Goal: Task Accomplishment & Management: Use online tool/utility

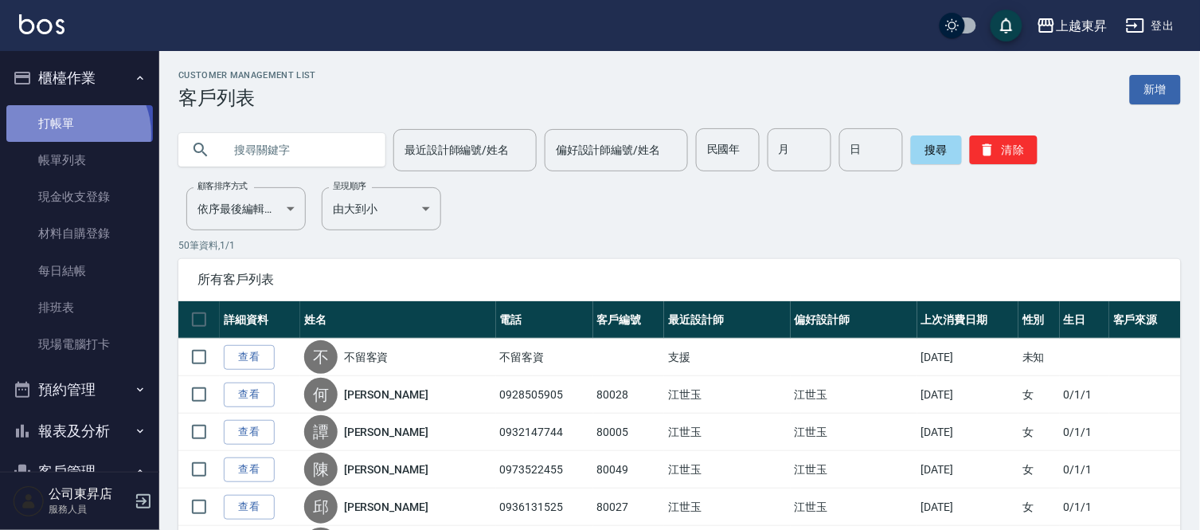
click at [69, 134] on link "打帳單" at bounding box center [79, 123] width 147 height 37
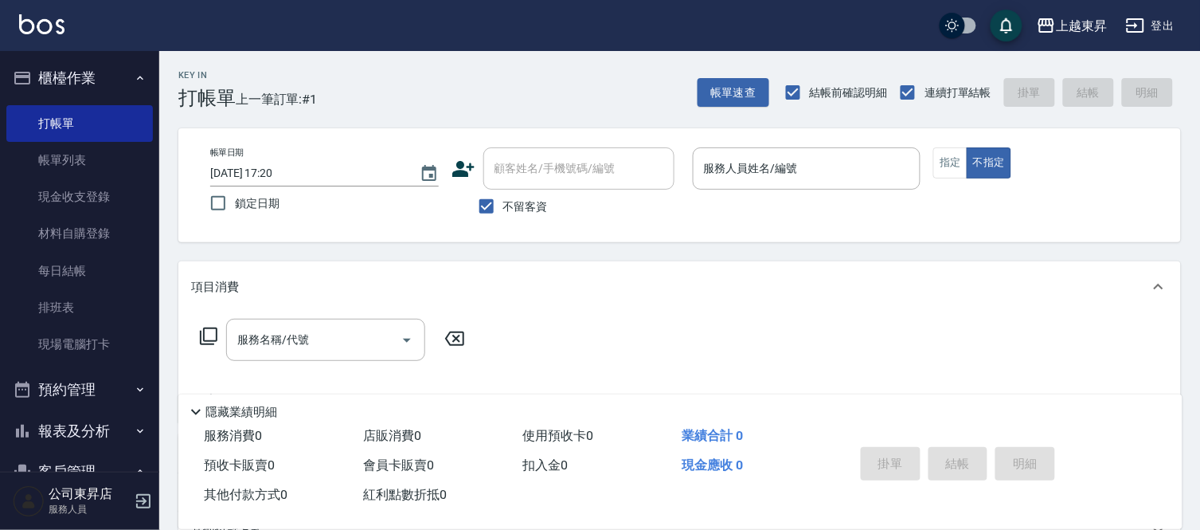
click at [537, 209] on span "不留客資" at bounding box center [525, 206] width 45 height 17
click at [503, 209] on input "不留客資" at bounding box center [486, 206] width 33 height 33
checkbox input "false"
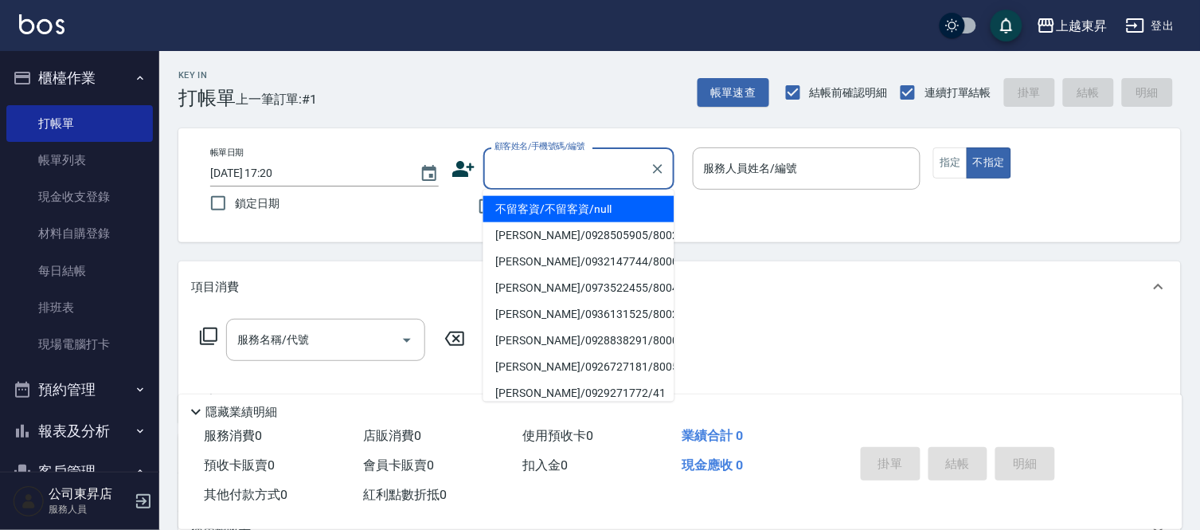
click at [548, 172] on input "顧客姓名/手機號碼/編號" at bounding box center [567, 169] width 153 height 28
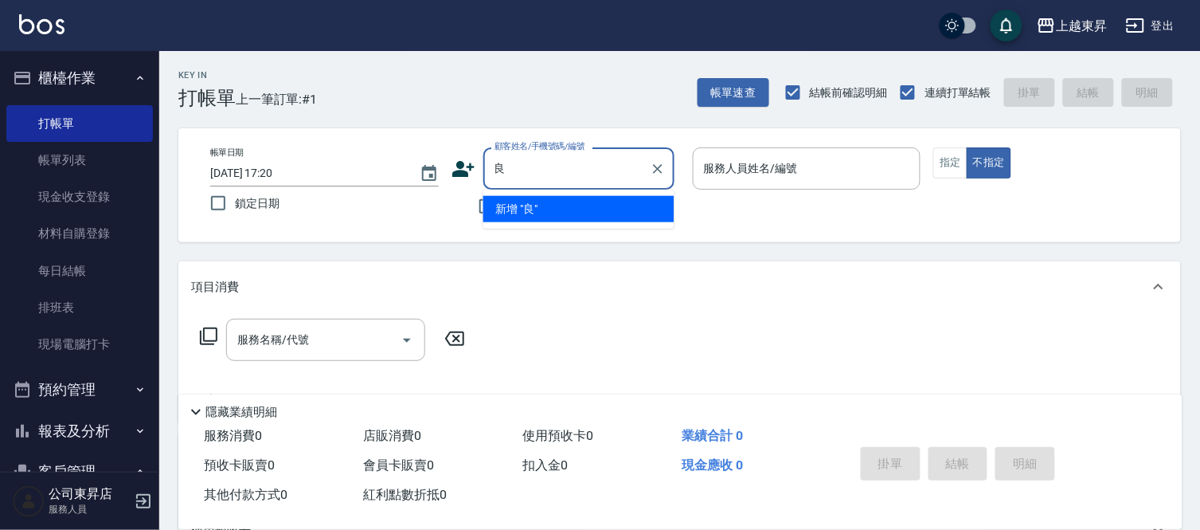
type input "粱"
click at [656, 167] on icon "Clear" at bounding box center [658, 169] width 10 height 10
click at [589, 156] on input "顧客姓名/手機號碼/編號" at bounding box center [567, 169] width 153 height 28
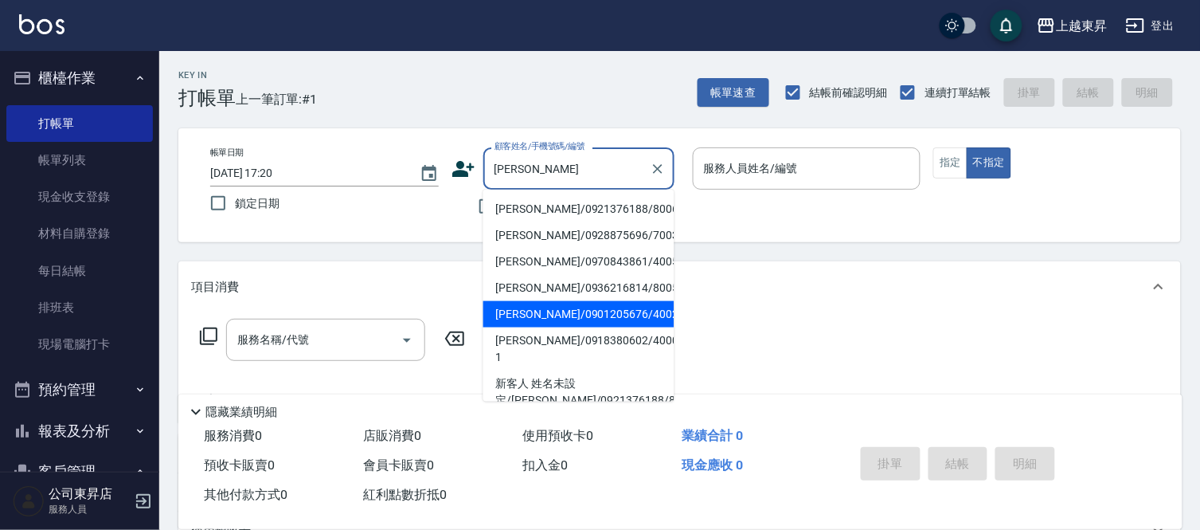
click at [584, 316] on li "[PERSON_NAME]/0901205676/40026" at bounding box center [579, 314] width 191 height 26
type input "[PERSON_NAME]/0901205676/40026"
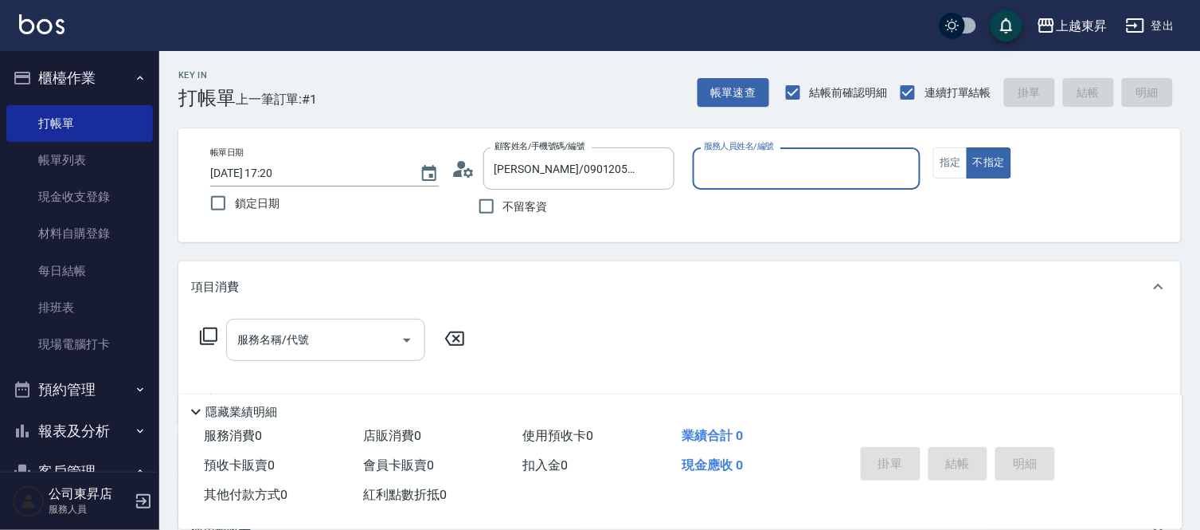
type input "[PERSON_NAME]04"
click at [948, 166] on button "指定" at bounding box center [951, 162] width 34 height 31
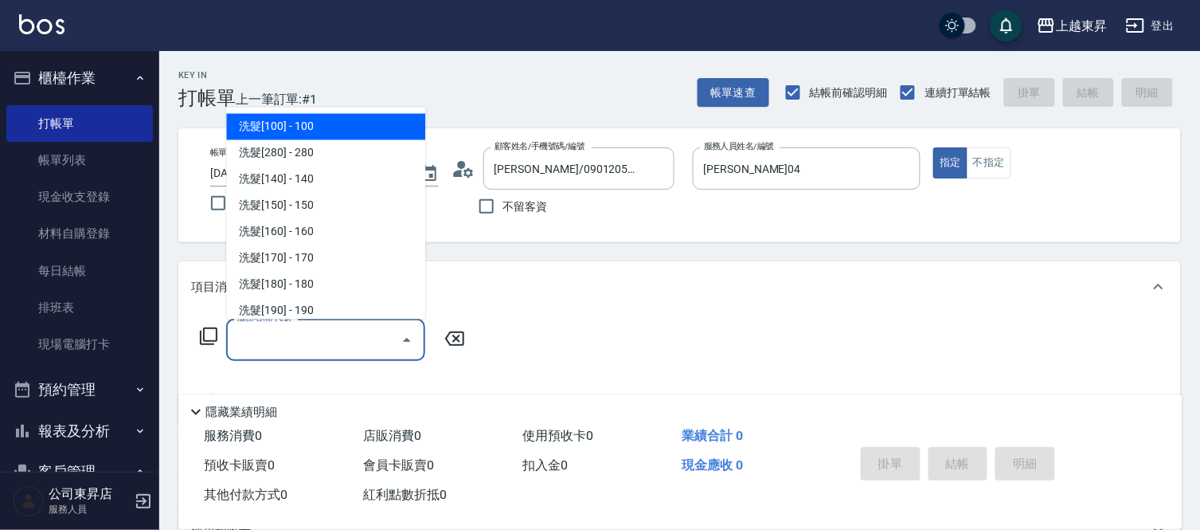
click at [269, 343] on div "服務名稱/代號 服務名稱/代號" at bounding box center [325, 340] width 199 height 42
click at [212, 338] on icon at bounding box center [208, 336] width 19 height 19
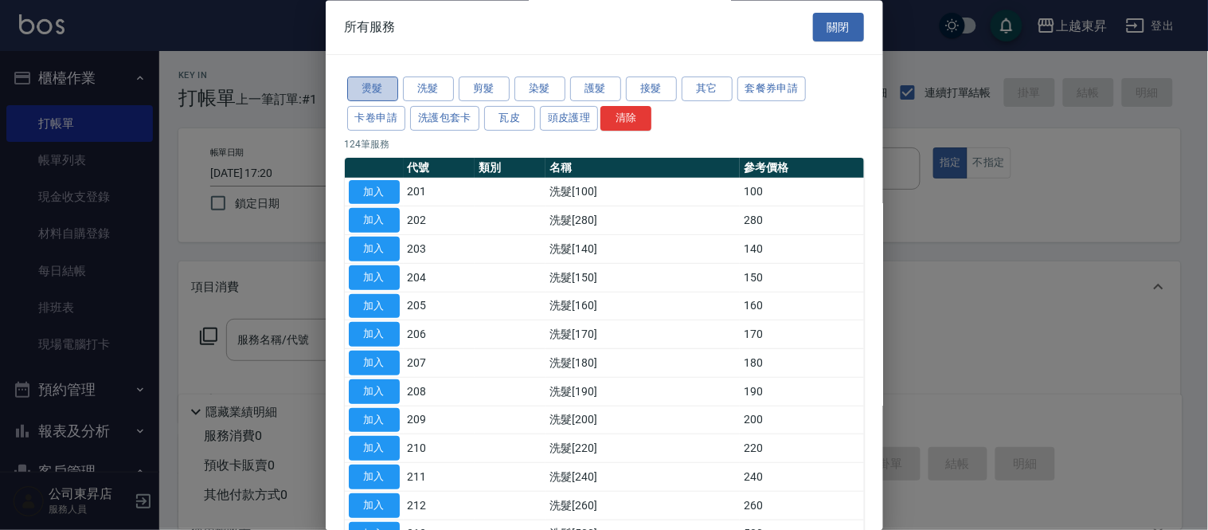
click at [377, 86] on button "燙髮" at bounding box center [372, 89] width 51 height 25
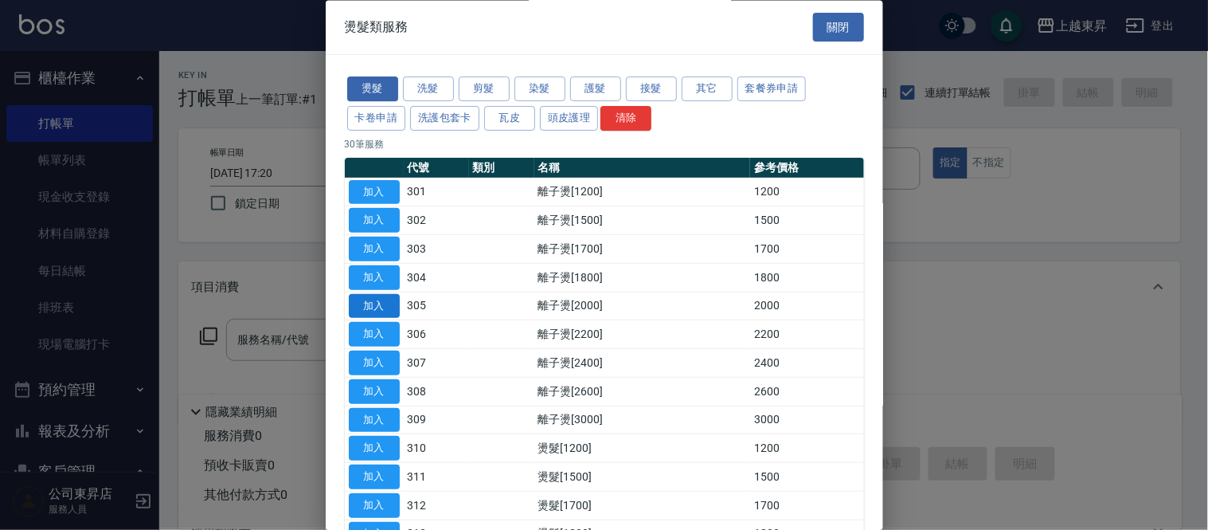
click at [369, 297] on button "加入" at bounding box center [374, 306] width 51 height 25
type input "離子燙[2000](305)"
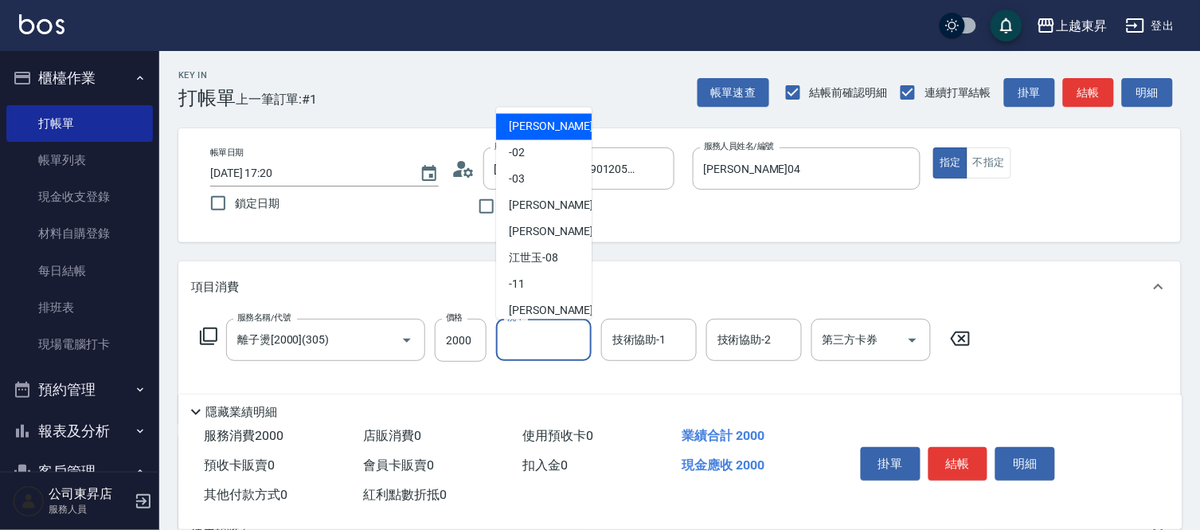
click at [540, 343] on input "洗-1" at bounding box center [543, 340] width 81 height 28
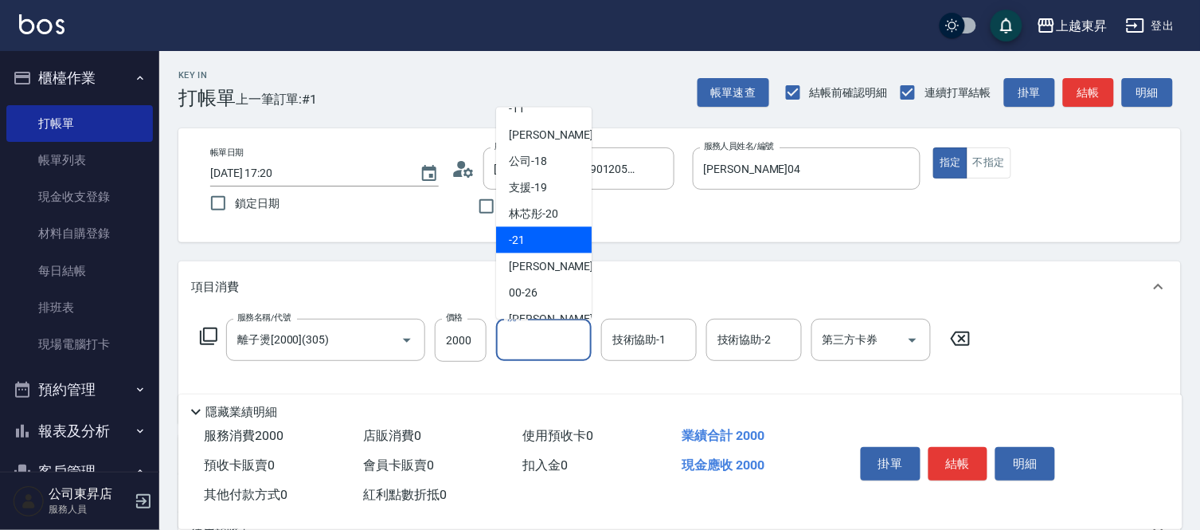
scroll to position [177, 0]
click at [559, 274] on div "[PERSON_NAME]-22" at bounding box center [544, 266] width 96 height 26
type input "[PERSON_NAME]-22"
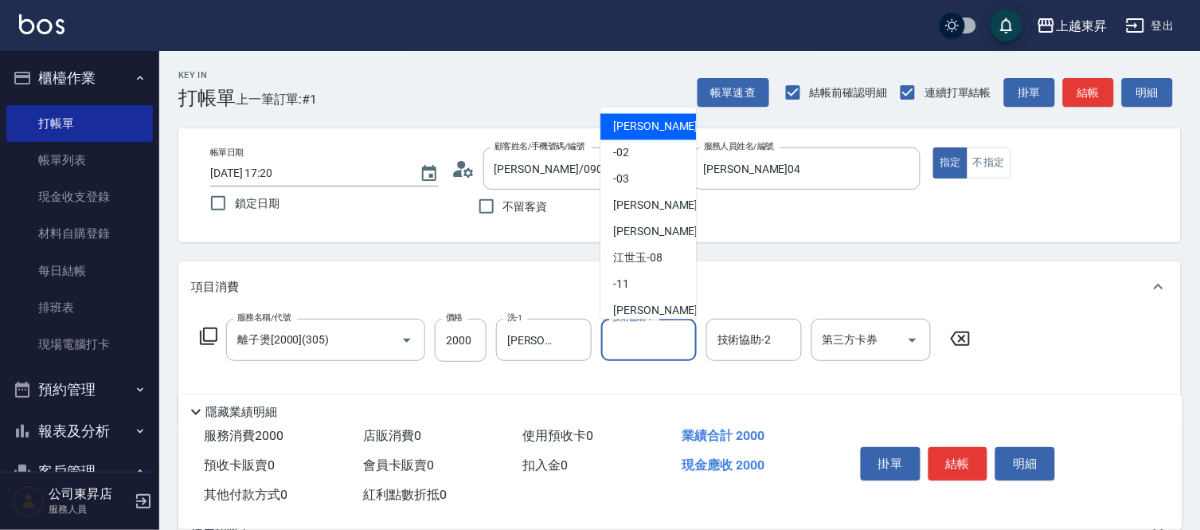
click at [614, 337] on div "技術協助-1 技術協助-1" at bounding box center [649, 340] width 96 height 42
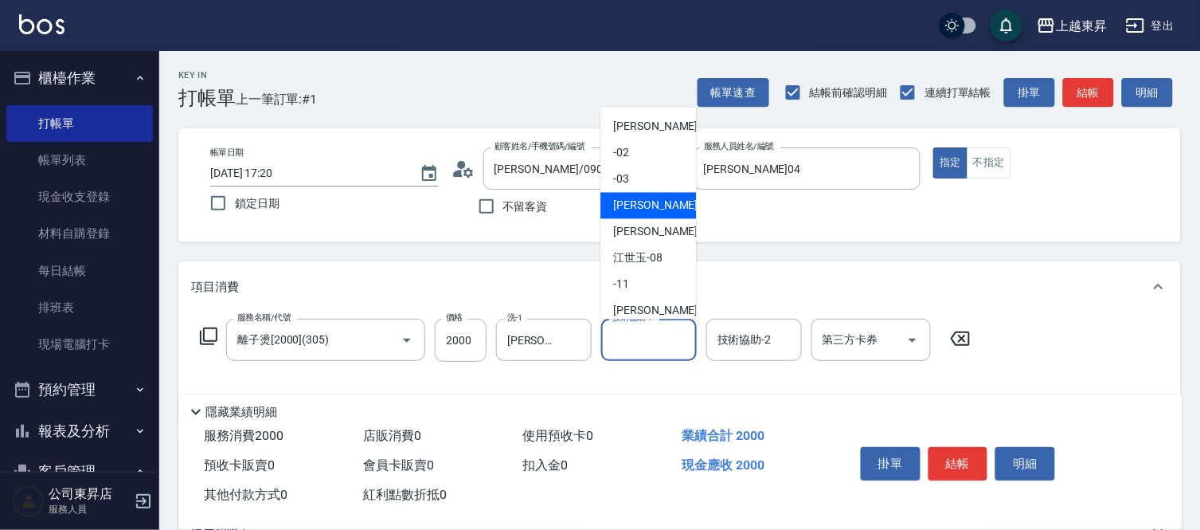
click at [634, 212] on span "[PERSON_NAME]04" at bounding box center [663, 206] width 100 height 17
type input "[PERSON_NAME]04"
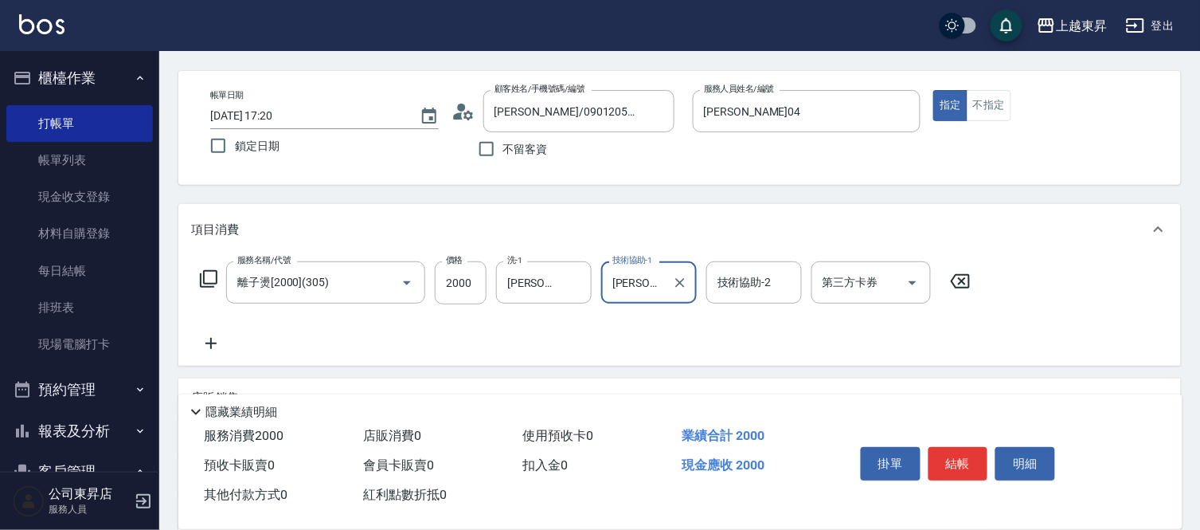
scroll to position [88, 0]
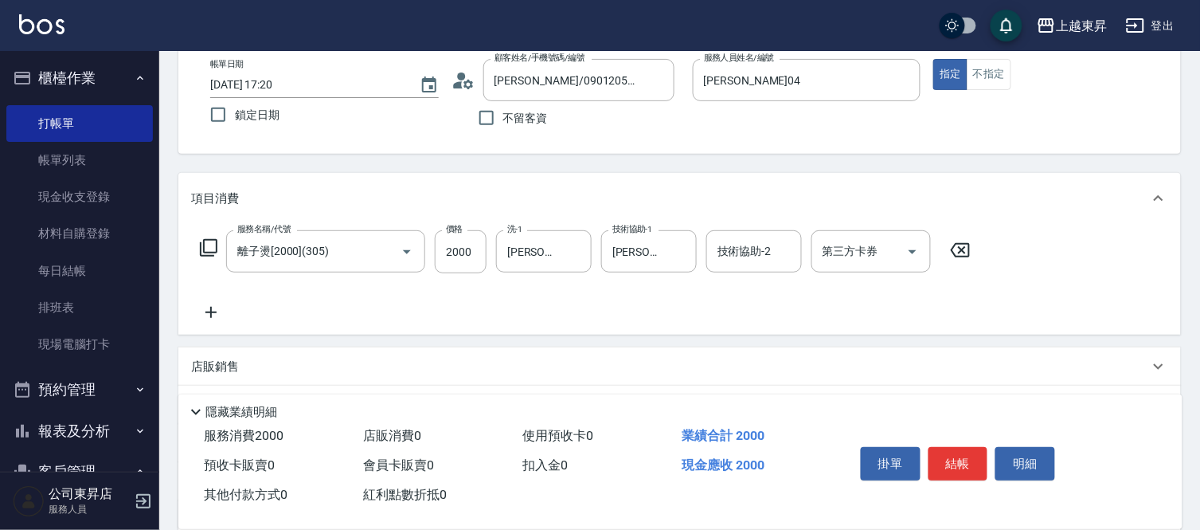
click at [206, 307] on icon at bounding box center [211, 312] width 40 height 19
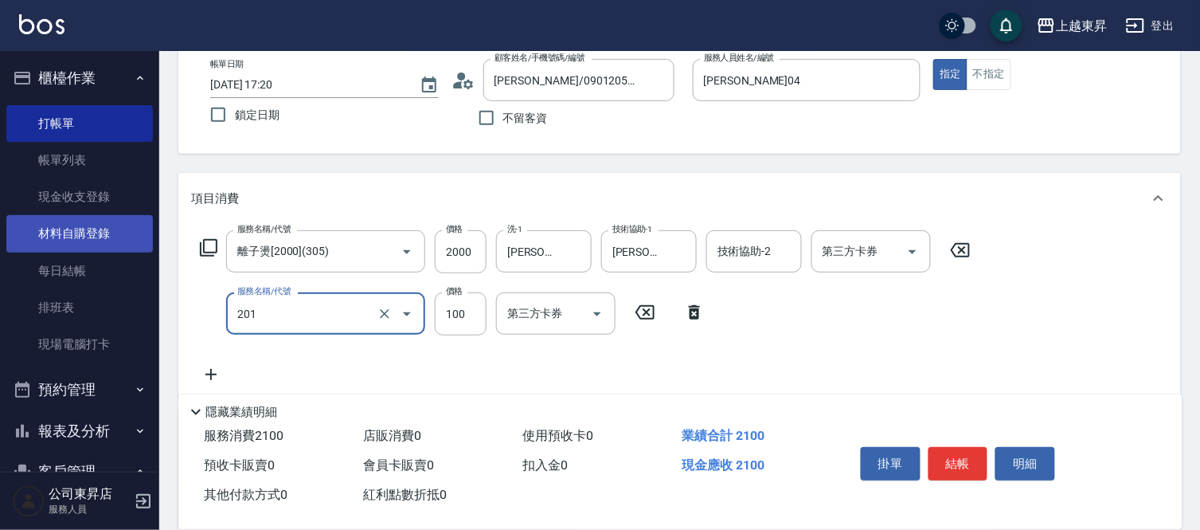
type input "洗髮[100](201)"
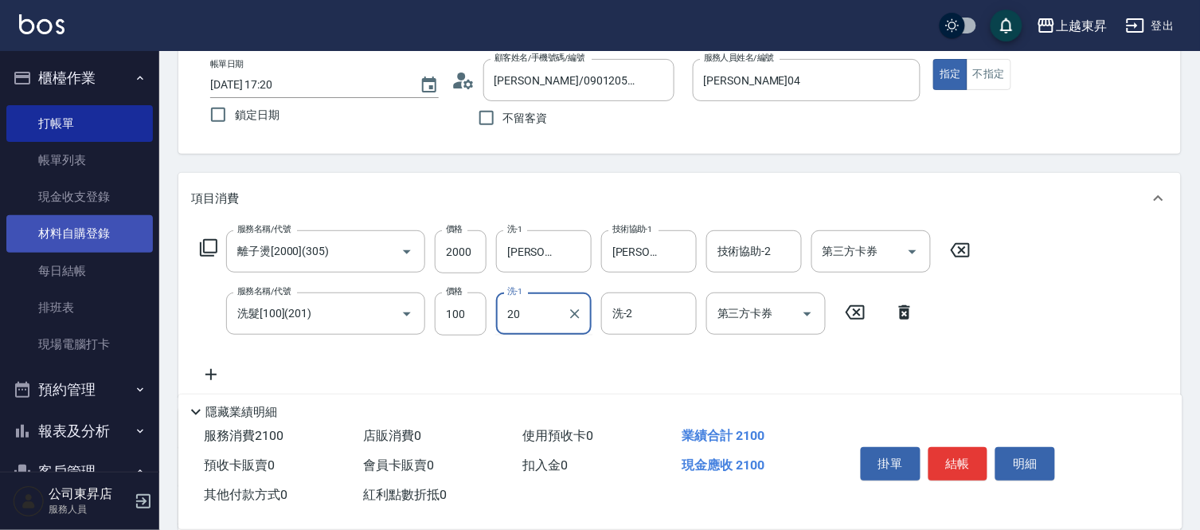
type input "林芯彤-20"
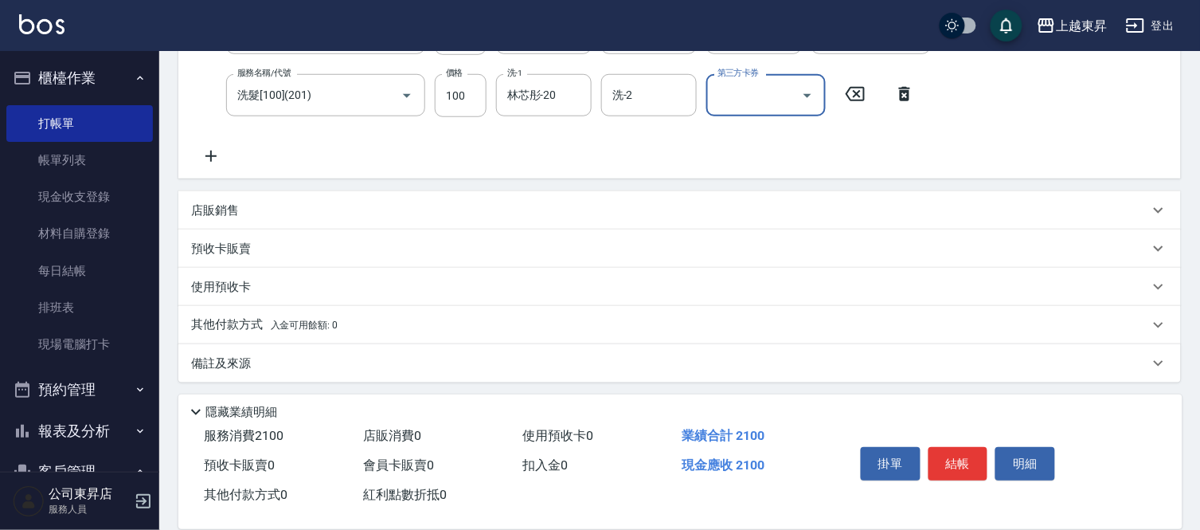
scroll to position [311, 0]
click at [209, 148] on icon at bounding box center [211, 152] width 40 height 19
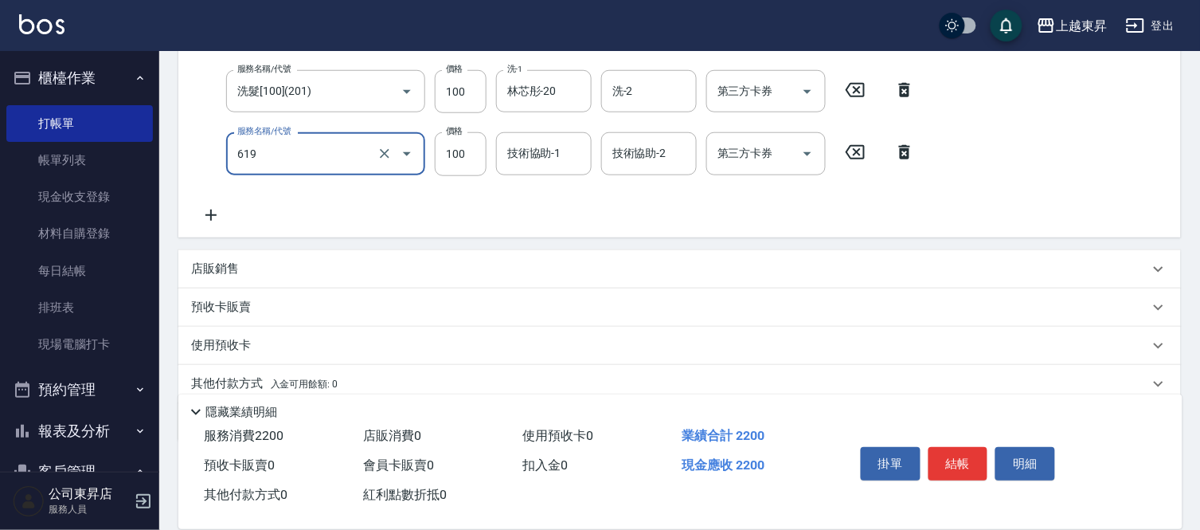
type input "煥彩.玻酸.晶膜.水療(619)"
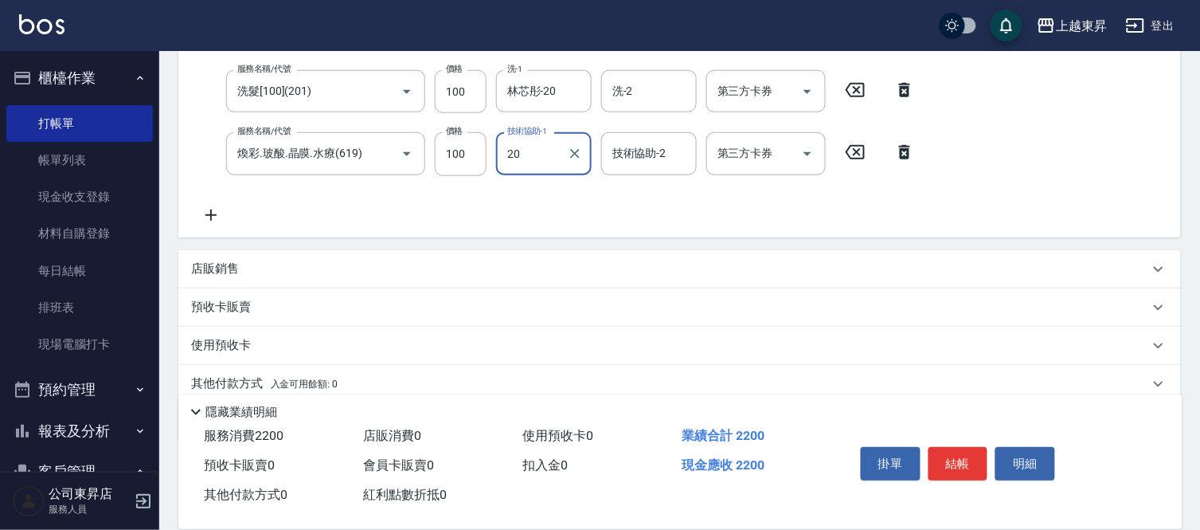
type input "林芯彤-20"
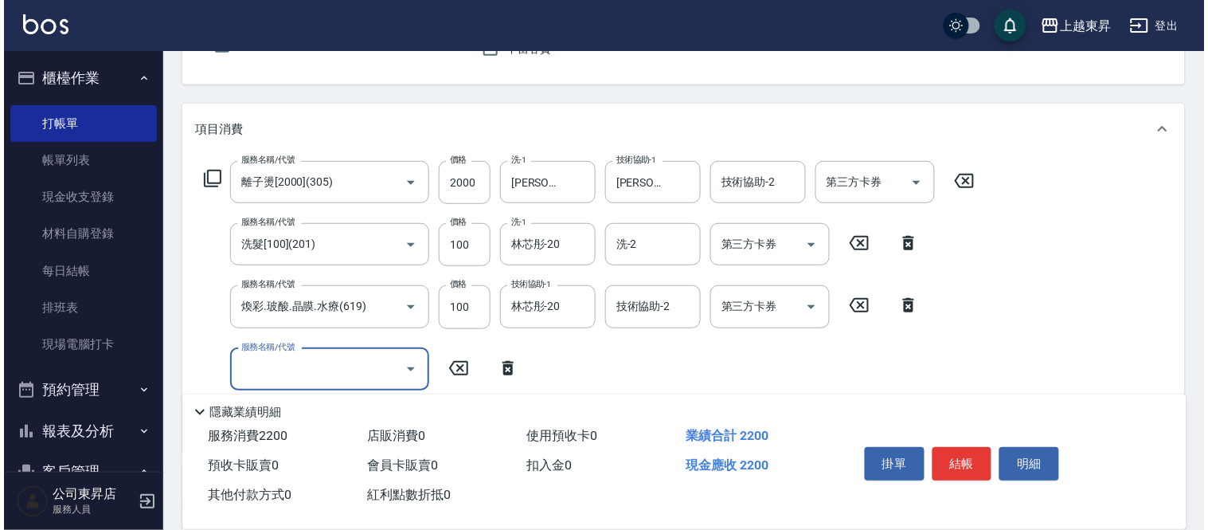
scroll to position [177, 0]
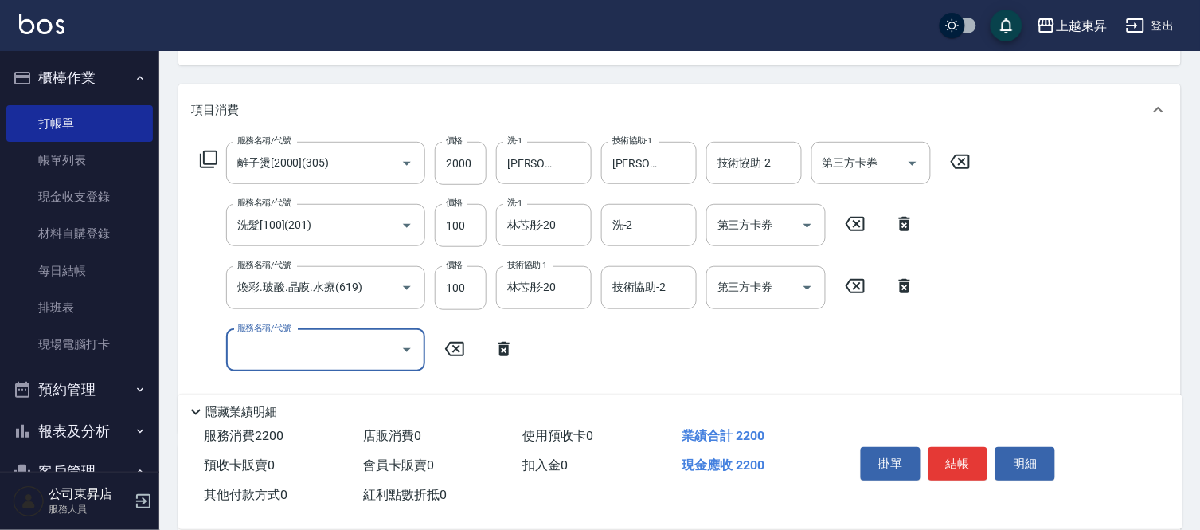
click at [209, 153] on icon at bounding box center [208, 159] width 19 height 19
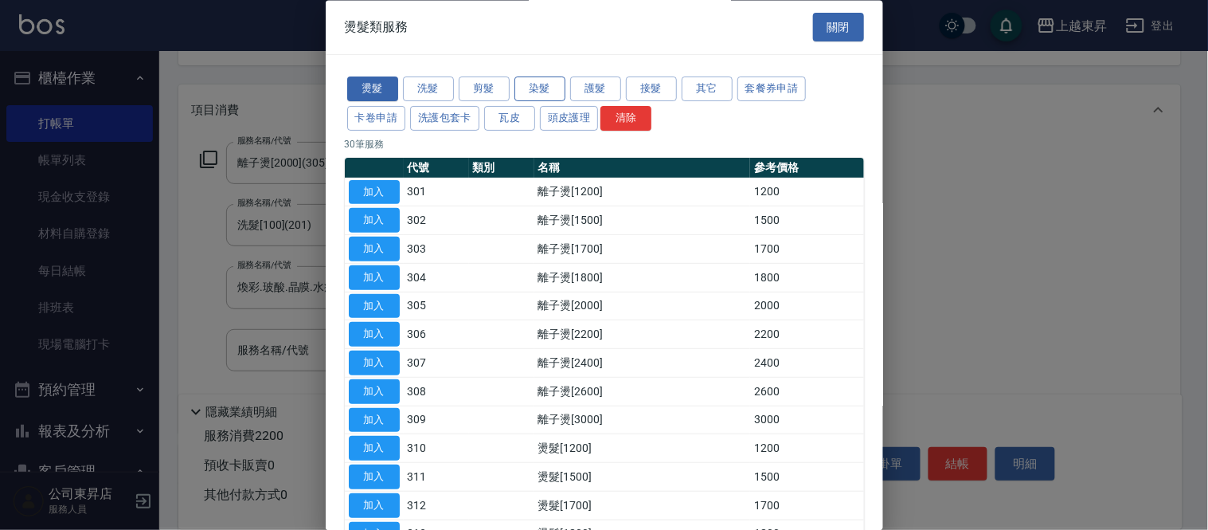
click at [536, 89] on button "染髮" at bounding box center [540, 89] width 51 height 25
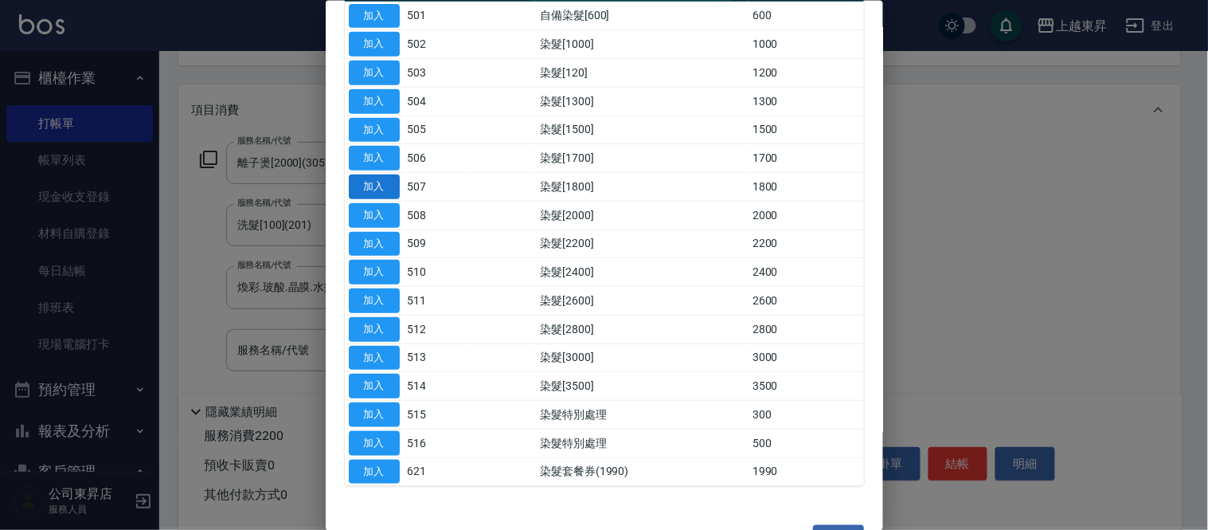
click at [360, 187] on button "加入" at bounding box center [374, 186] width 51 height 25
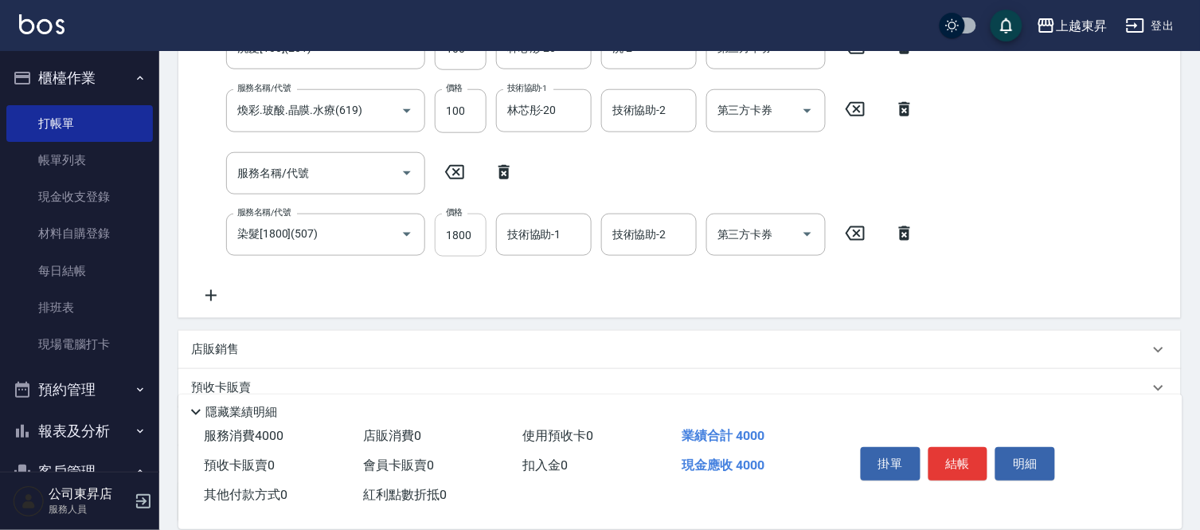
click at [459, 233] on div "服務名稱/代號 離子燙[2000](305) 服務名稱/代號 價格 2000 價格 洗-1 [PERSON_NAME]-22 洗-1 技術協助-1 [PERS…" at bounding box center [585, 135] width 789 height 340
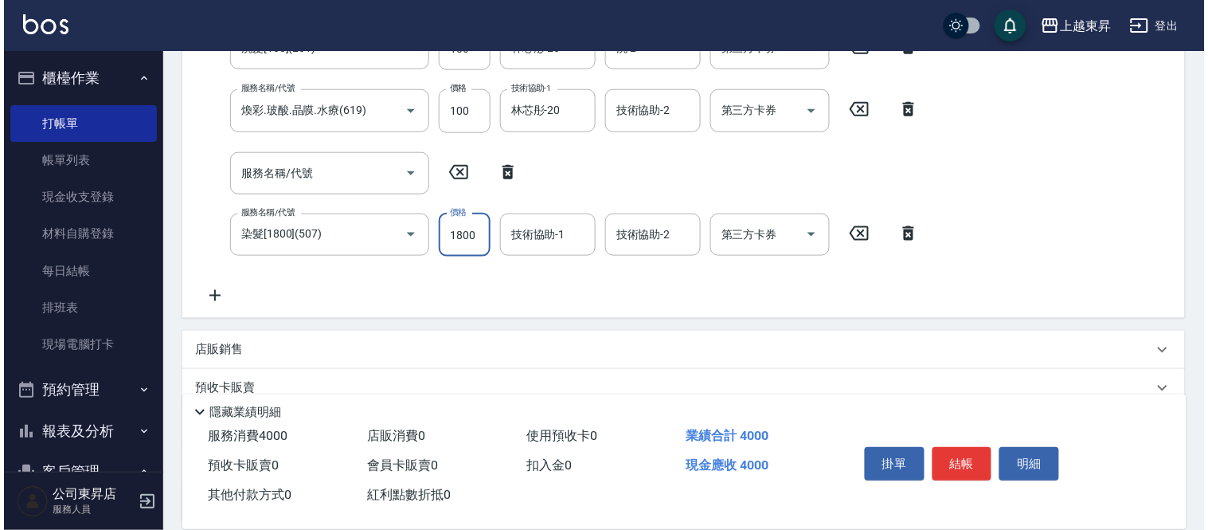
scroll to position [319, 0]
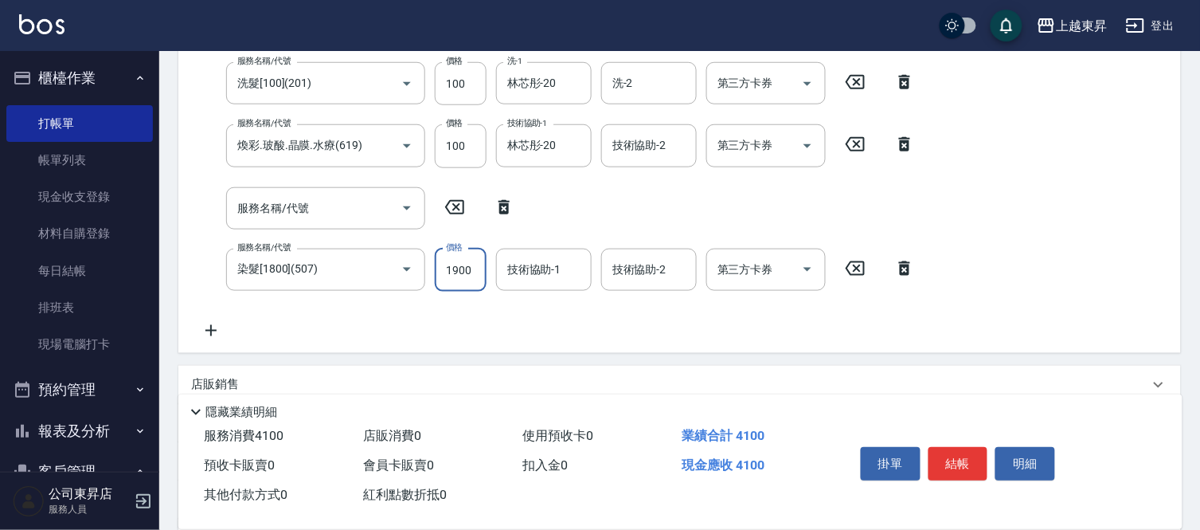
type input "1900"
type input "2"
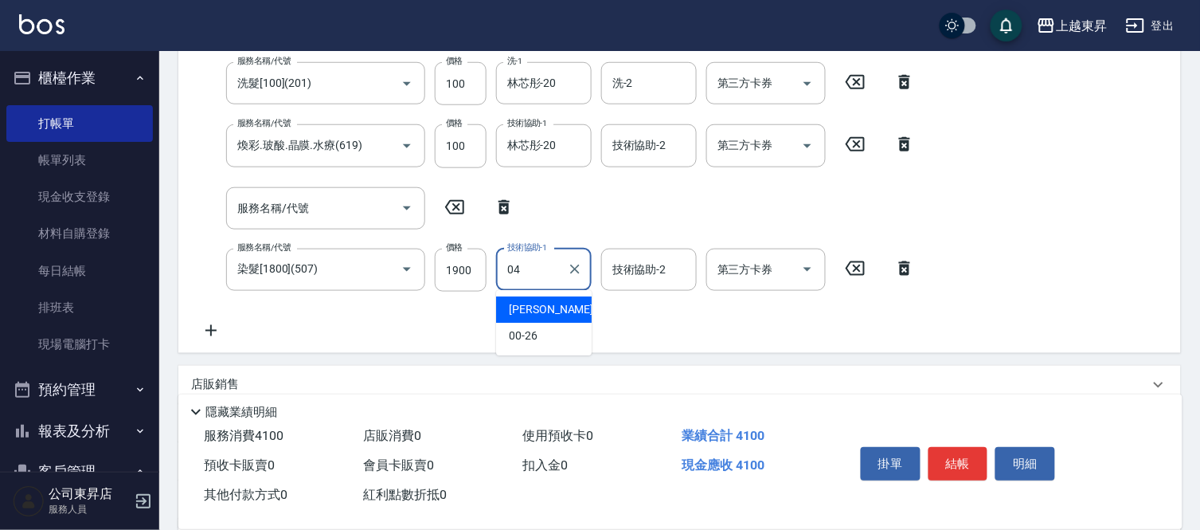
type input "[PERSON_NAME]04"
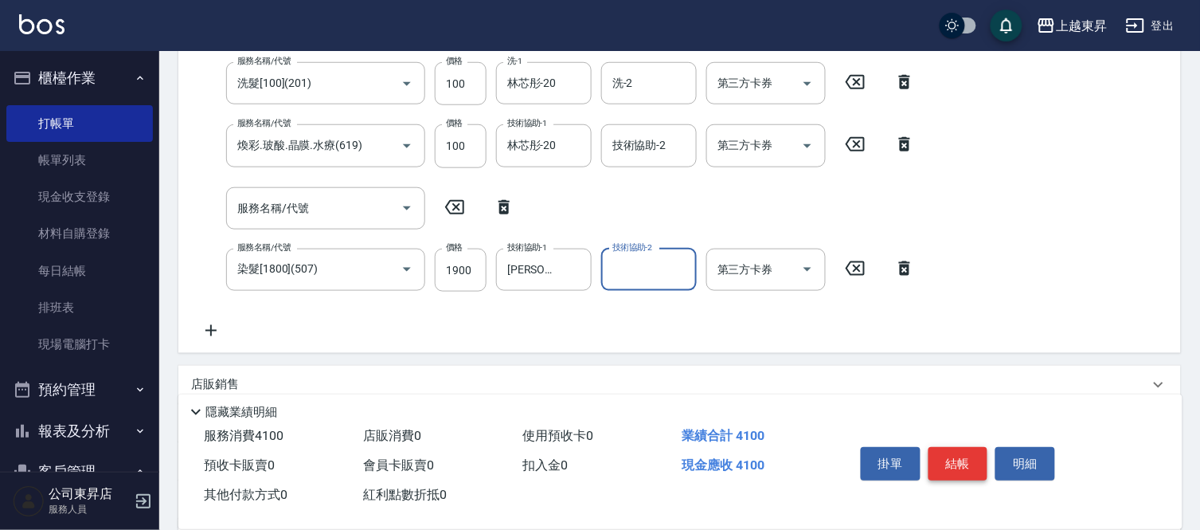
click at [954, 457] on button "結帳" at bounding box center [959, 463] width 60 height 33
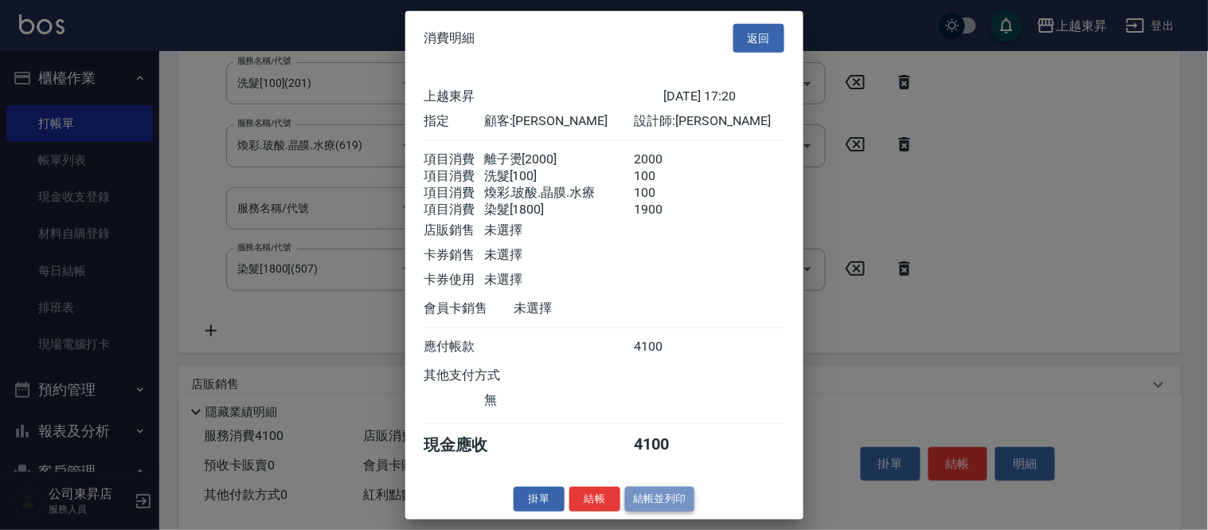
click at [669, 511] on button "結帳並列印" at bounding box center [659, 499] width 69 height 25
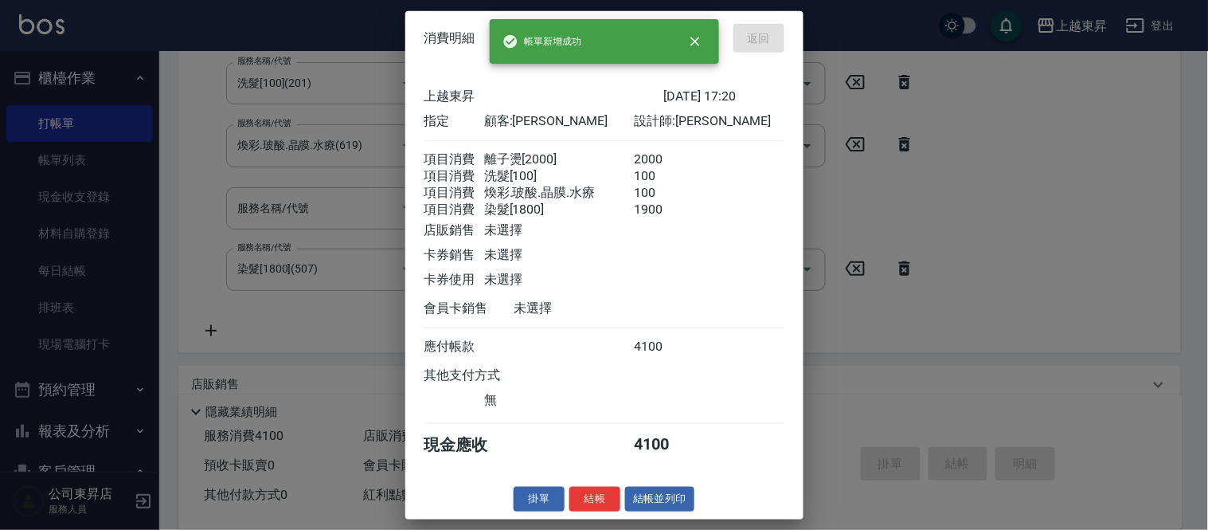
type input "[DATE] 17:22"
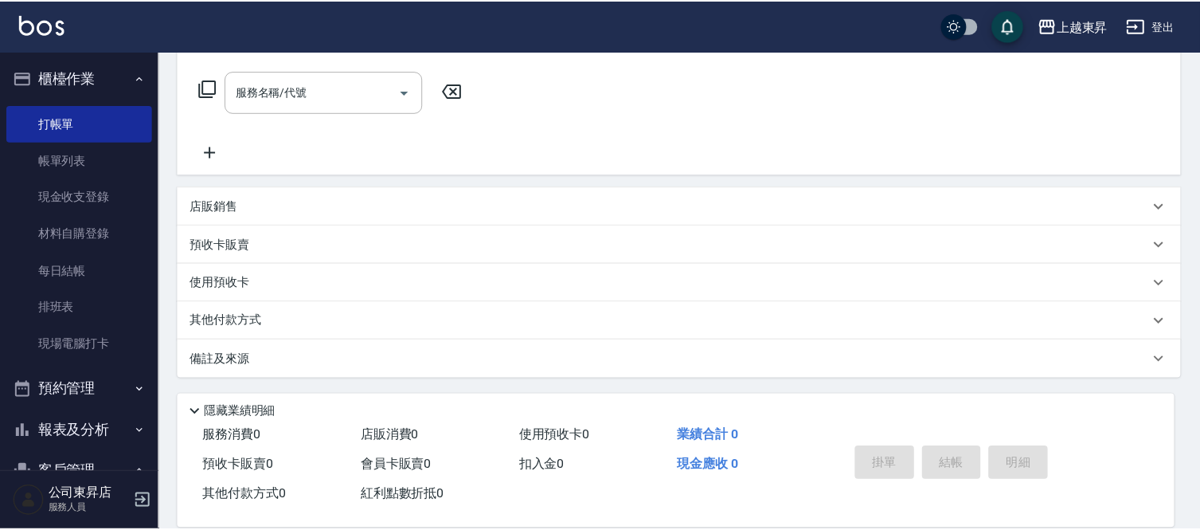
scroll to position [0, 0]
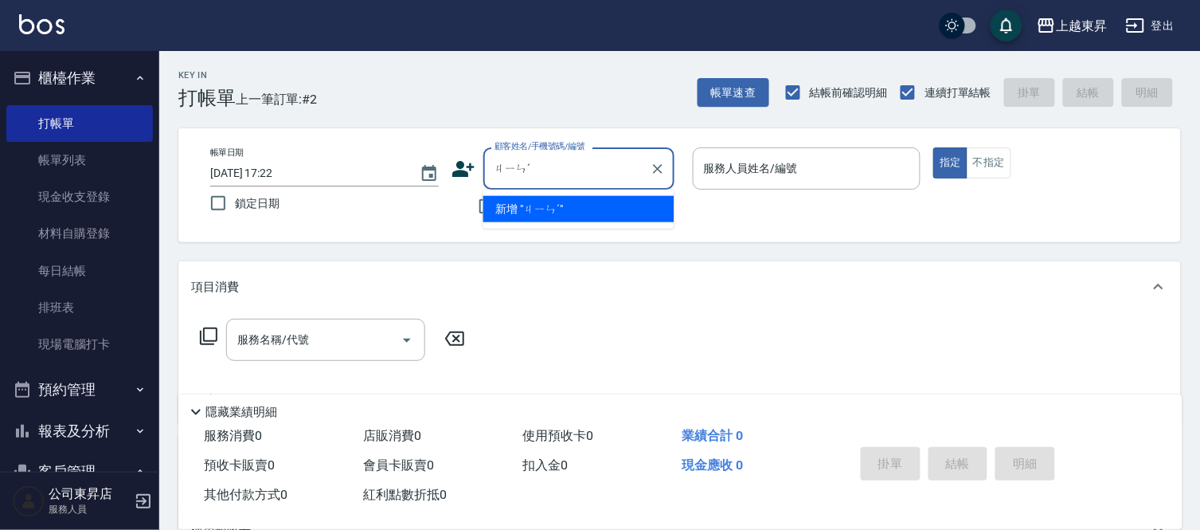
type input "金"
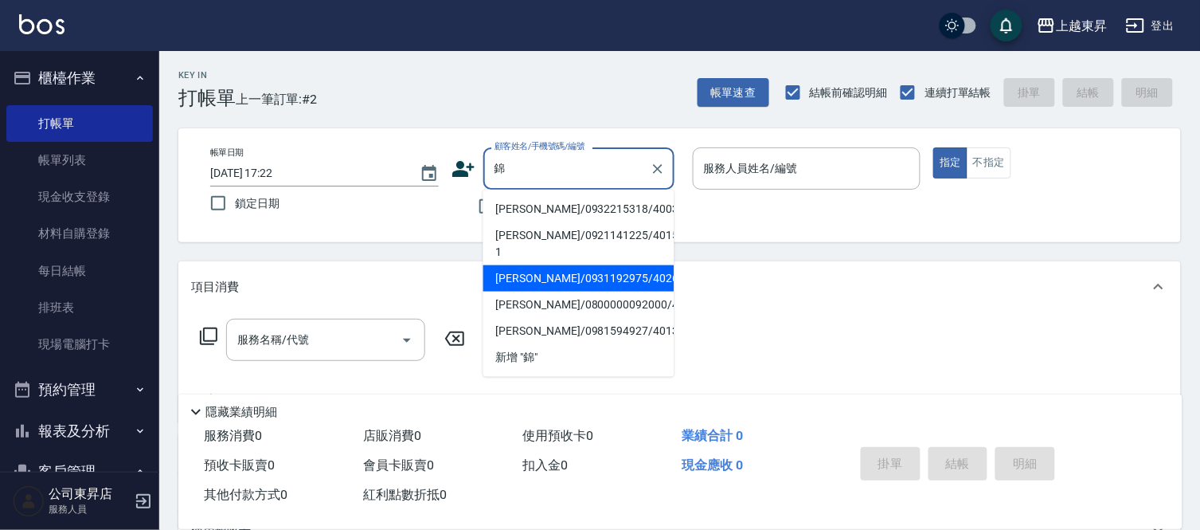
click at [547, 265] on li "[PERSON_NAME]/0931192975/40261" at bounding box center [579, 278] width 191 height 26
type input "[PERSON_NAME]/0931192975/40261"
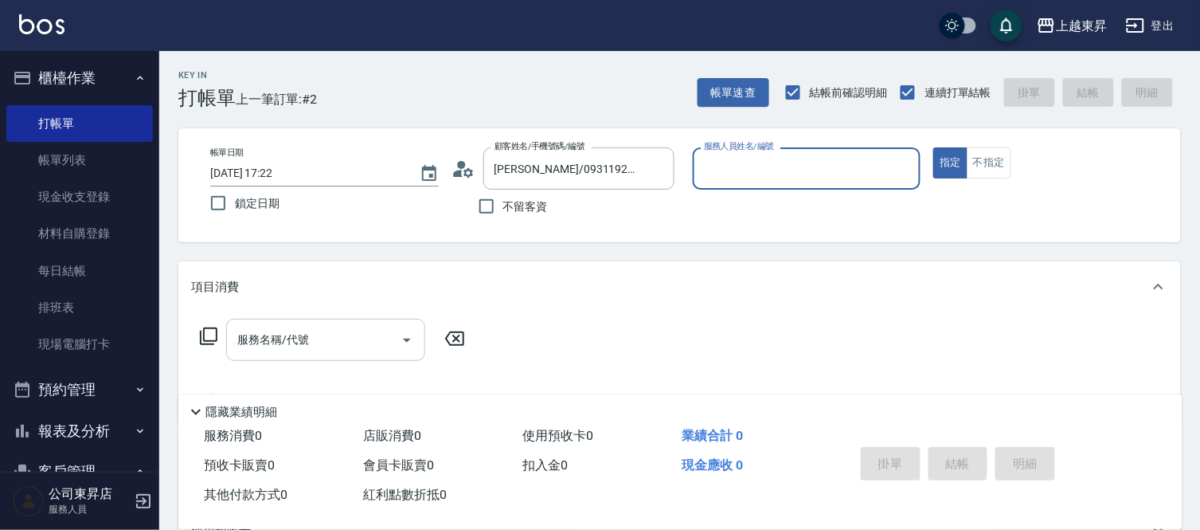
type input "[PERSON_NAME]04"
click at [295, 331] on div "服務名稱/代號 服務名稱/代號" at bounding box center [325, 340] width 199 height 42
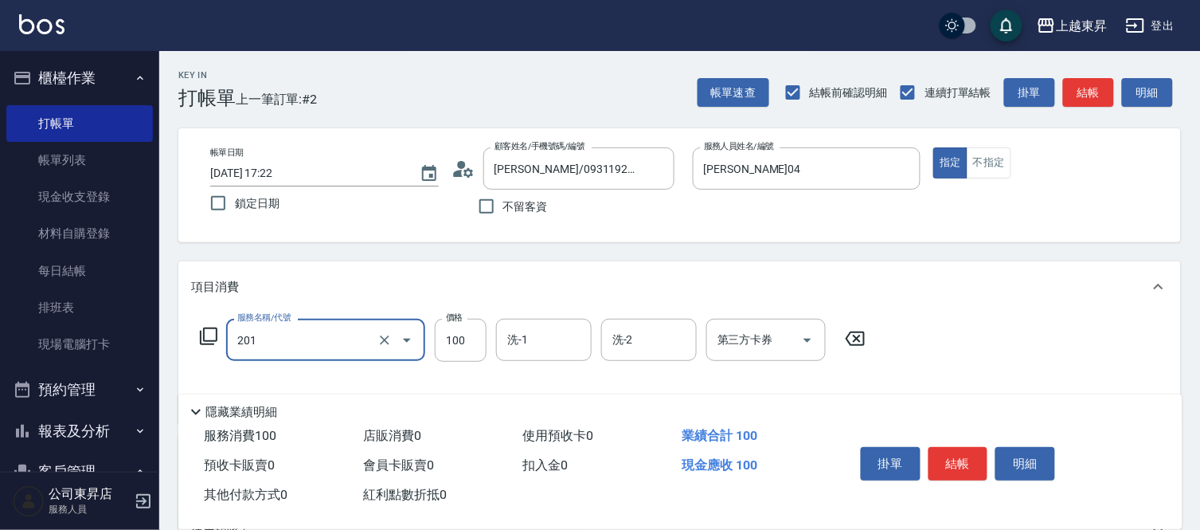
type input "洗髮[100](201)"
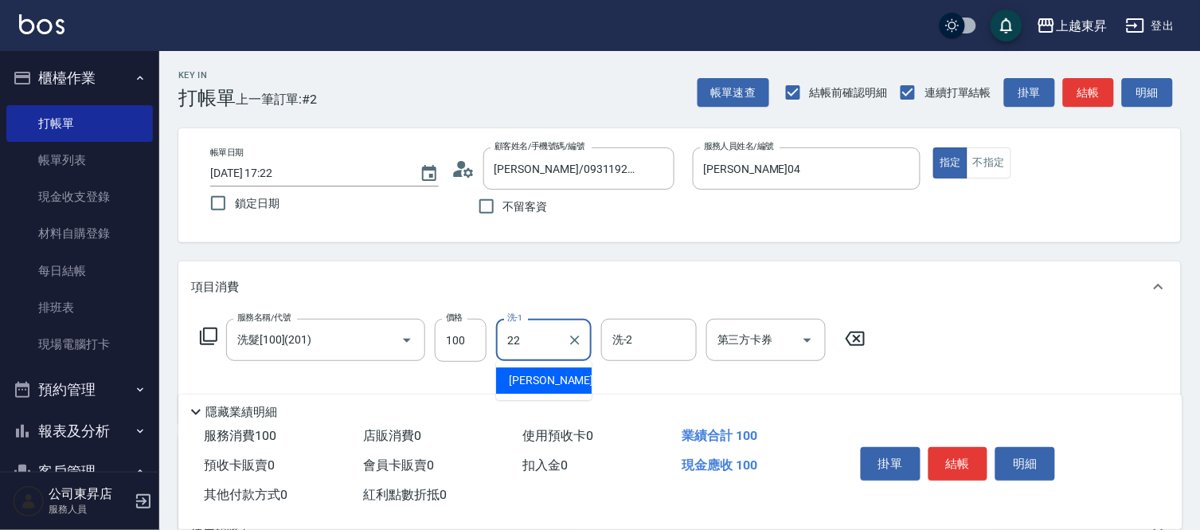
type input "[PERSON_NAME]-22"
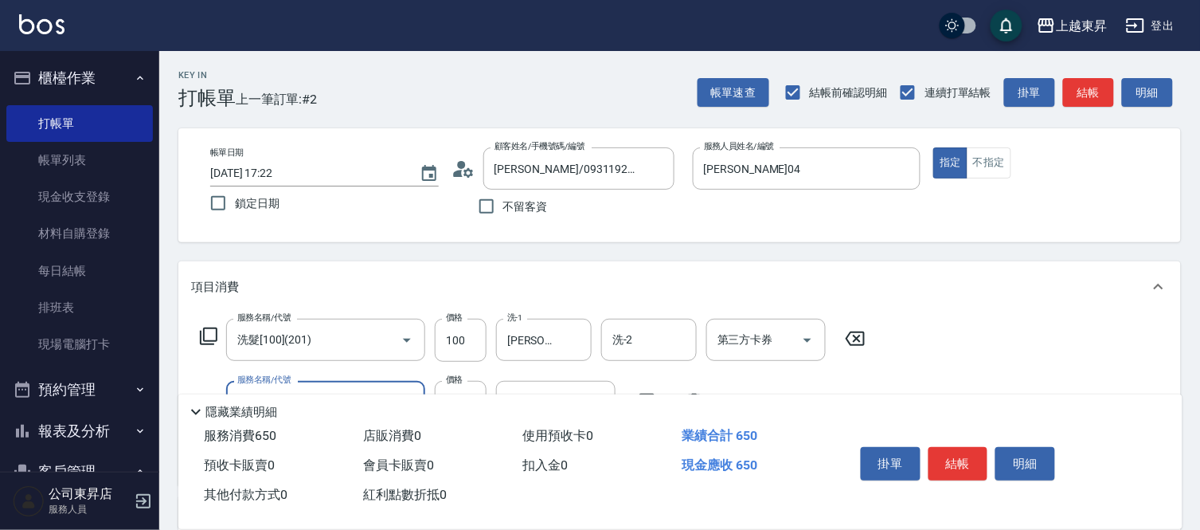
type input "剪髮(550)(409)"
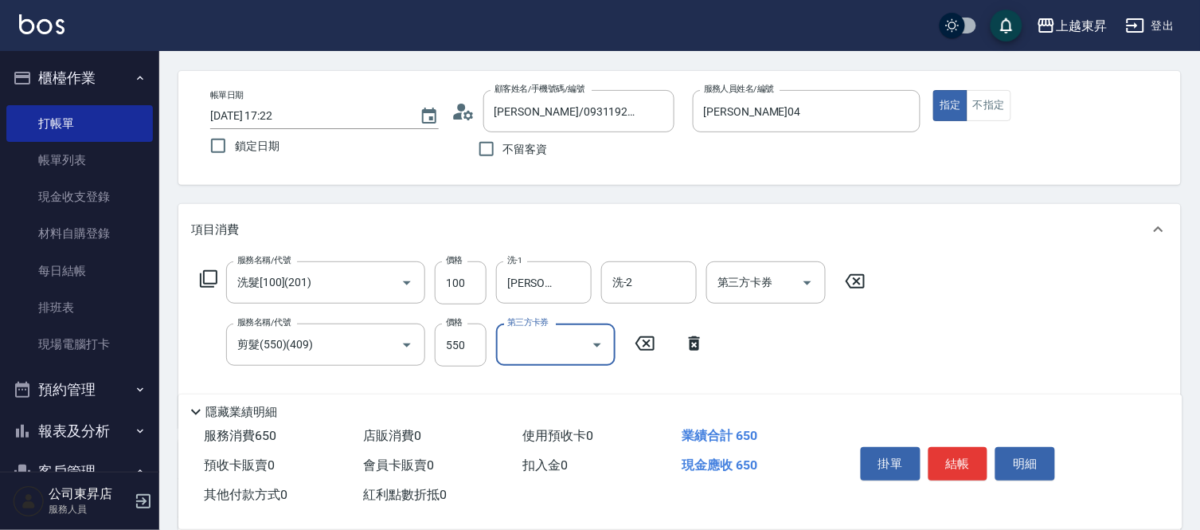
scroll to position [88, 0]
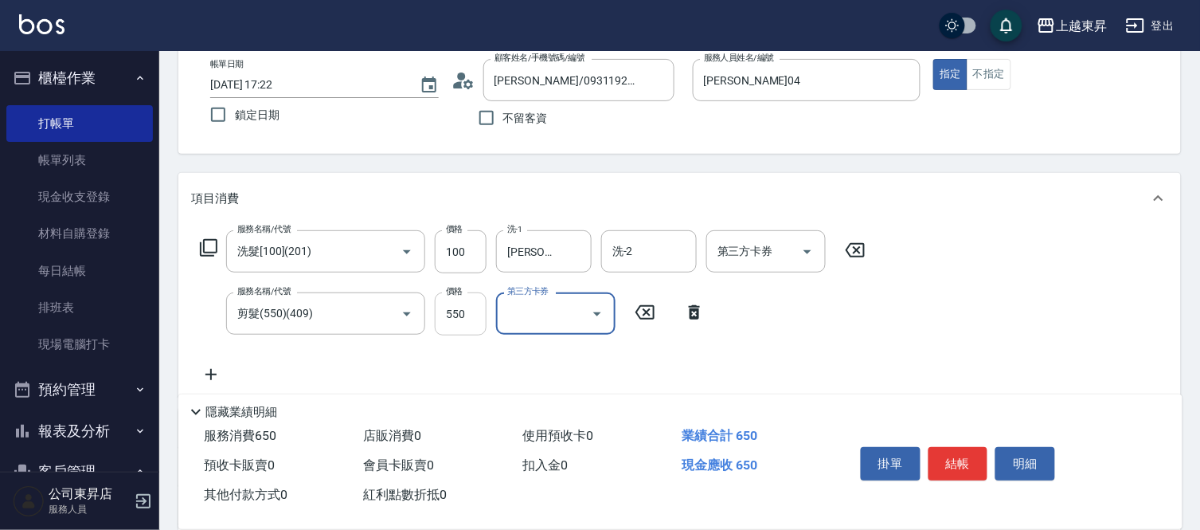
click at [460, 317] on input "550" at bounding box center [461, 313] width 52 height 43
type input "580"
click at [941, 464] on button "結帳" at bounding box center [959, 463] width 60 height 33
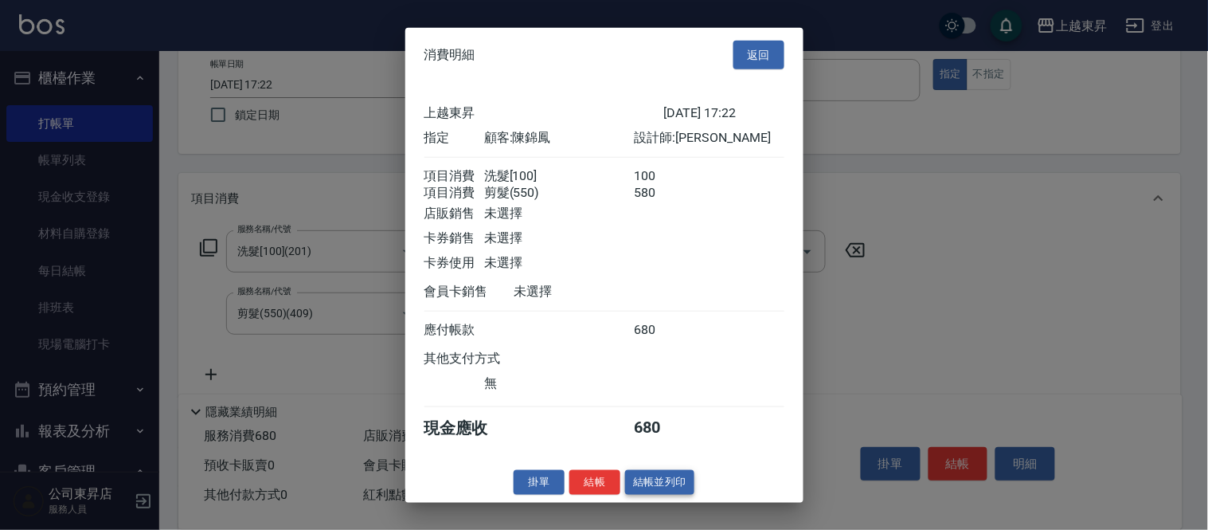
click at [679, 492] on button "結帳並列印" at bounding box center [659, 482] width 69 height 25
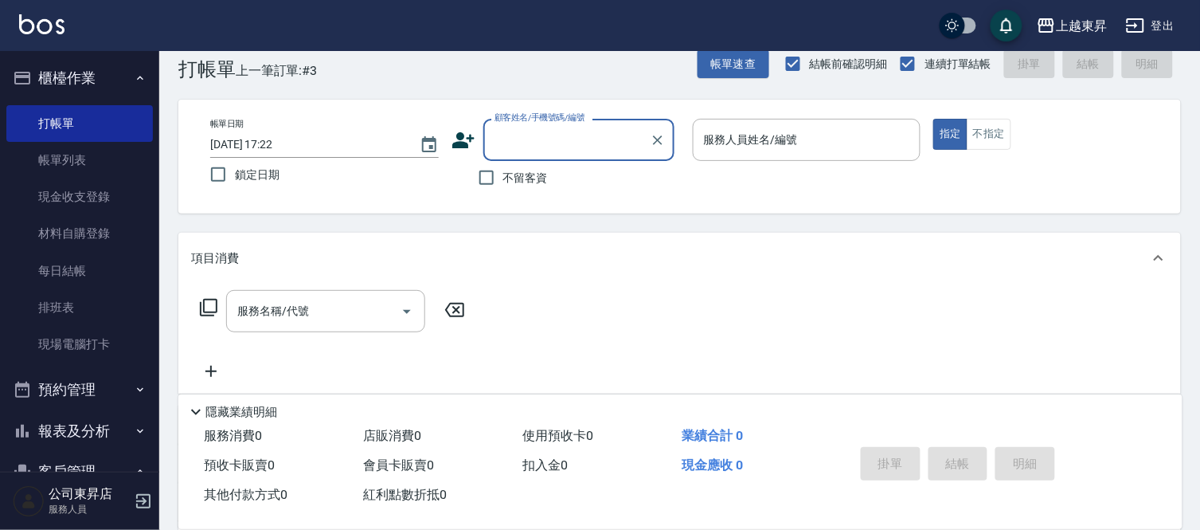
scroll to position [0, 0]
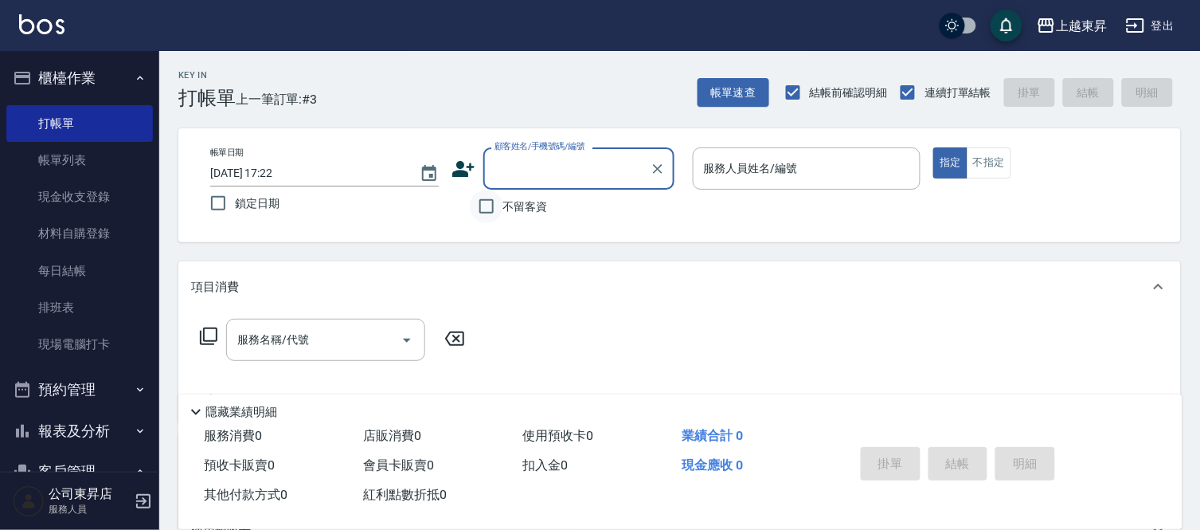
click at [489, 209] on input "不留客資" at bounding box center [486, 206] width 33 height 33
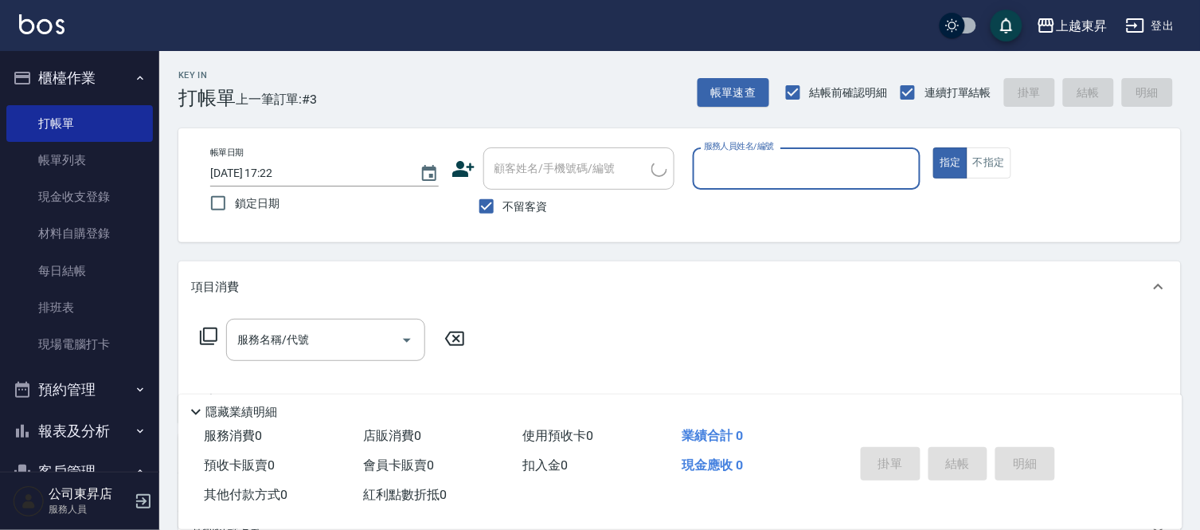
click at [523, 206] on span "不留客資" at bounding box center [525, 206] width 45 height 17
click at [503, 206] on input "不留客資" at bounding box center [486, 206] width 33 height 33
checkbox input "false"
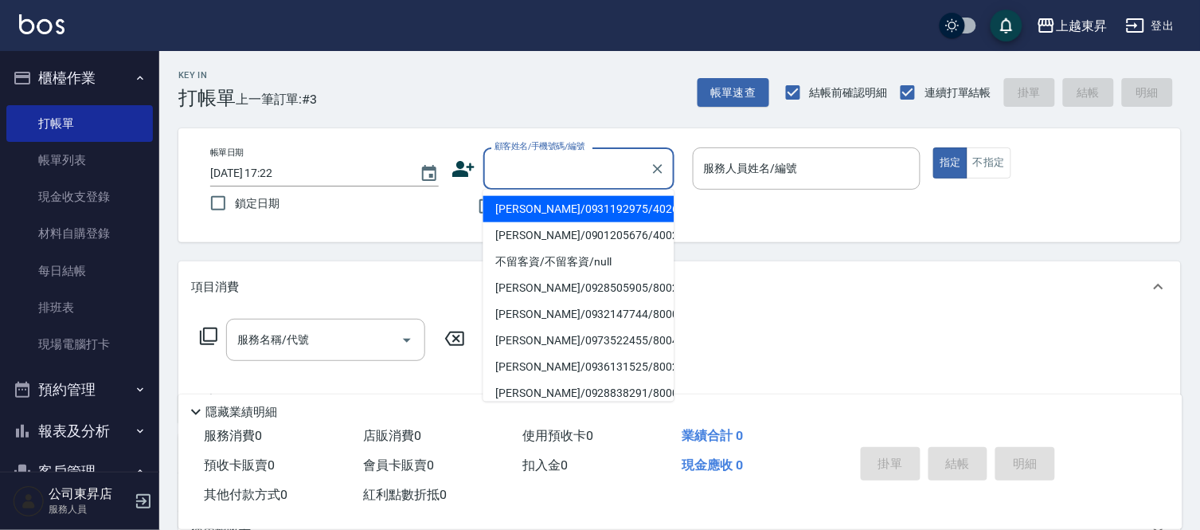
click at [545, 179] on input "顧客姓名/手機號碼/編號" at bounding box center [567, 169] width 153 height 28
click at [588, 256] on li "[PERSON_NAME]/0939356562/00011" at bounding box center [579, 262] width 191 height 26
type input "[PERSON_NAME]/0939356562/00011"
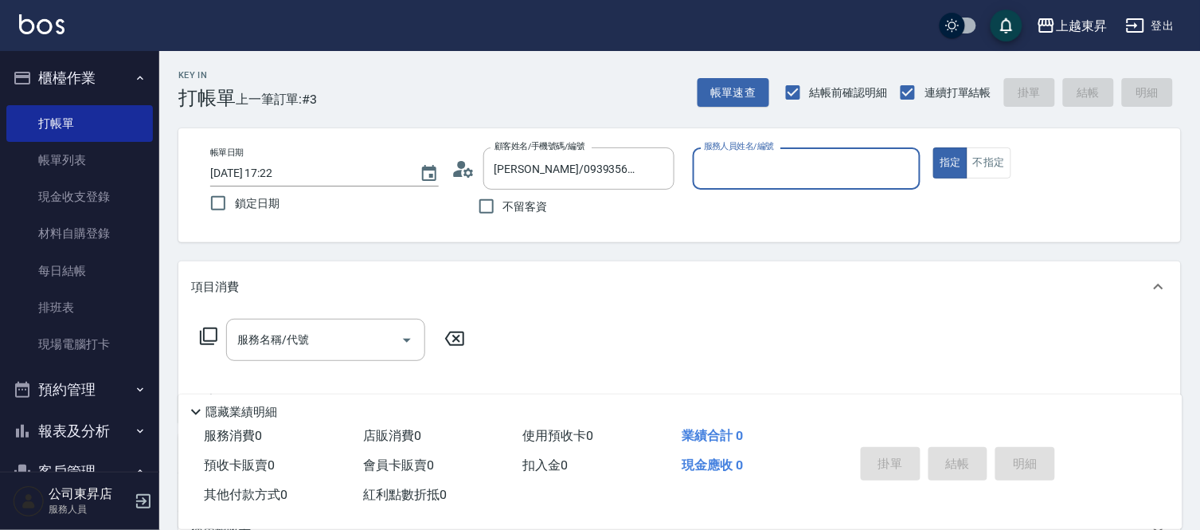
type input "支援-19"
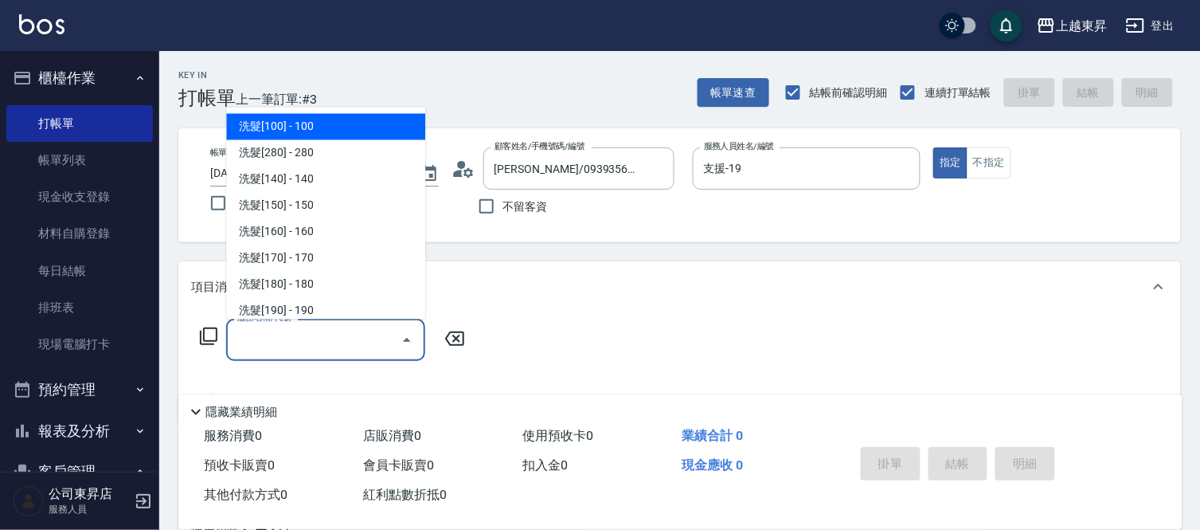
click at [362, 335] on input "服務名稱/代號" at bounding box center [313, 340] width 161 height 28
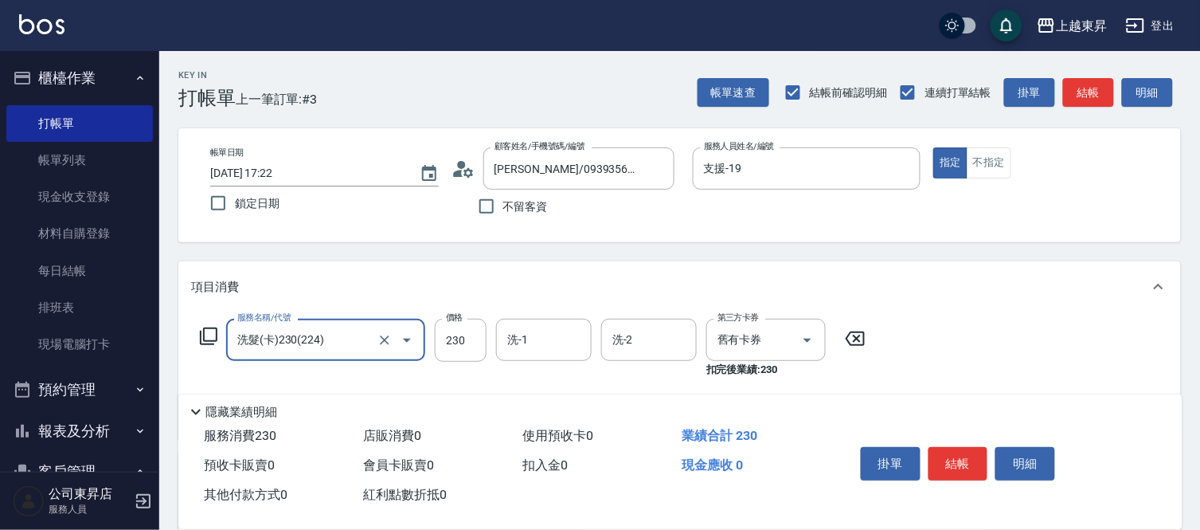
type input "洗髮(卡)230(224)"
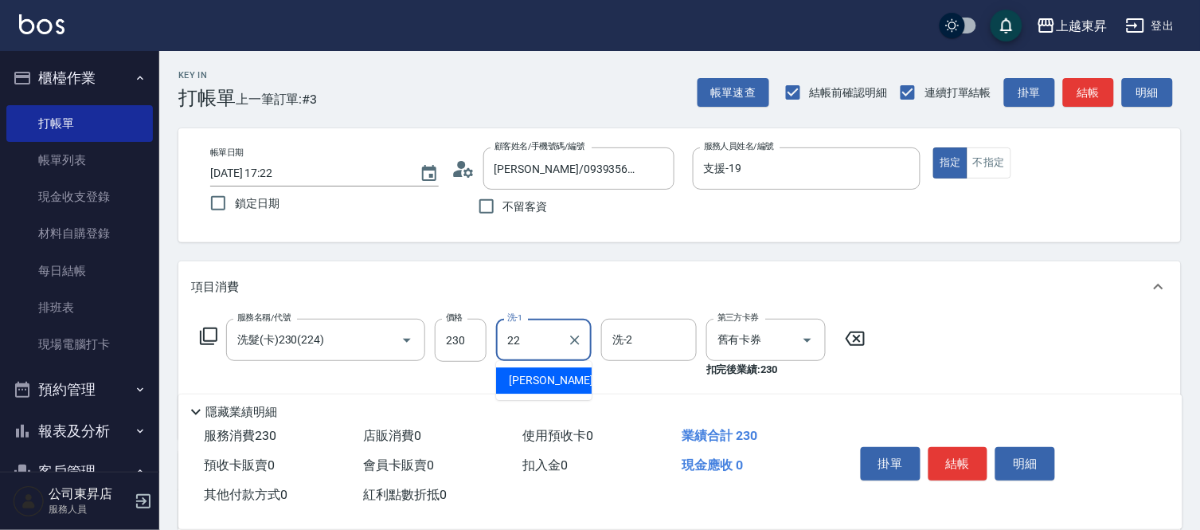
type input "[PERSON_NAME]-22"
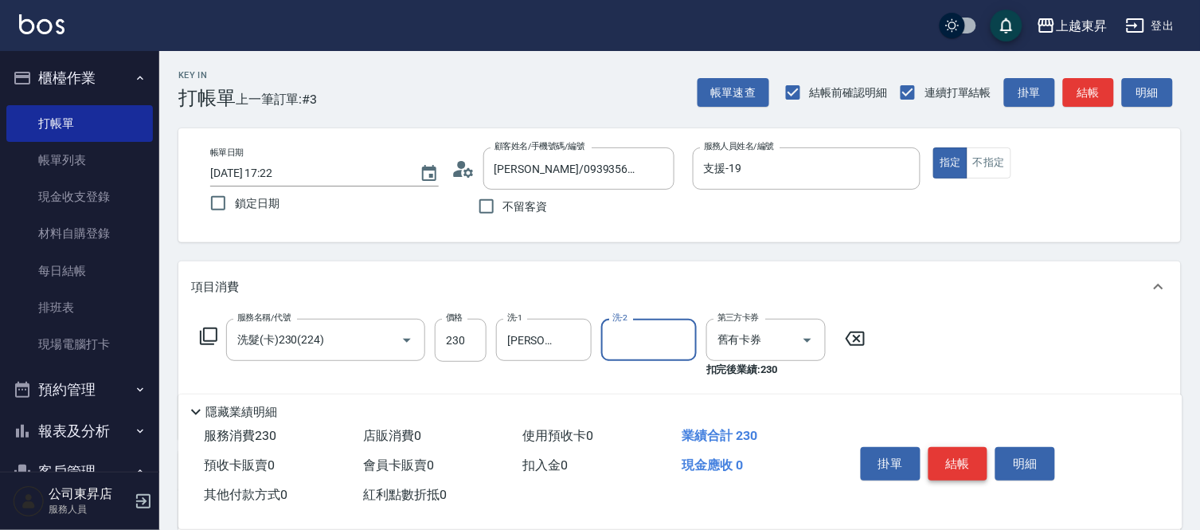
click at [974, 464] on button "結帳" at bounding box center [959, 463] width 60 height 33
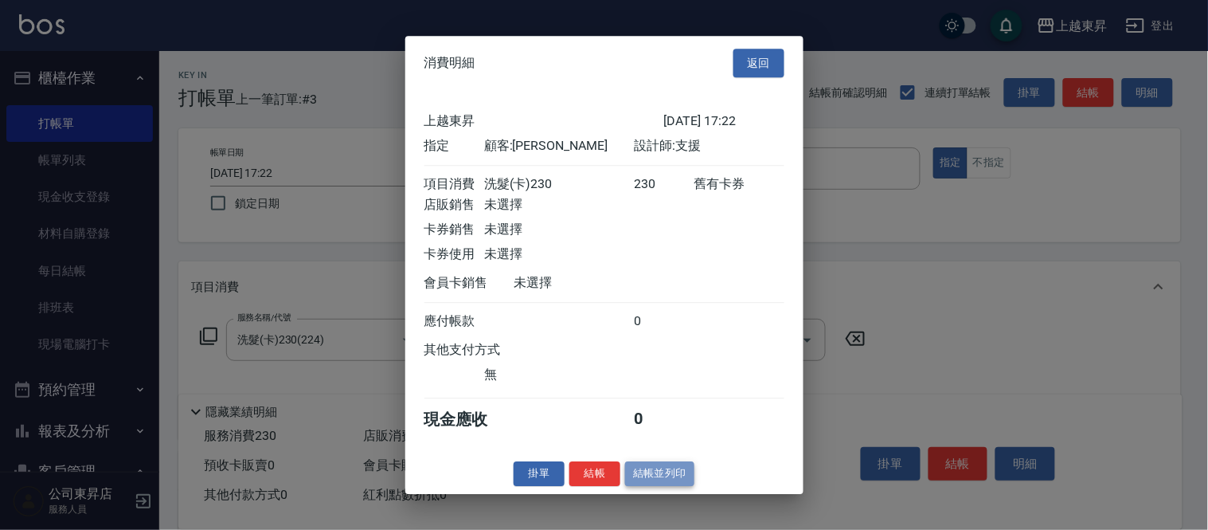
click at [666, 481] on button "結帳並列印" at bounding box center [659, 473] width 69 height 25
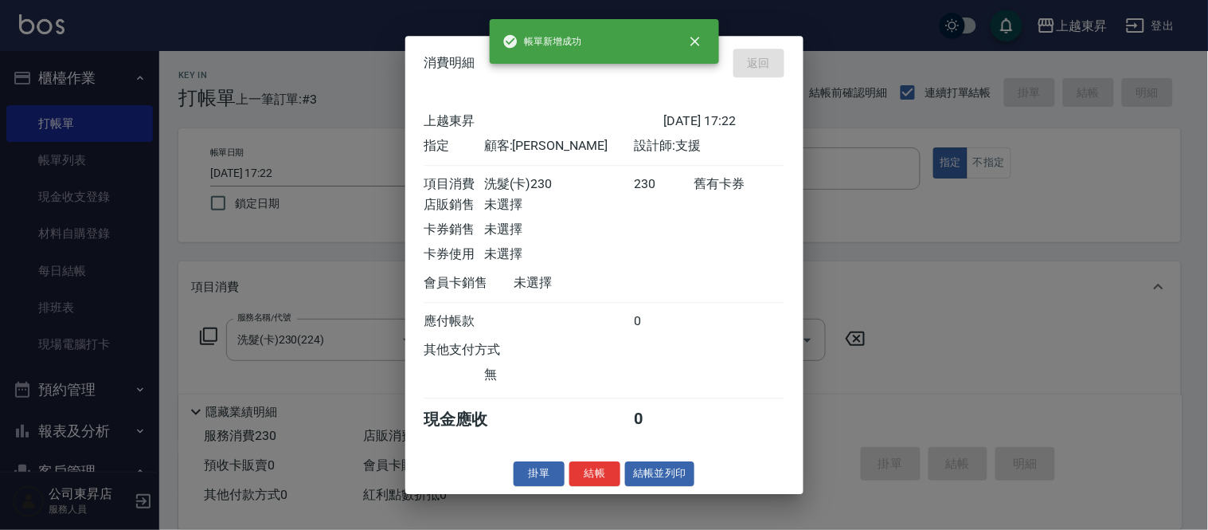
type input "[DATE] 17:39"
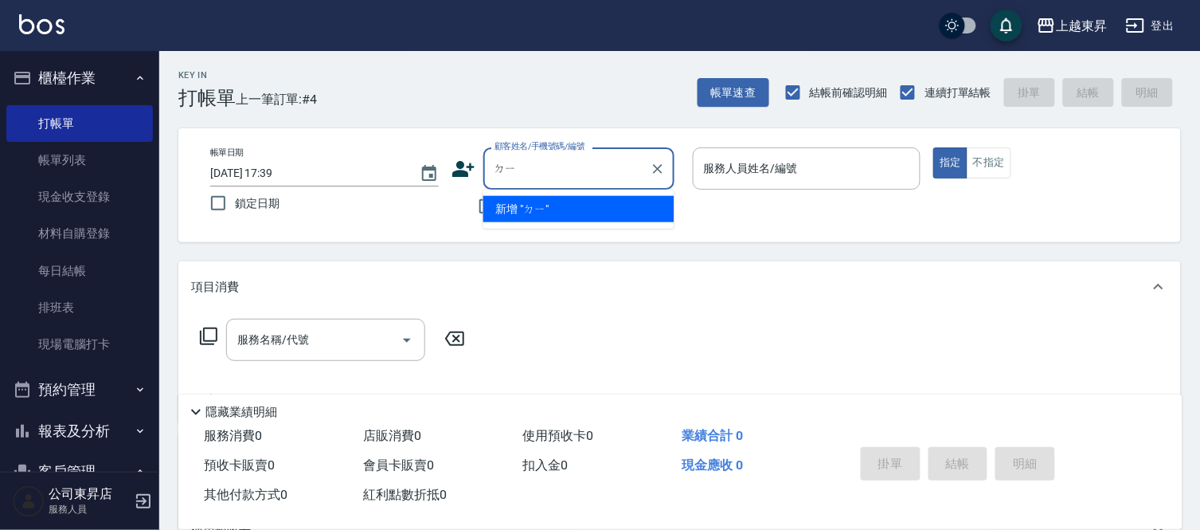
type input "底"
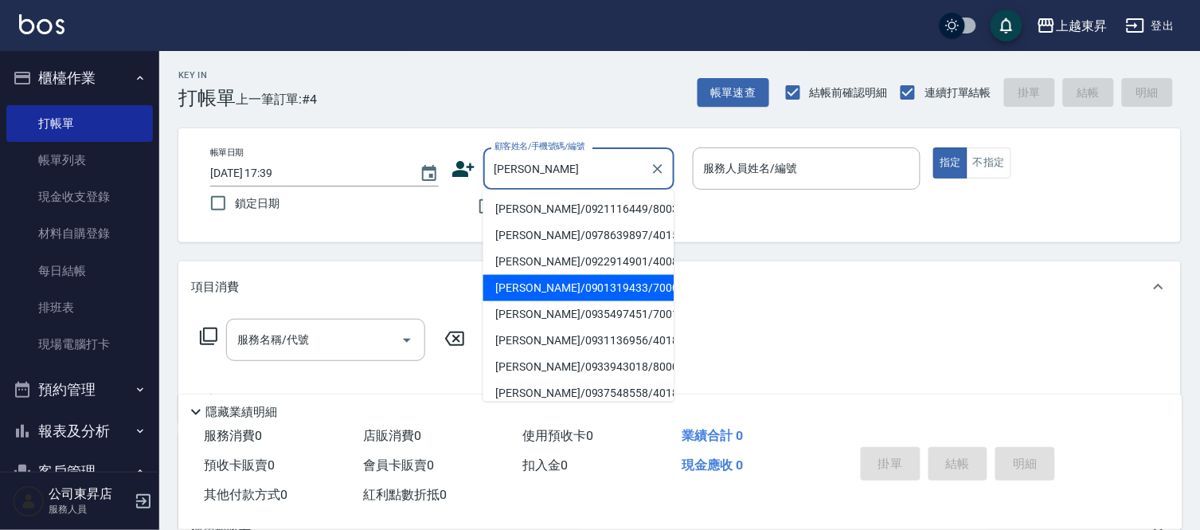
click at [530, 292] on li "[PERSON_NAME]/0901319433/70001" at bounding box center [579, 288] width 191 height 26
type input "[PERSON_NAME]/0901319433/70001"
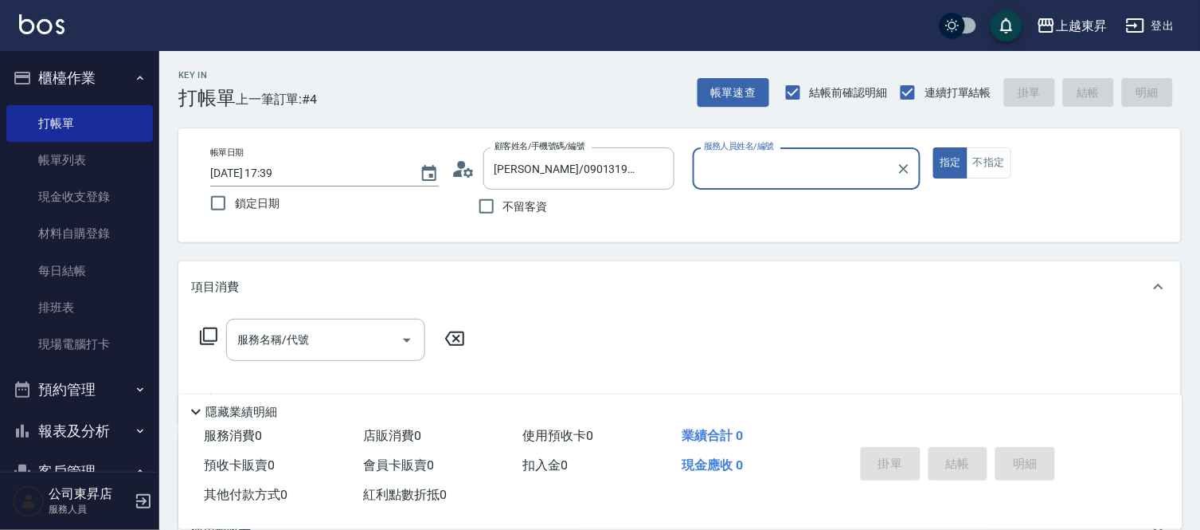
type input "[PERSON_NAME]-07"
click at [906, 173] on icon "Clear" at bounding box center [904, 169] width 16 height 16
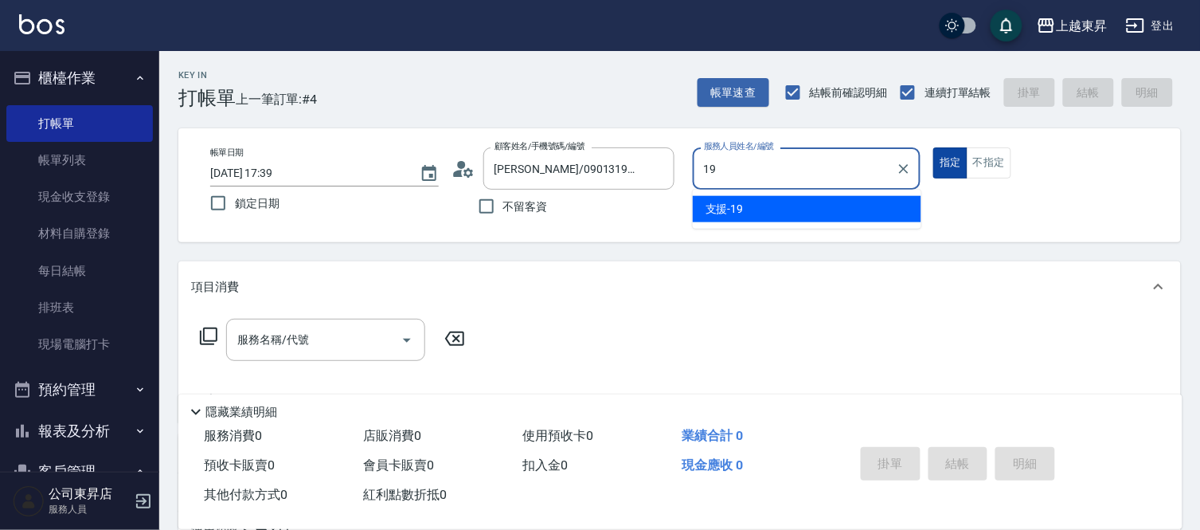
type input "支援-19"
type button "true"
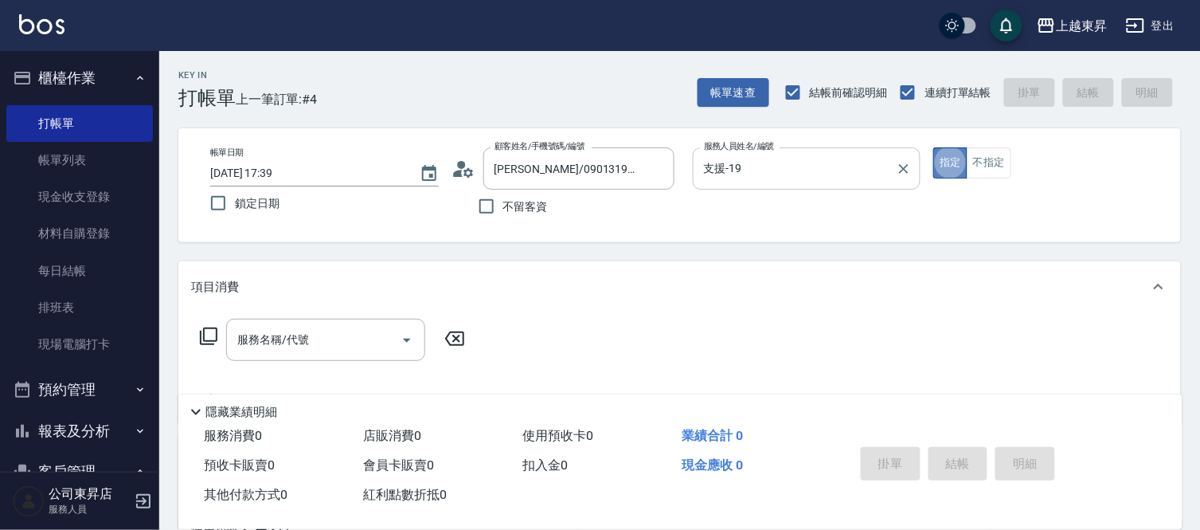
click at [952, 162] on button "指定" at bounding box center [951, 162] width 34 height 31
click at [1005, 176] on button "不指定" at bounding box center [989, 162] width 45 height 31
click at [280, 333] on input "服務名稱/代號" at bounding box center [313, 340] width 161 height 28
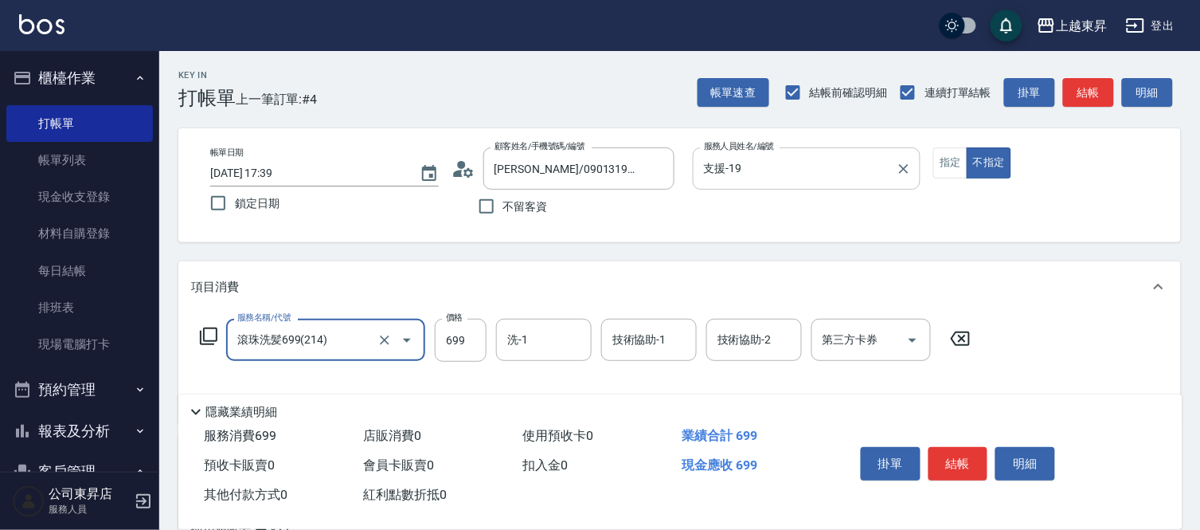
type input "滾珠洗髪699(214)"
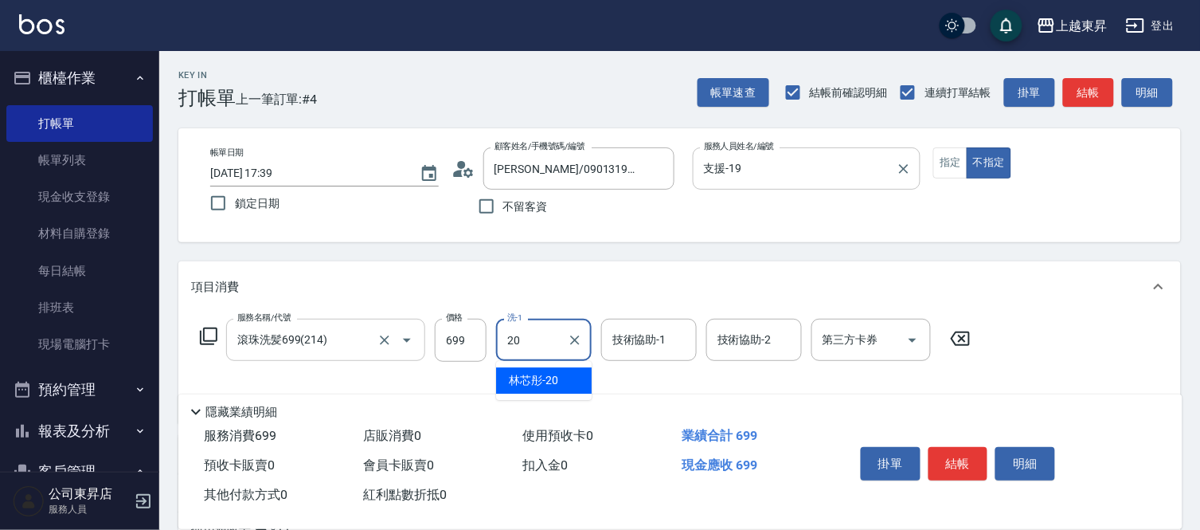
type input "林芯彤-20"
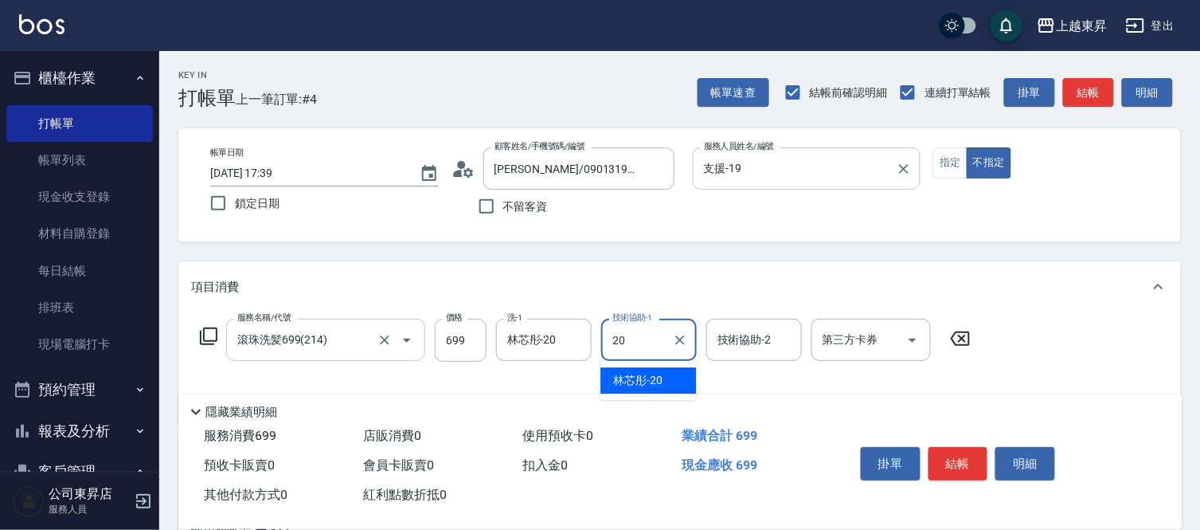
type input "林芯彤-20"
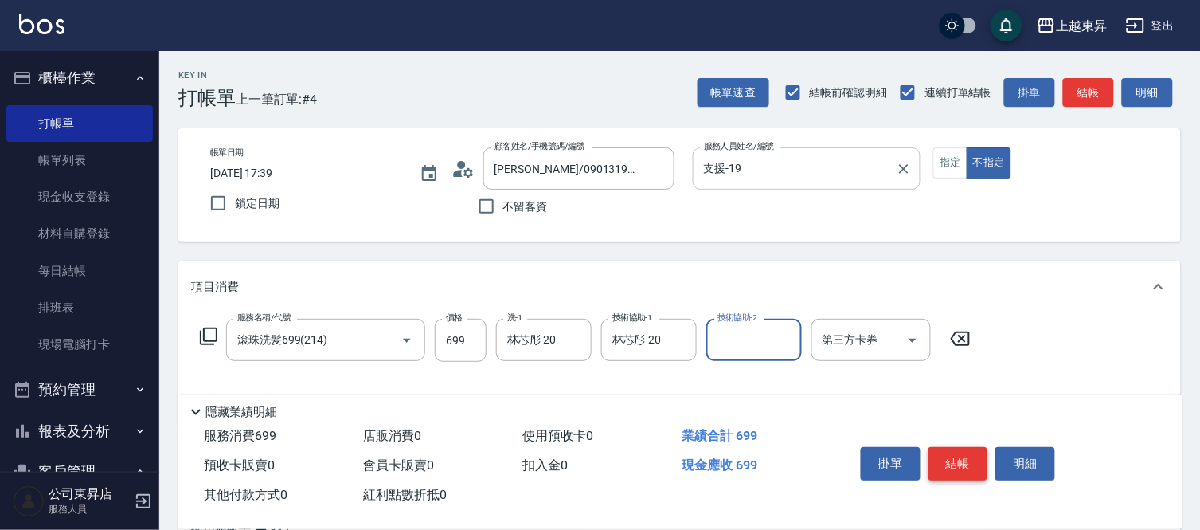
click at [951, 457] on button "結帳" at bounding box center [959, 463] width 60 height 33
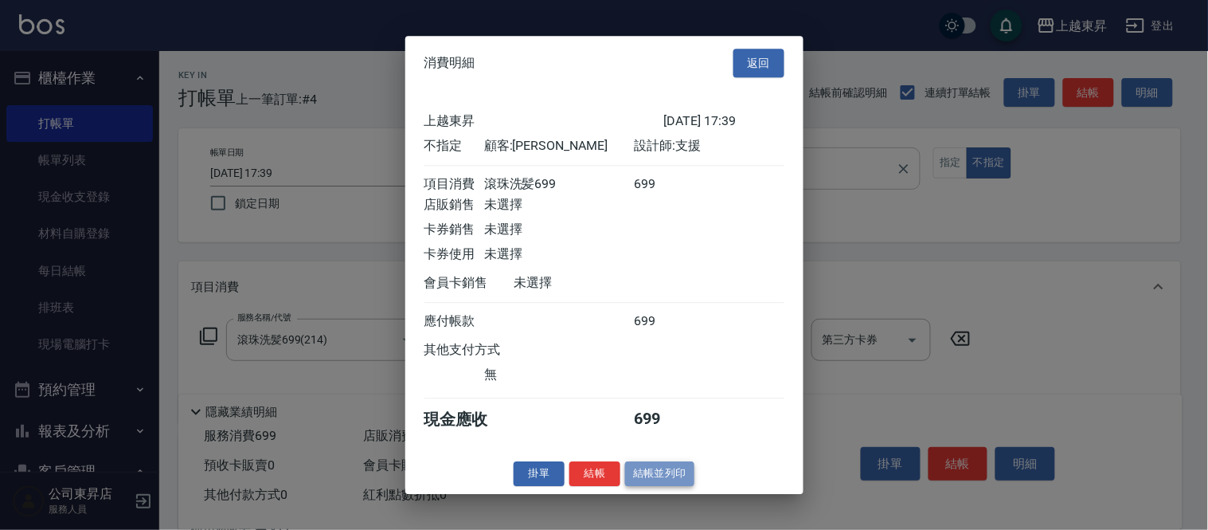
click at [645, 486] on button "結帳並列印" at bounding box center [659, 473] width 69 height 25
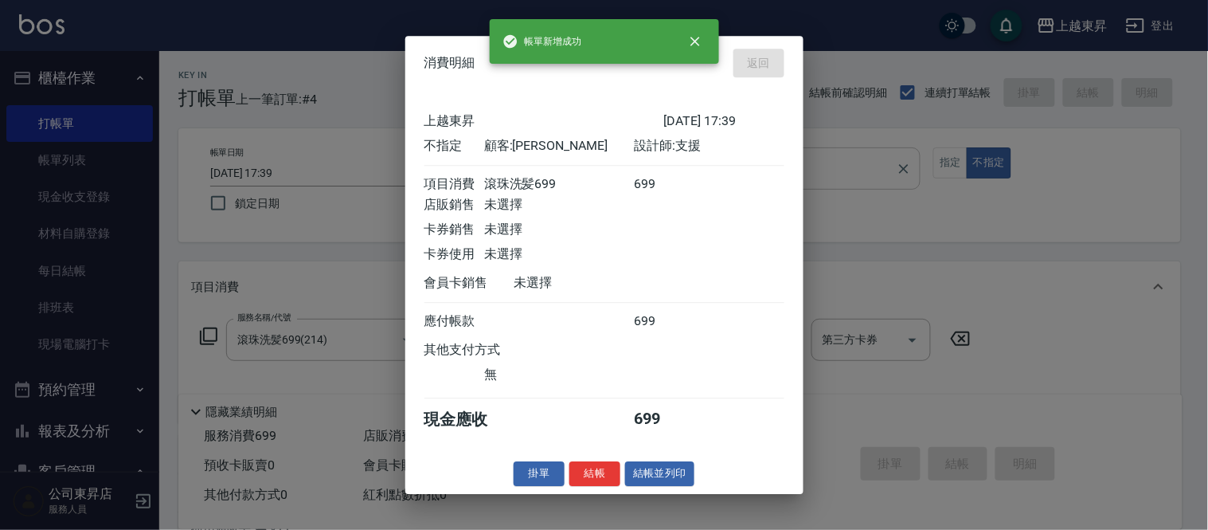
type input "[DATE] 17:40"
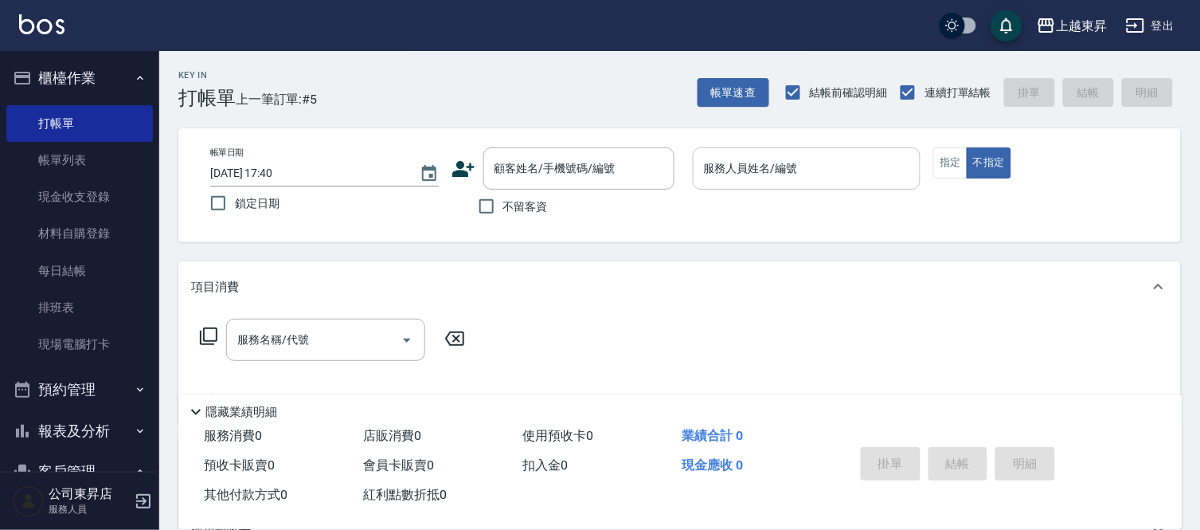
drag, startPoint x: 183, startPoint y: 296, endPoint x: 175, endPoint y: 306, distance: 12.4
click at [176, 304] on div "Key In 打帳單 上一筆訂單:#5 帳單速查 結帳前確認明細 連續打單結帳 掛單 結帳 明細 帳單日期 [DATE] 17:40 鎖定日期 顧客姓名/手機…" at bounding box center [679, 414] width 1041 height 726
click at [173, 297] on div "Key In 打帳單 上一筆訂單:#5 帳單速查 結帳前確認明細 連續打單結帳 掛單 結帳 明細 帳單日期 [DATE] 17:40 鎖定日期 顧客姓名/手機…" at bounding box center [679, 414] width 1041 height 726
click at [171, 297] on div "Key In 打帳單 上一筆訂單:#5 帳單速查 結帳前確認明細 連續打單結帳 掛單 結帳 明細 帳單日期 [DATE] 17:40 鎖定日期 顧客姓名/手機…" at bounding box center [679, 414] width 1041 height 726
click at [608, 173] on input "顧客姓名/手機號碼/編號" at bounding box center [567, 169] width 153 height 28
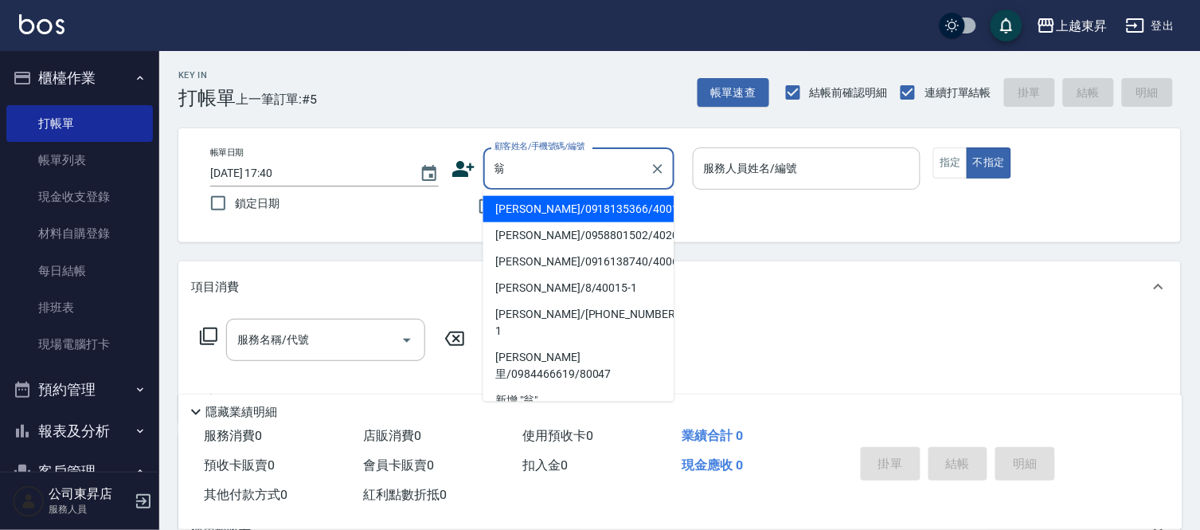
click at [589, 216] on li "[PERSON_NAME]/0918135366/40015" at bounding box center [579, 209] width 191 height 26
type input "[PERSON_NAME]/0918135366/40015"
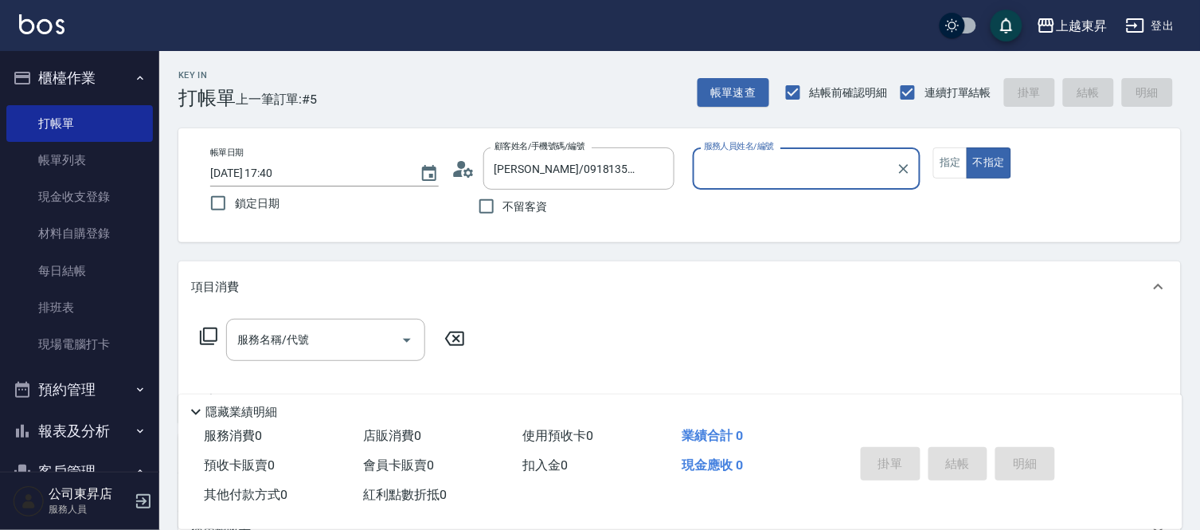
type input "[PERSON_NAME]04"
click at [949, 161] on button "指定" at bounding box center [951, 162] width 34 height 31
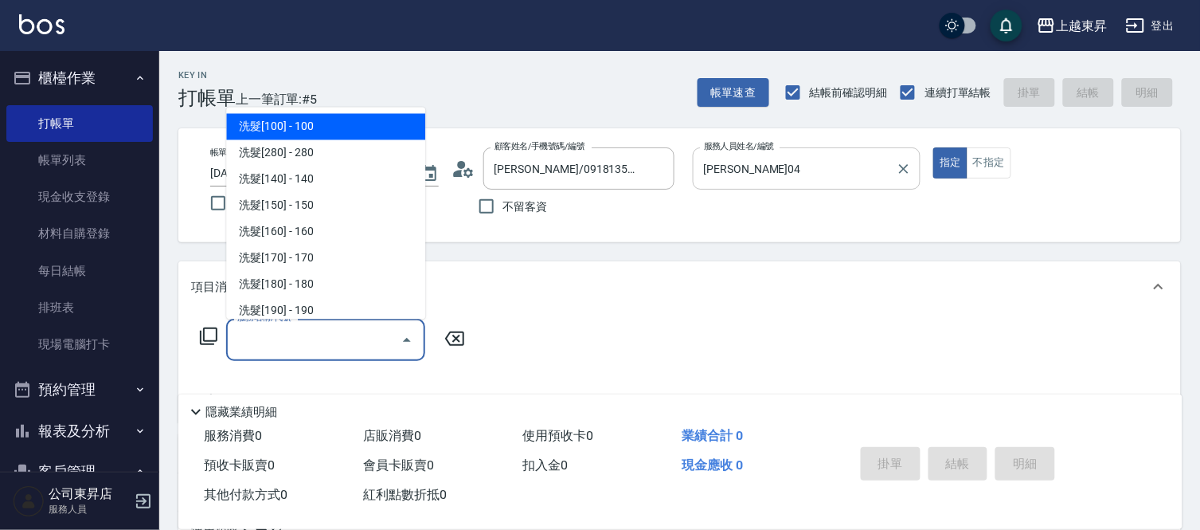
click at [306, 343] on input "服務名稱/代號" at bounding box center [313, 340] width 161 height 28
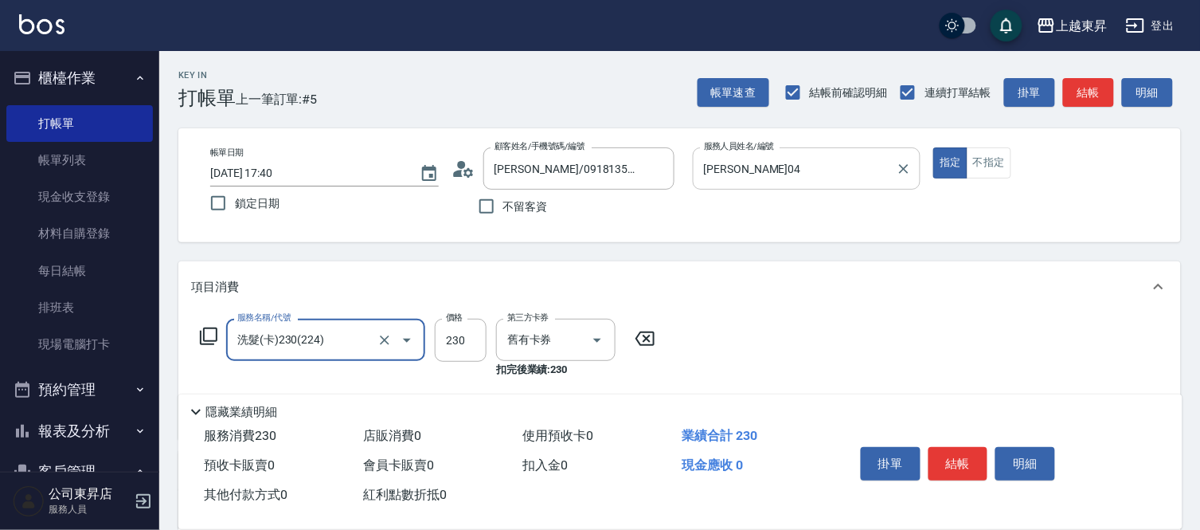
type input "洗髮(卡)230(224)"
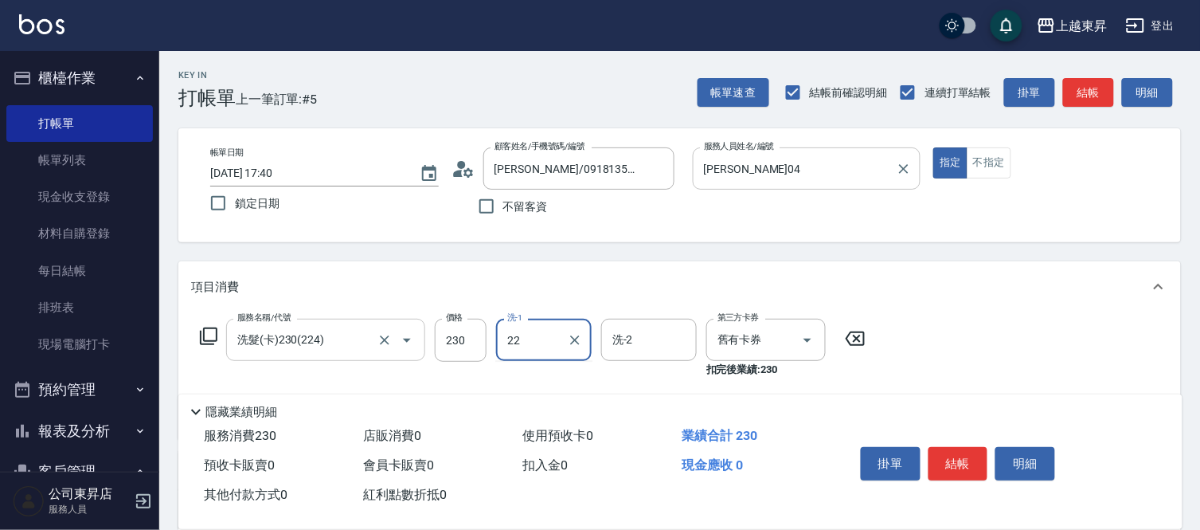
type input "[PERSON_NAME]-22"
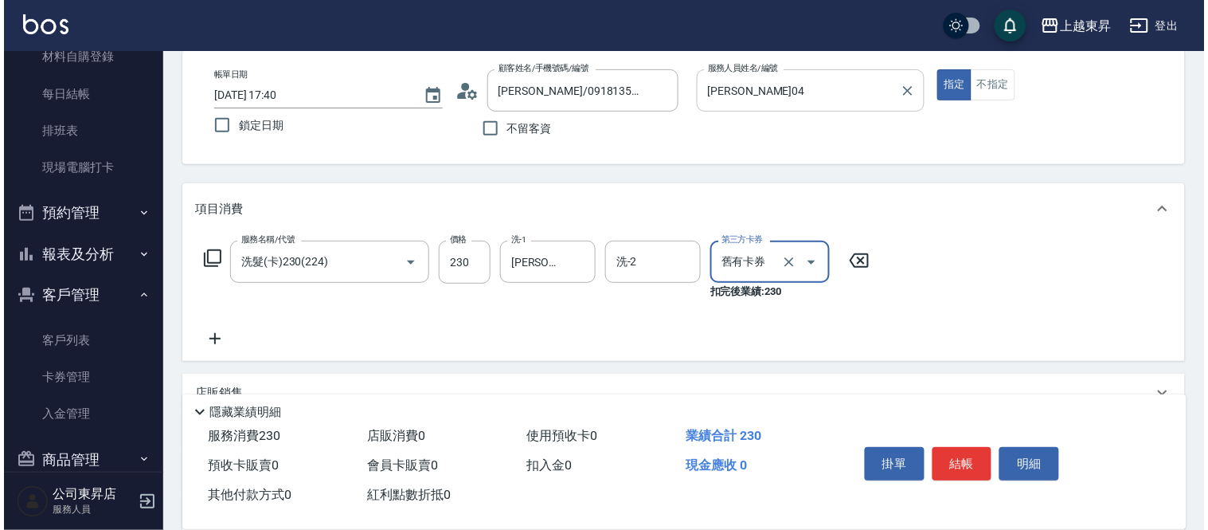
scroll to position [177, 0]
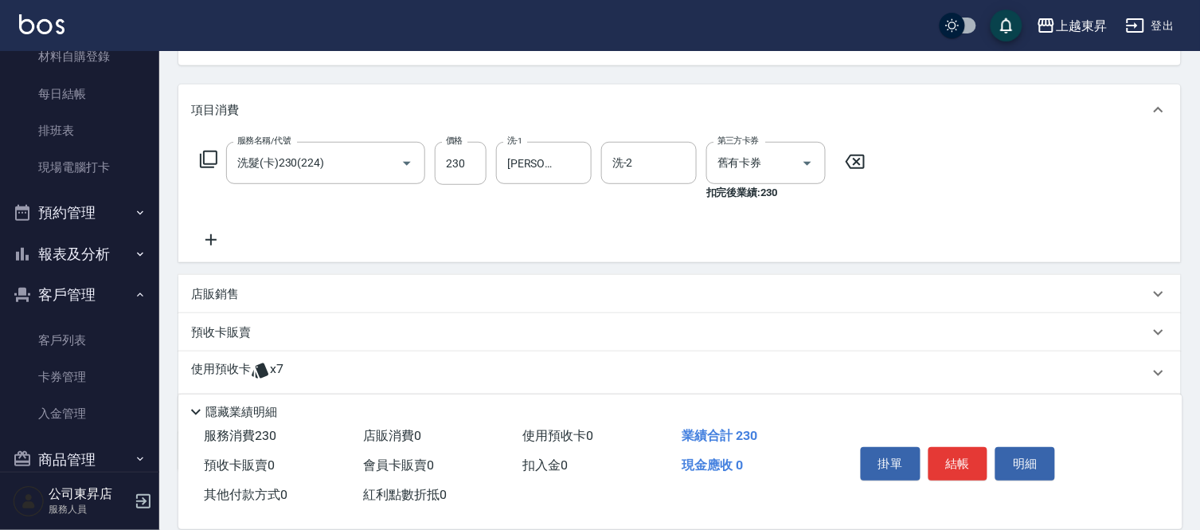
click at [208, 236] on icon at bounding box center [211, 239] width 40 height 19
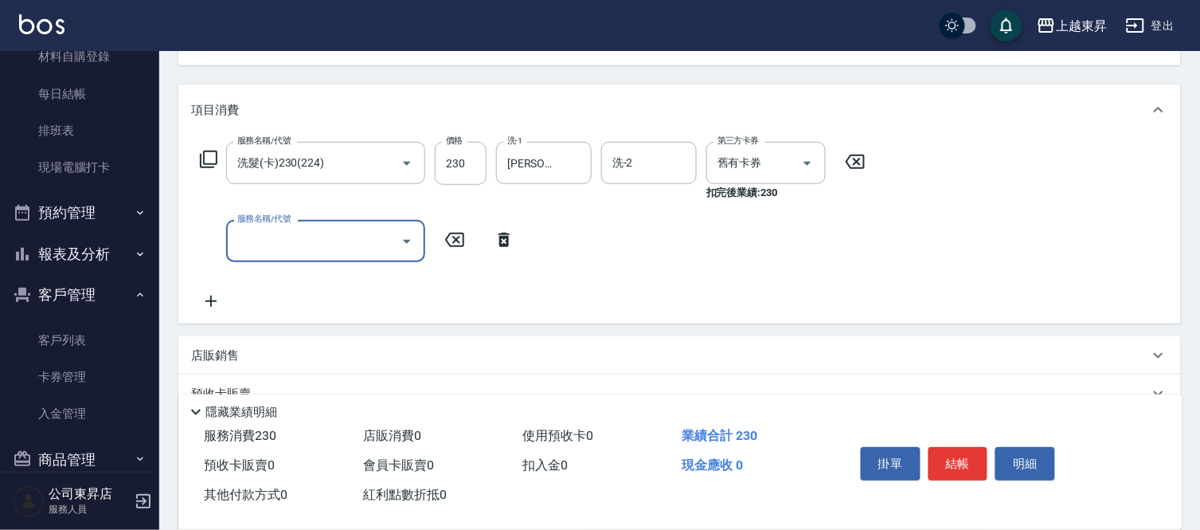
click at [218, 166] on div "服務名稱/代號 洗髮(卡)230(224) 服務名稱/代號 價格 230 價格 洗-1 [PERSON_NAME]-22 洗-1 洗-2 洗-2 第三方卡券 …" at bounding box center [533, 171] width 684 height 59
click at [209, 154] on icon at bounding box center [208, 159] width 19 height 19
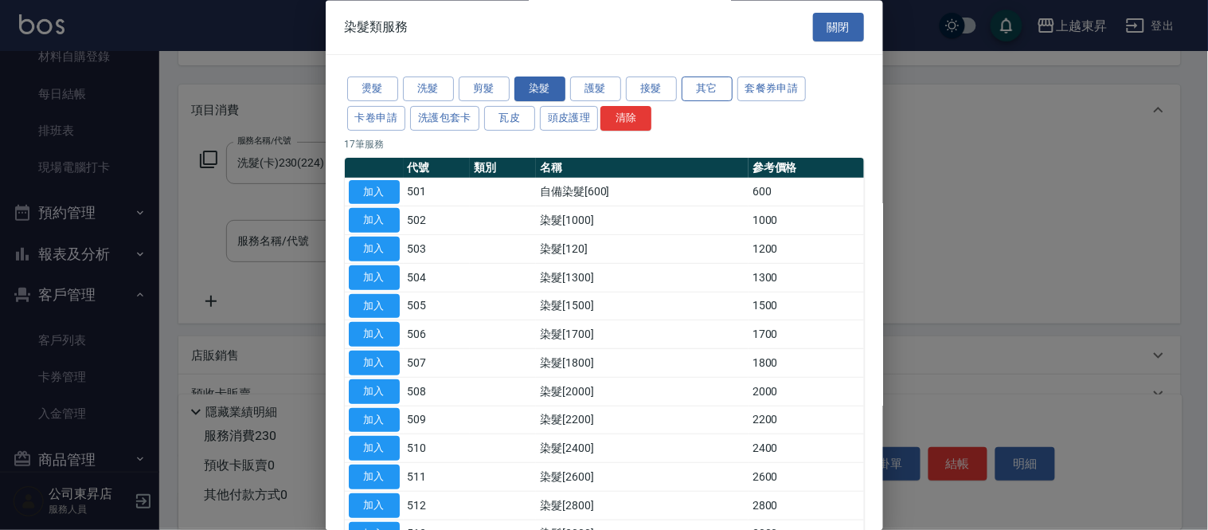
click at [710, 92] on button "其它" at bounding box center [707, 89] width 51 height 25
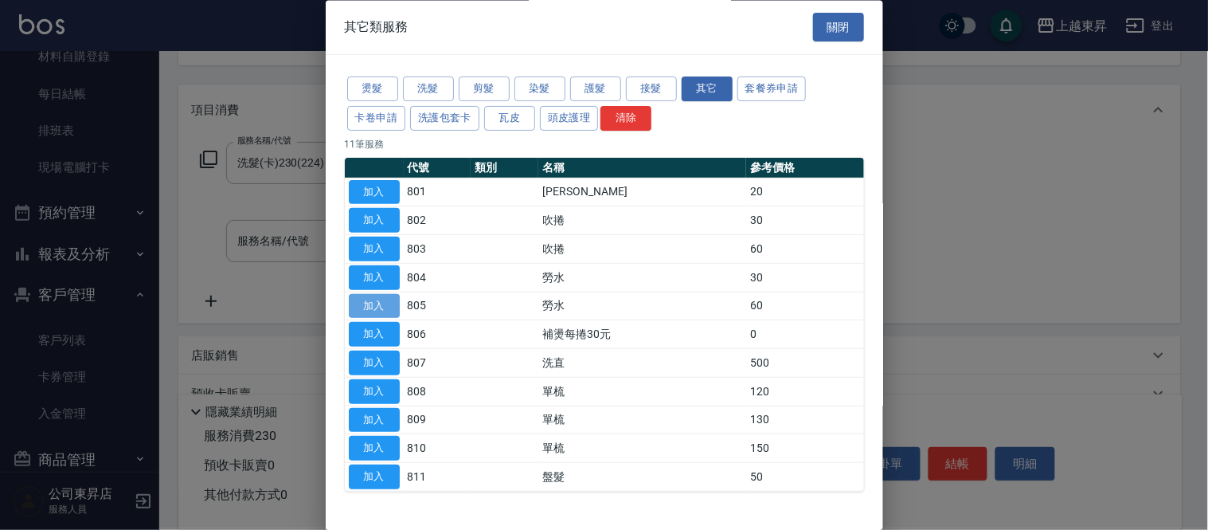
click at [383, 301] on button "加入" at bounding box center [374, 306] width 51 height 25
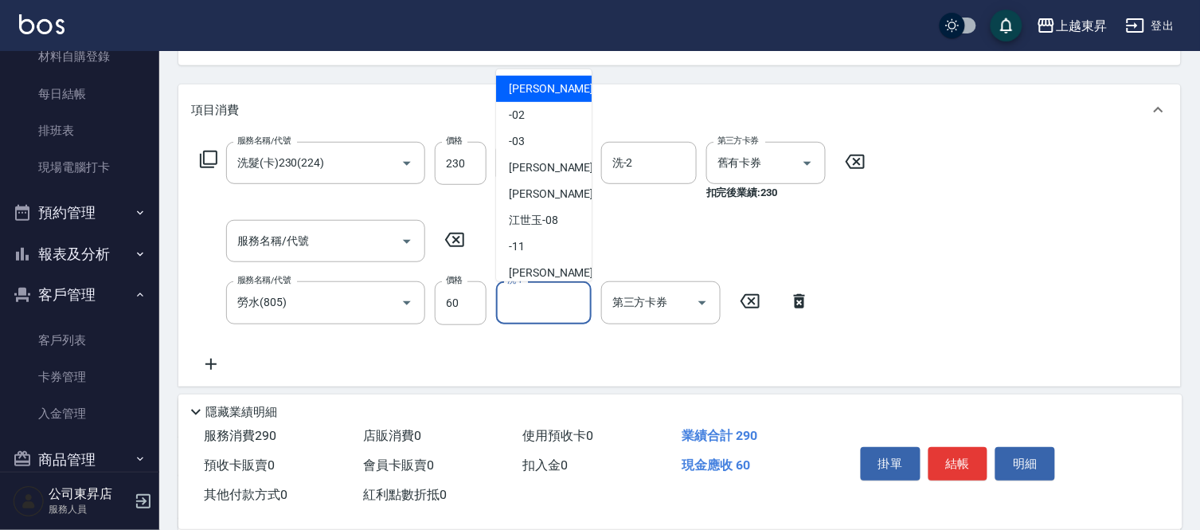
click at [544, 301] on input "洗-1" at bounding box center [543, 302] width 81 height 28
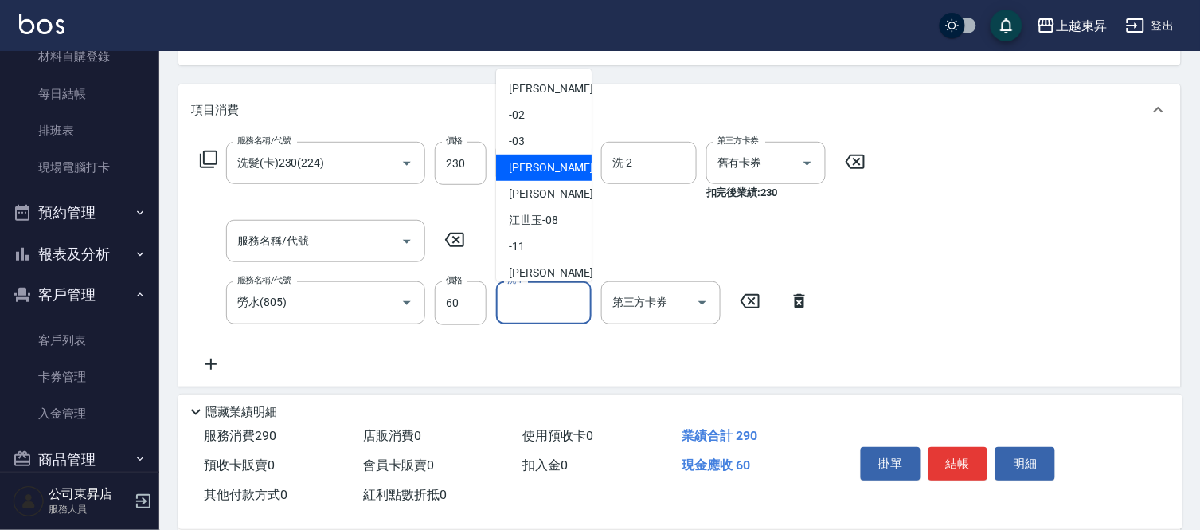
click at [553, 167] on span "[PERSON_NAME]04" at bounding box center [559, 167] width 100 height 17
type input "[PERSON_NAME]04"
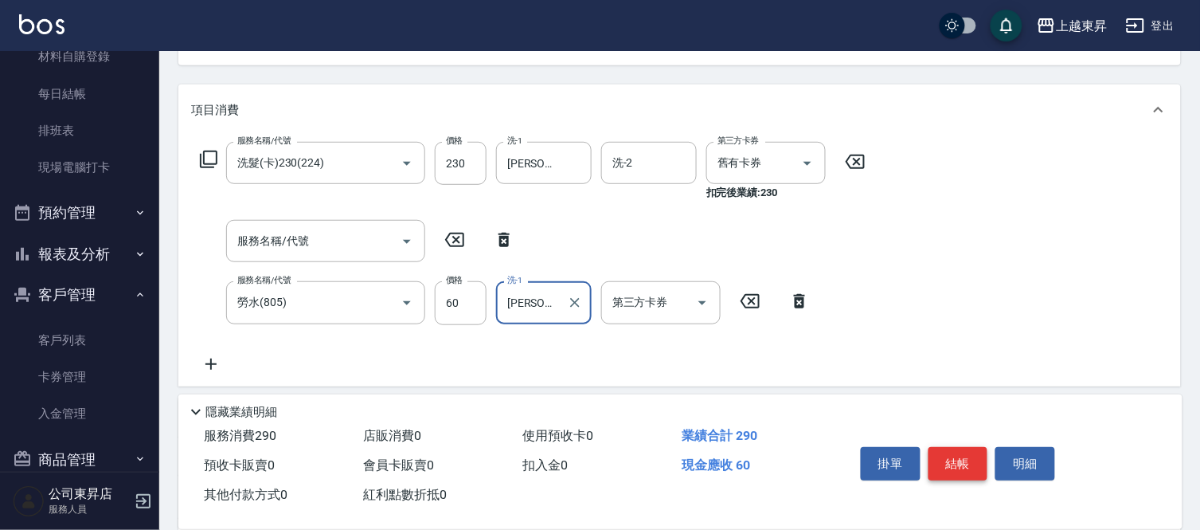
click at [960, 456] on button "結帳" at bounding box center [959, 463] width 60 height 33
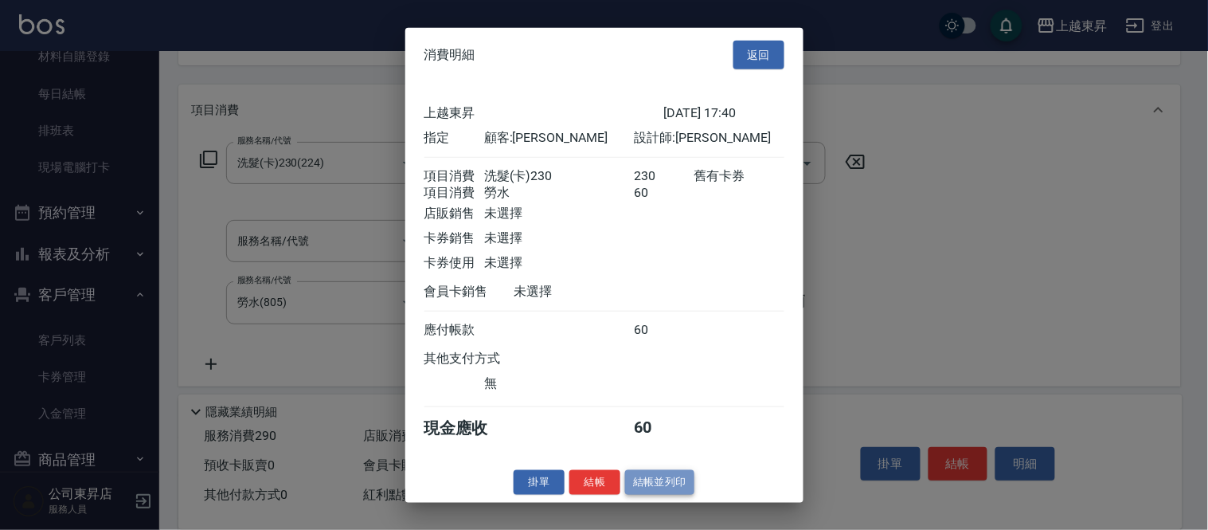
drag, startPoint x: 637, startPoint y: 491, endPoint x: 646, endPoint y: 487, distance: 9.6
click at [640, 489] on button "結帳並列印" at bounding box center [659, 482] width 69 height 25
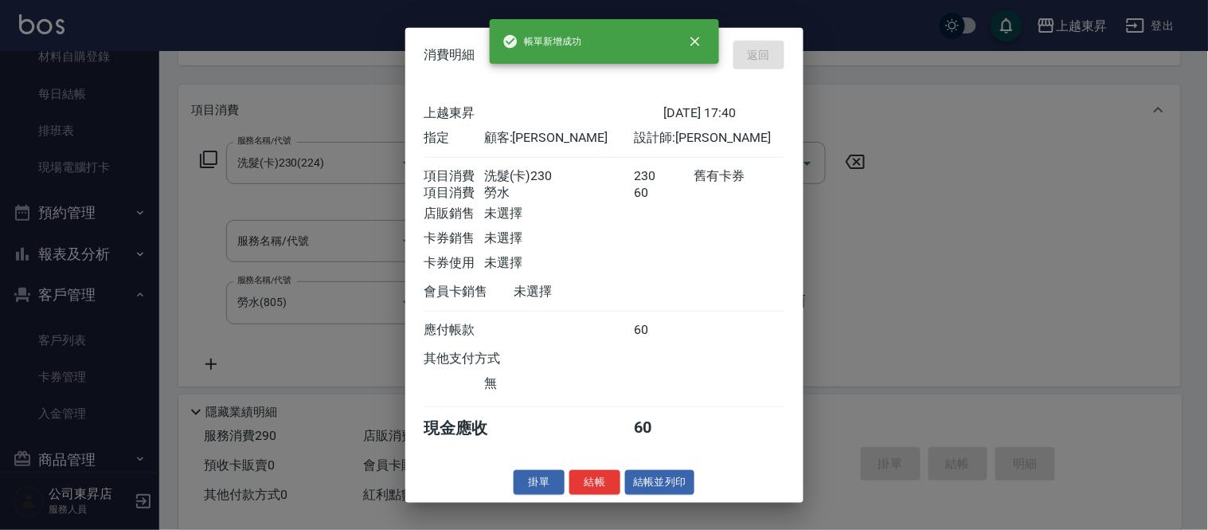
type input "[DATE] 17:58"
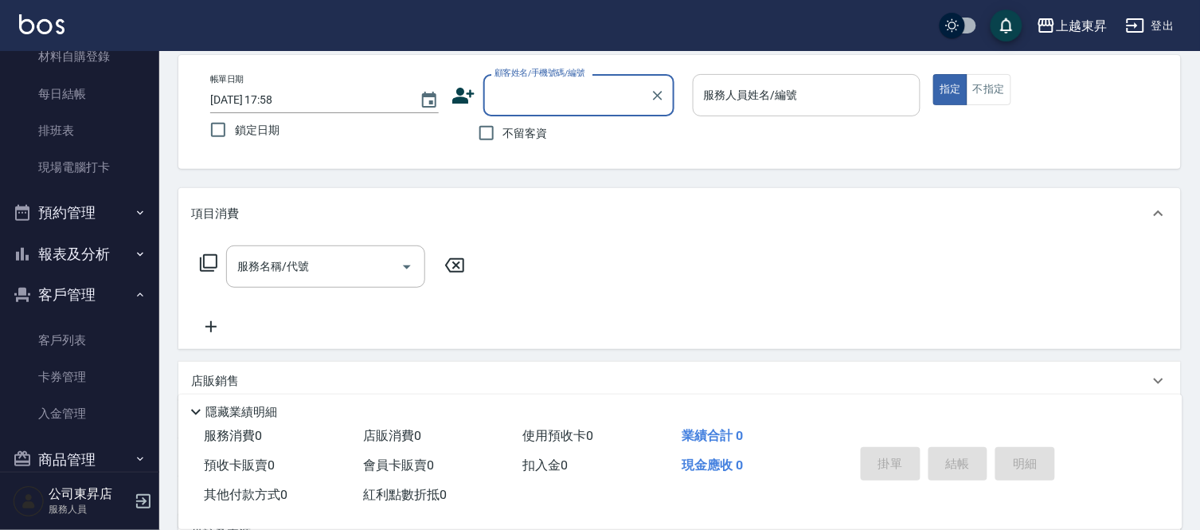
scroll to position [0, 0]
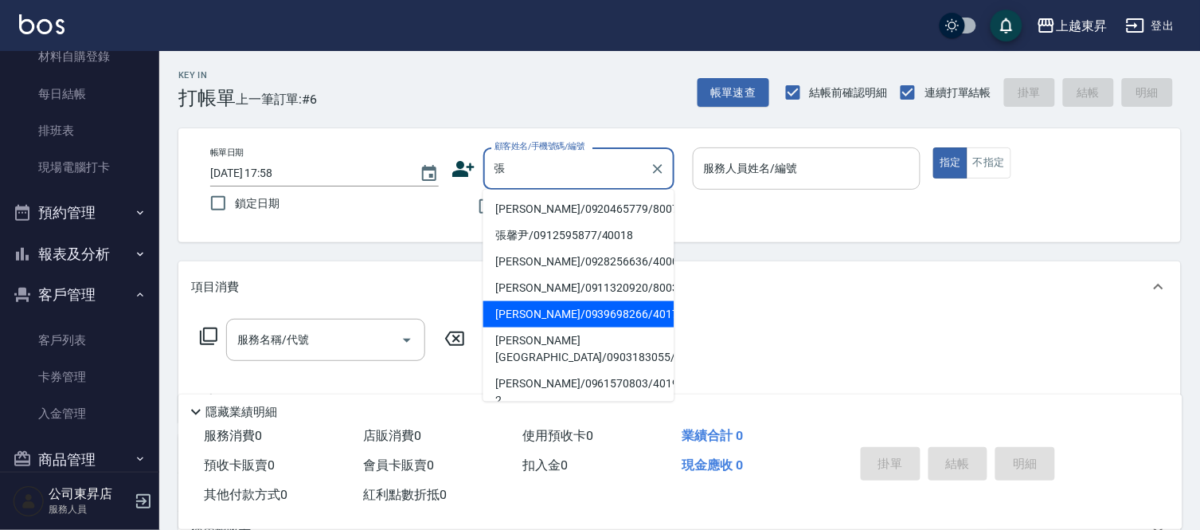
click at [542, 311] on li "[PERSON_NAME]/0939698266/40176" at bounding box center [579, 314] width 191 height 26
type input "[PERSON_NAME]/0939698266/40176"
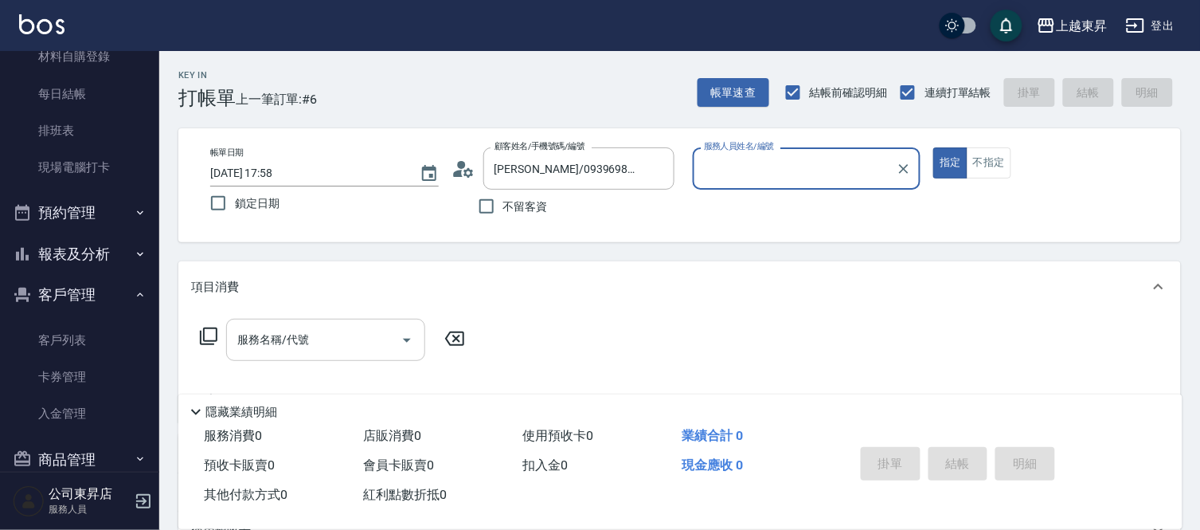
type input "[PERSON_NAME]04"
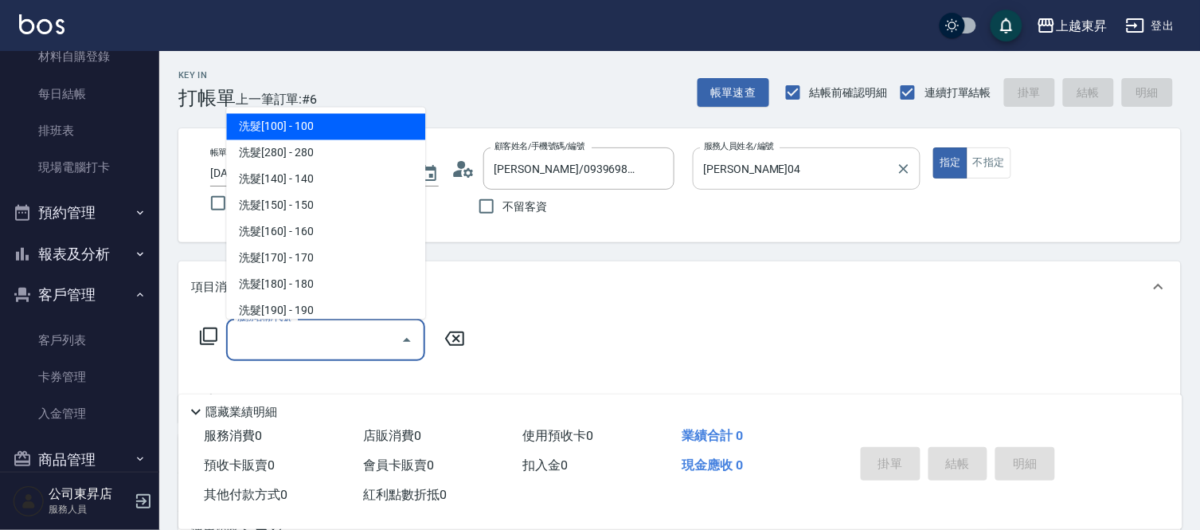
click at [357, 333] on input "服務名稱/代號" at bounding box center [313, 340] width 161 height 28
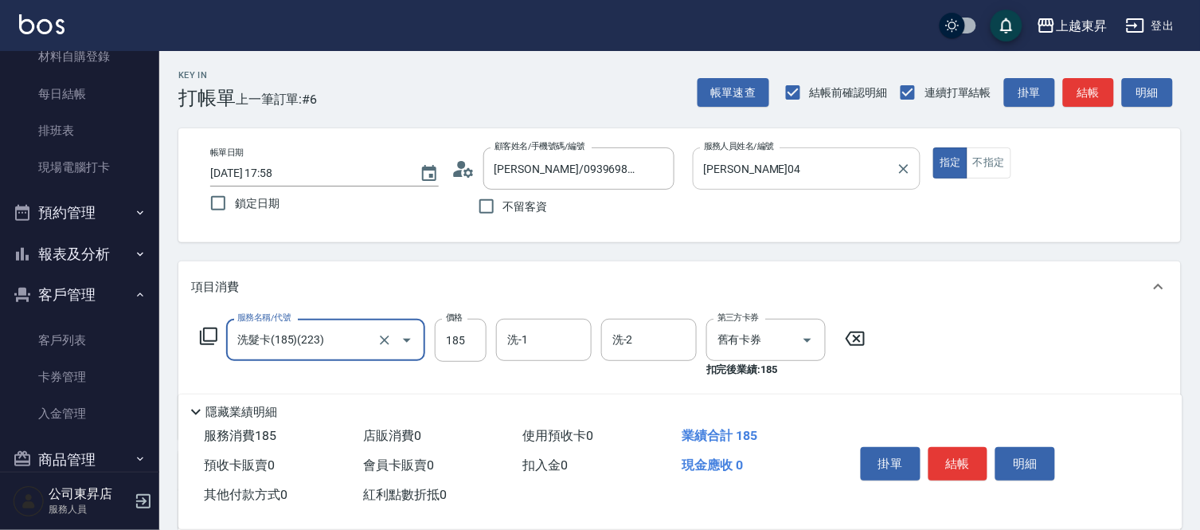
type input "洗髮卡(185)(223)"
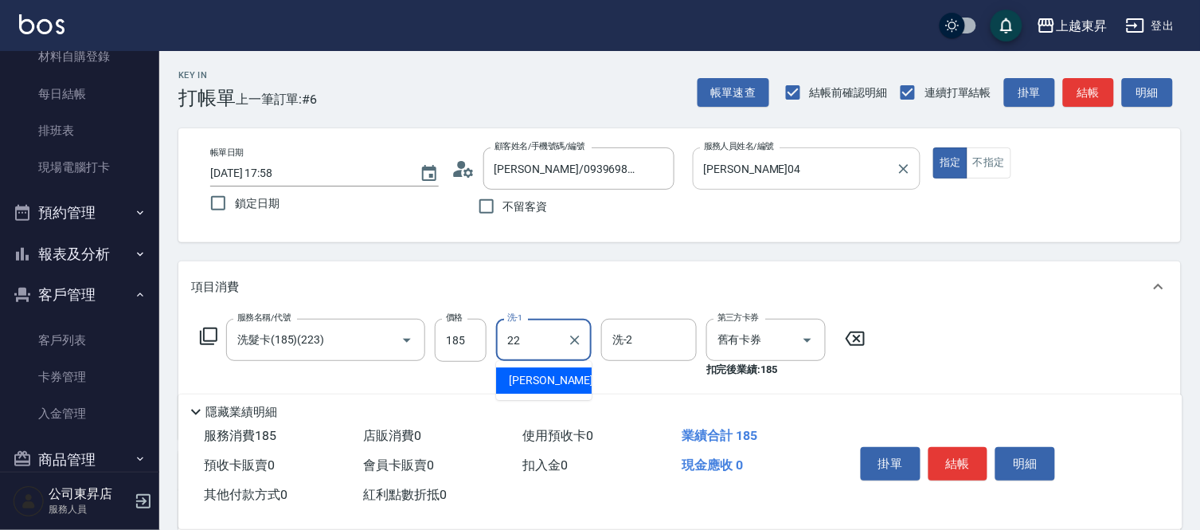
type input "[PERSON_NAME]-22"
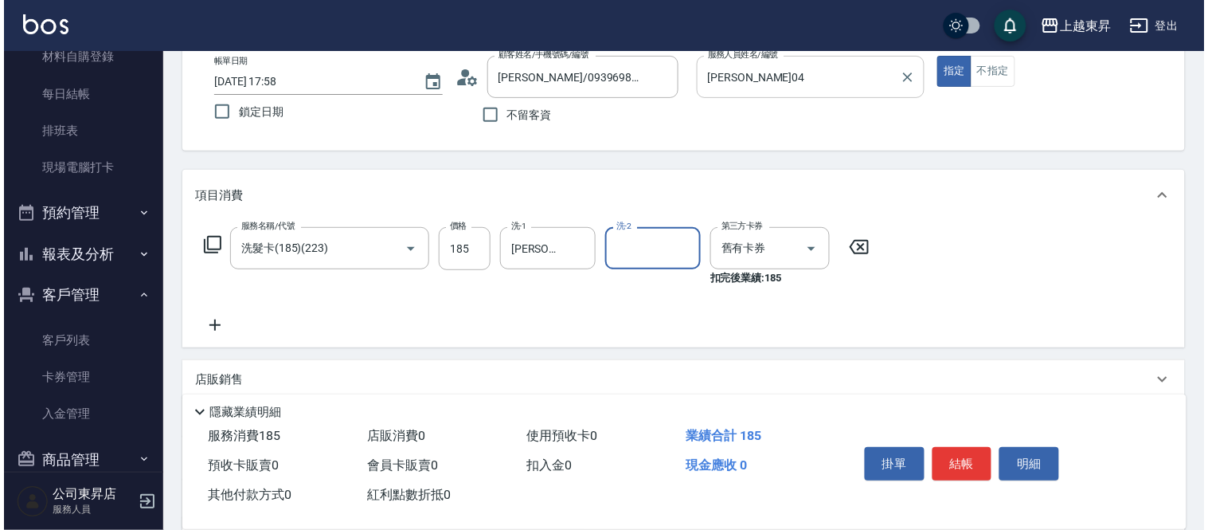
scroll to position [177, 0]
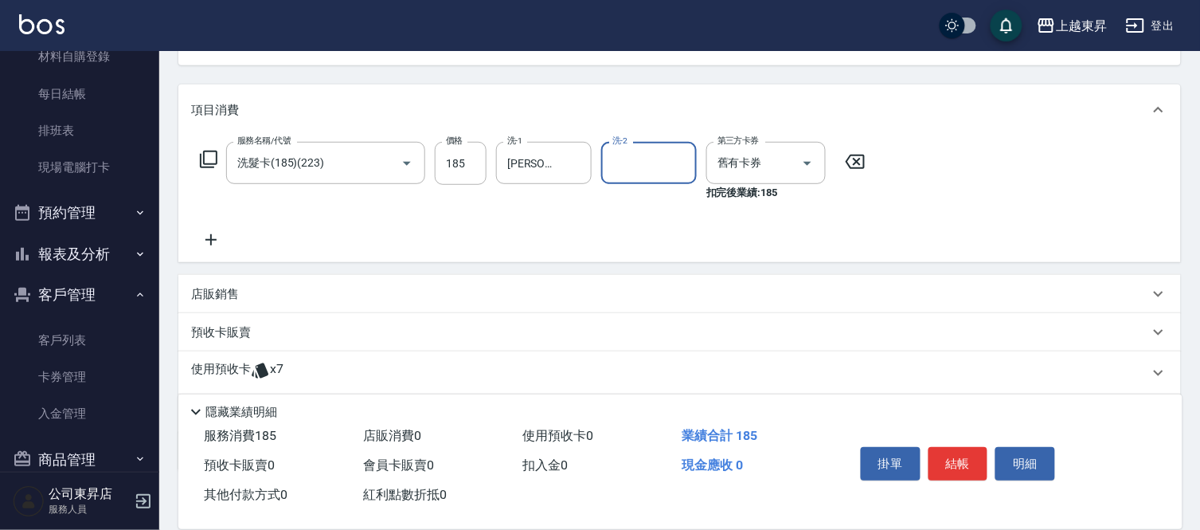
click at [213, 242] on icon at bounding box center [211, 239] width 40 height 19
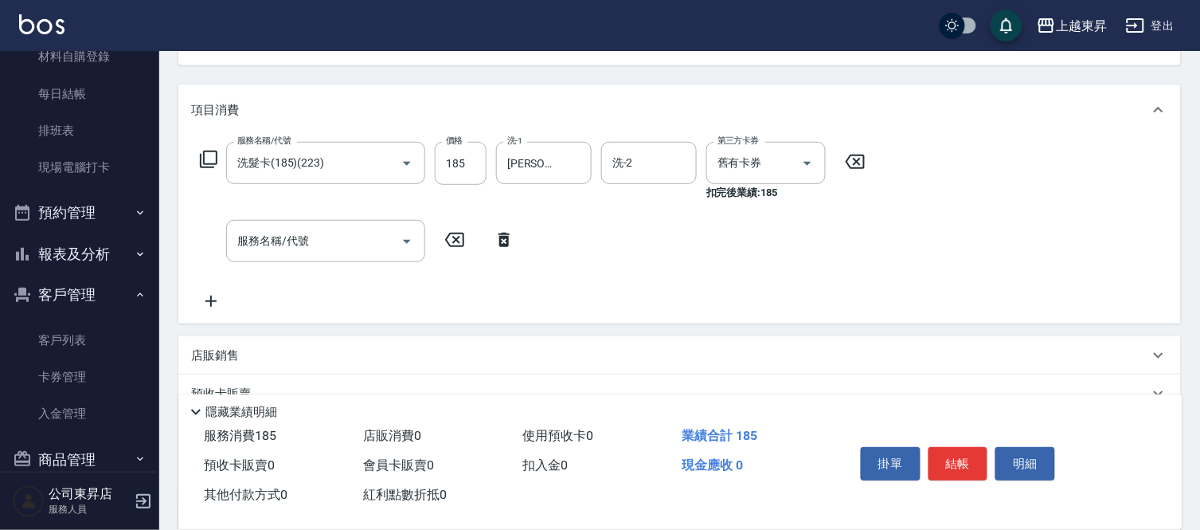
click at [209, 157] on icon at bounding box center [208, 159] width 19 height 19
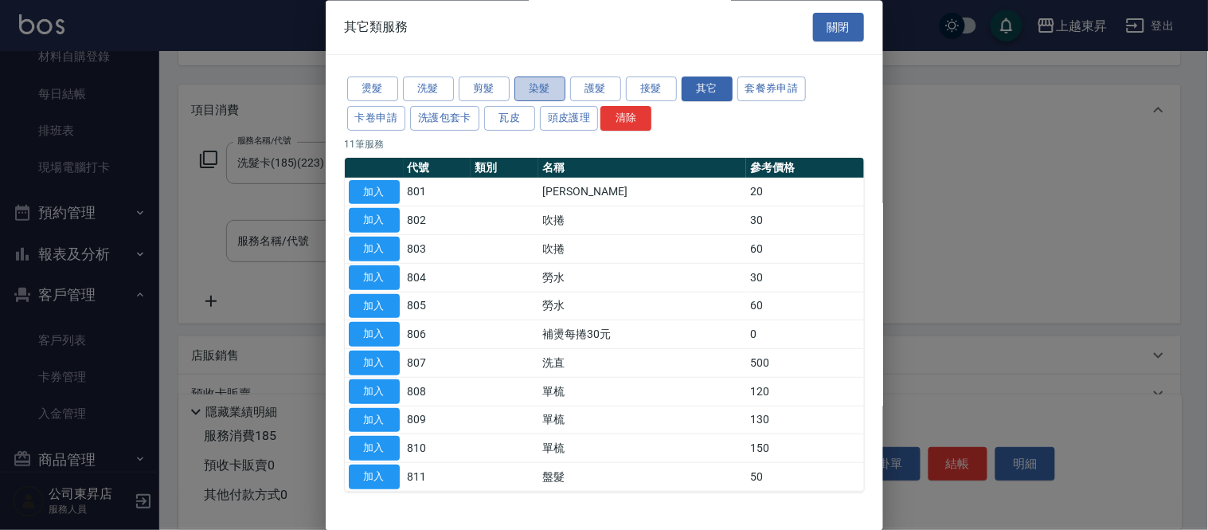
click at [528, 88] on button "染髮" at bounding box center [540, 89] width 51 height 25
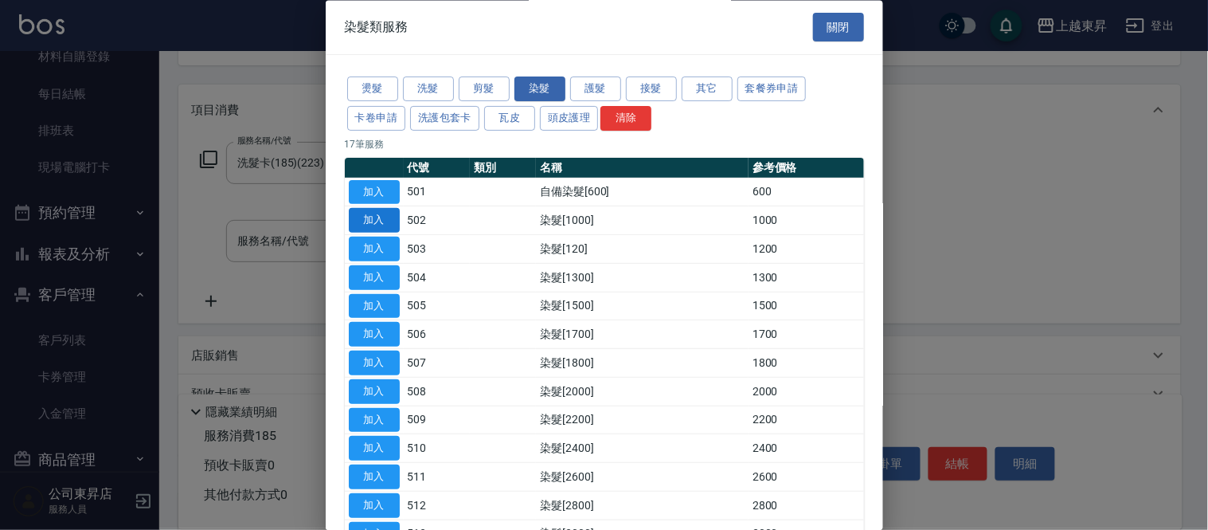
click at [363, 221] on button "加入" at bounding box center [374, 221] width 51 height 25
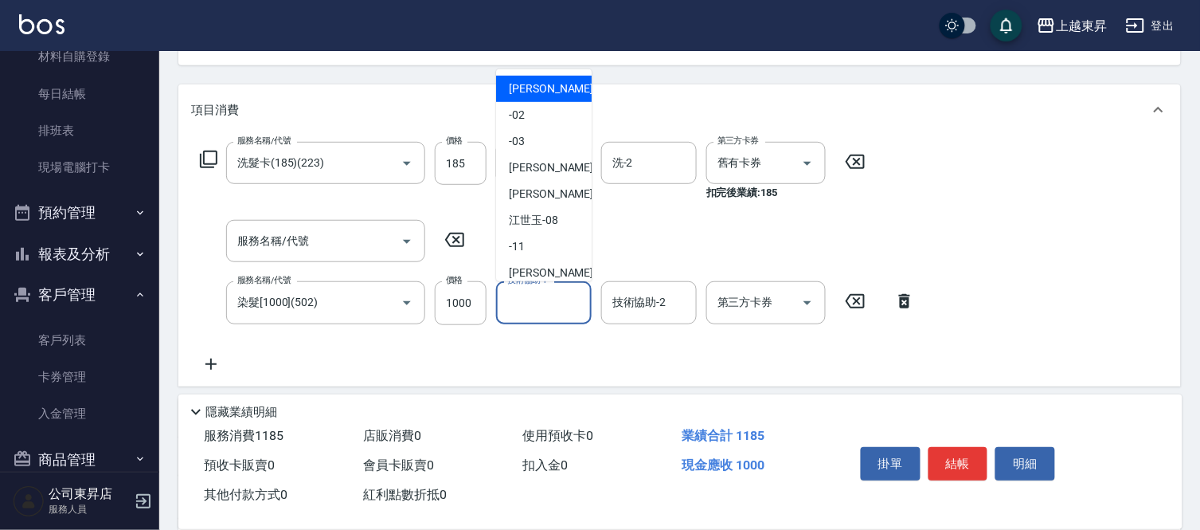
click at [554, 300] on input "技術協助-1" at bounding box center [543, 302] width 81 height 28
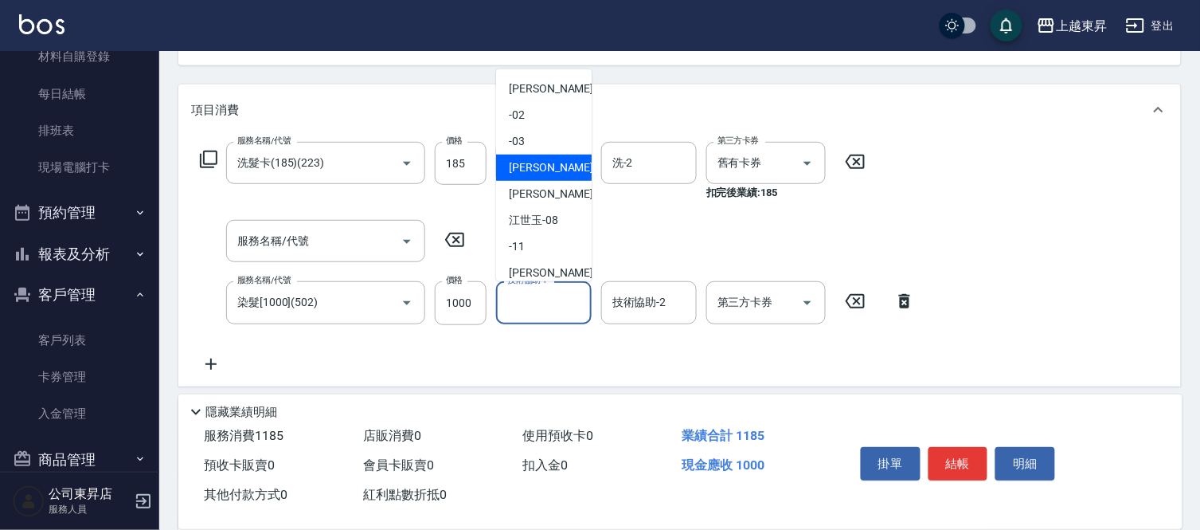
drag, startPoint x: 523, startPoint y: 166, endPoint x: 675, endPoint y: 229, distance: 163.9
click at [524, 166] on span "[PERSON_NAME]04" at bounding box center [559, 167] width 100 height 17
type input "[PERSON_NAME]04"
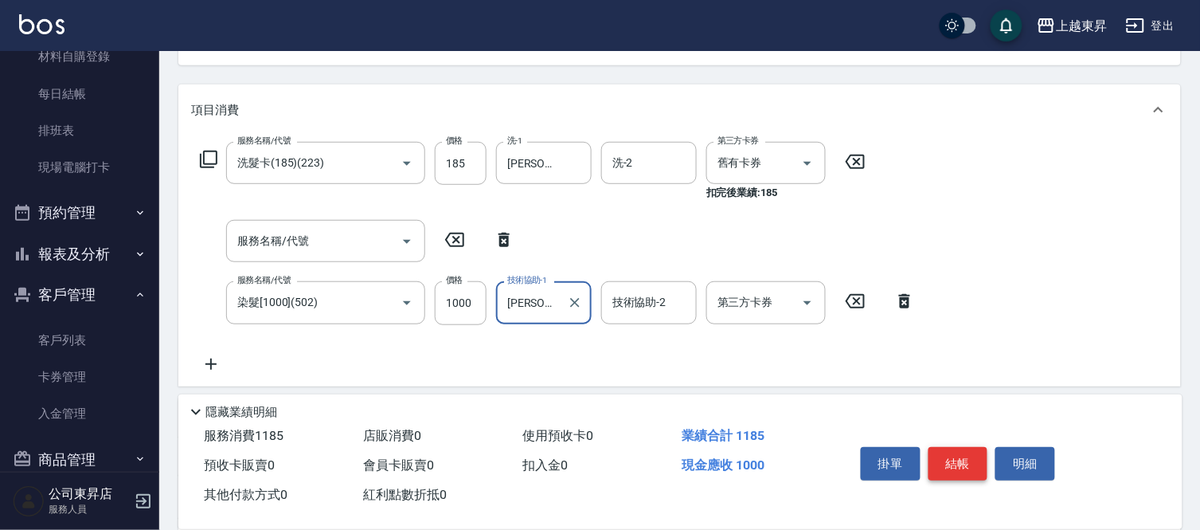
click at [960, 447] on button "結帳" at bounding box center [959, 463] width 60 height 33
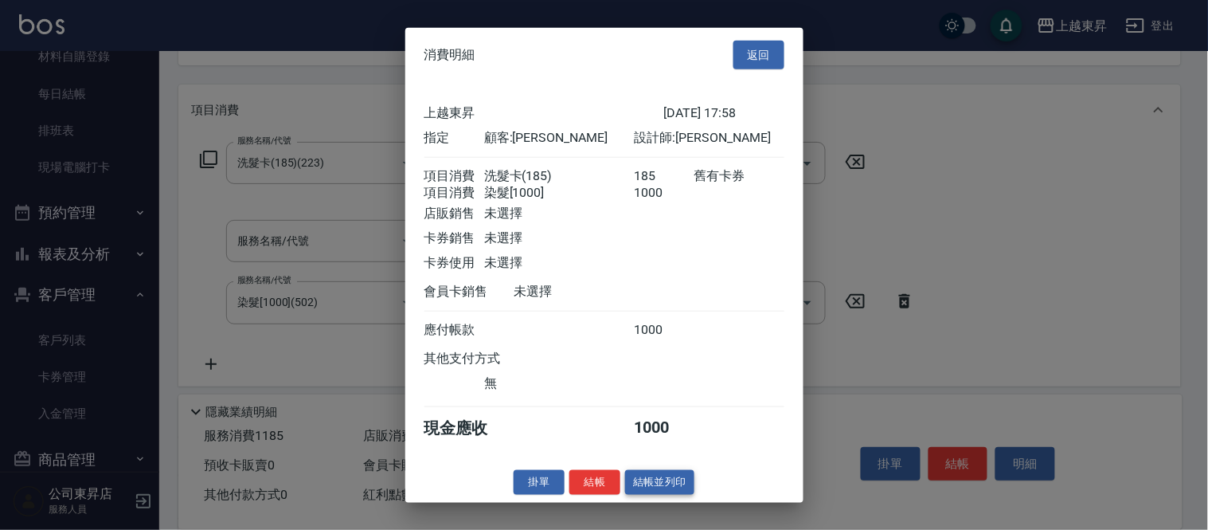
click at [651, 488] on button "結帳並列印" at bounding box center [659, 482] width 69 height 25
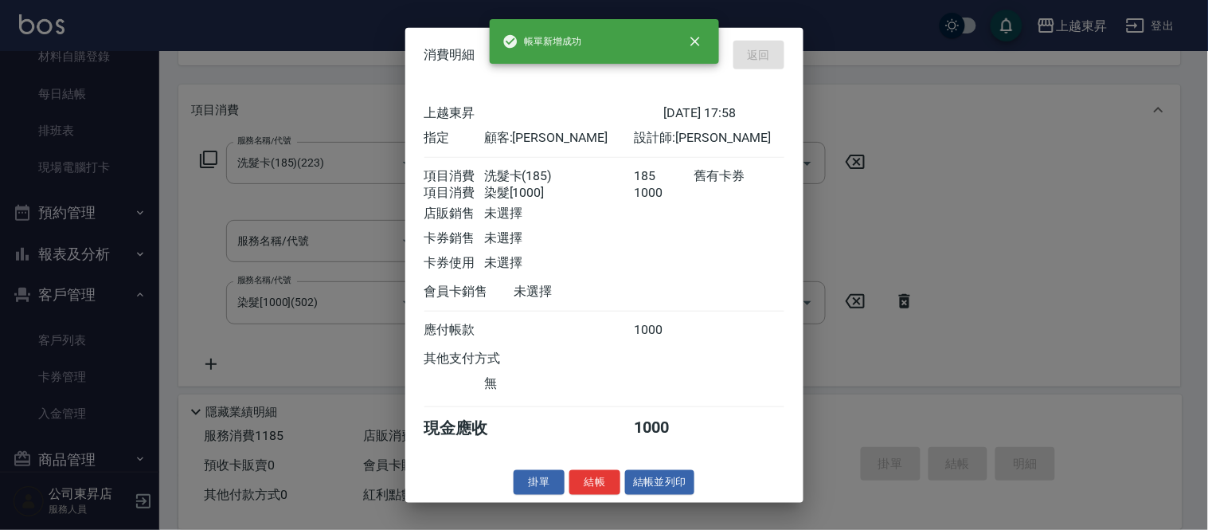
type input "[DATE] 17:59"
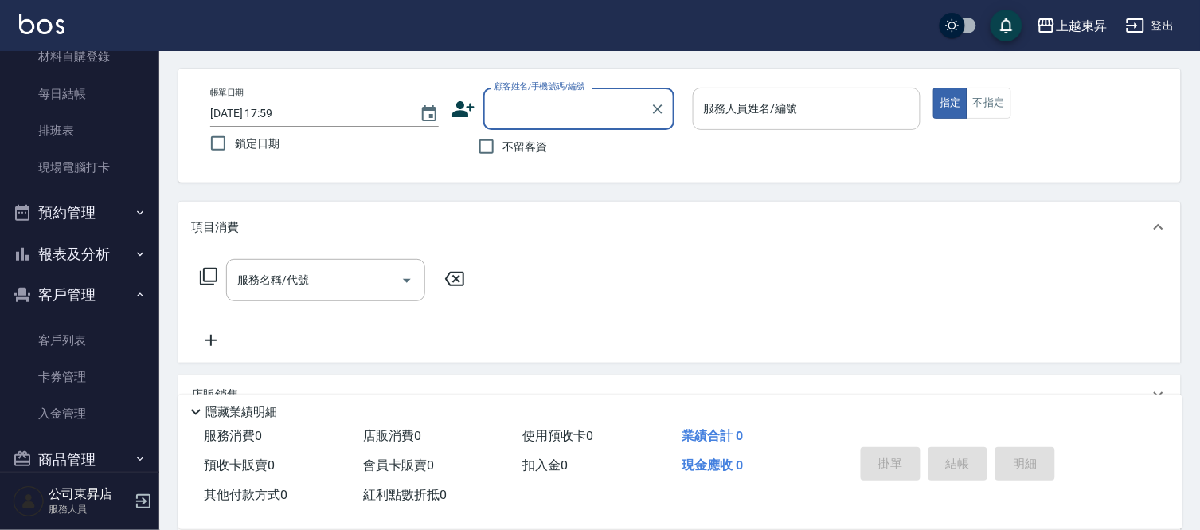
scroll to position [0, 0]
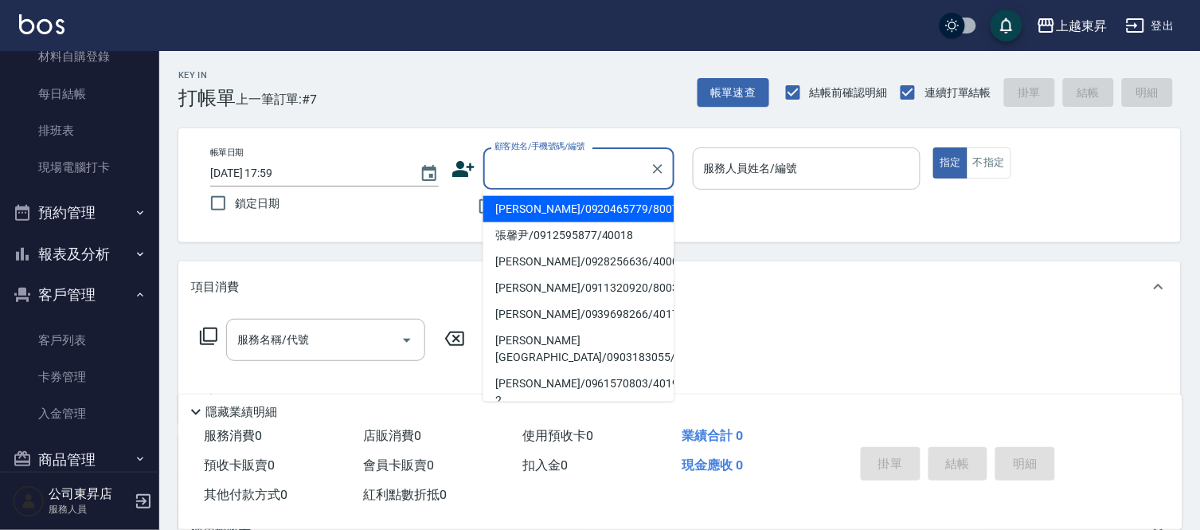
click at [518, 162] on input "顧客姓名/手機號碼/編號" at bounding box center [567, 169] width 153 height 28
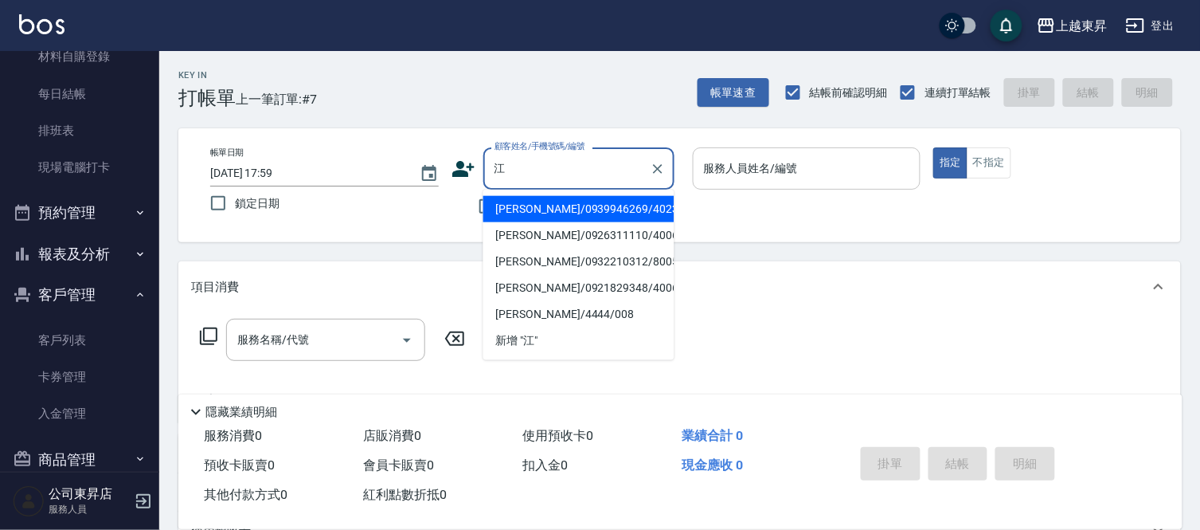
click at [523, 207] on li "[PERSON_NAME]/0939946269/40232" at bounding box center [579, 209] width 191 height 26
type input "[PERSON_NAME]/0939946269/40232"
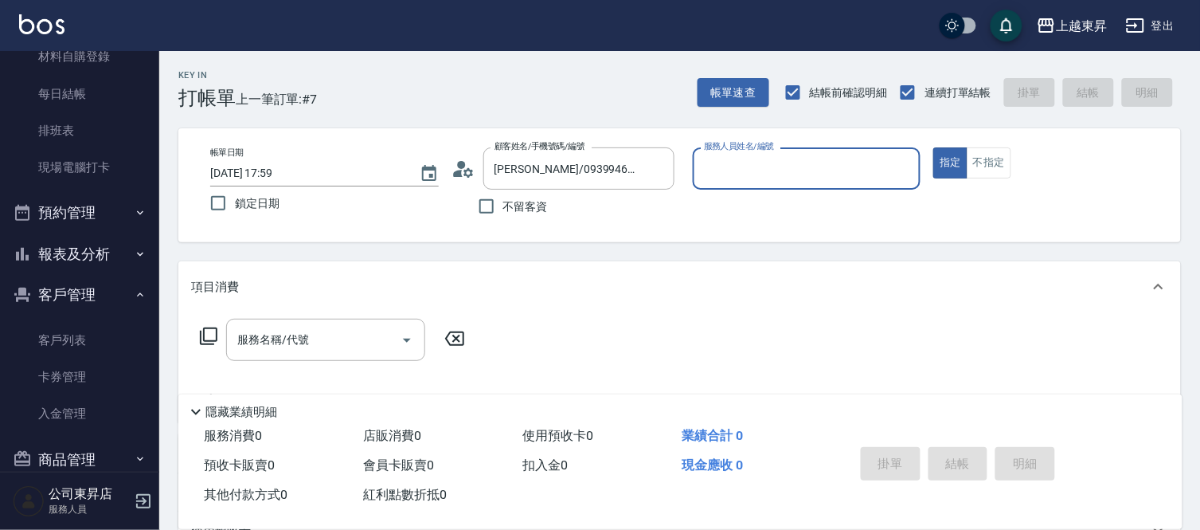
type input "[PERSON_NAME]04"
click at [355, 323] on div "服務名稱/代號" at bounding box center [325, 340] width 199 height 42
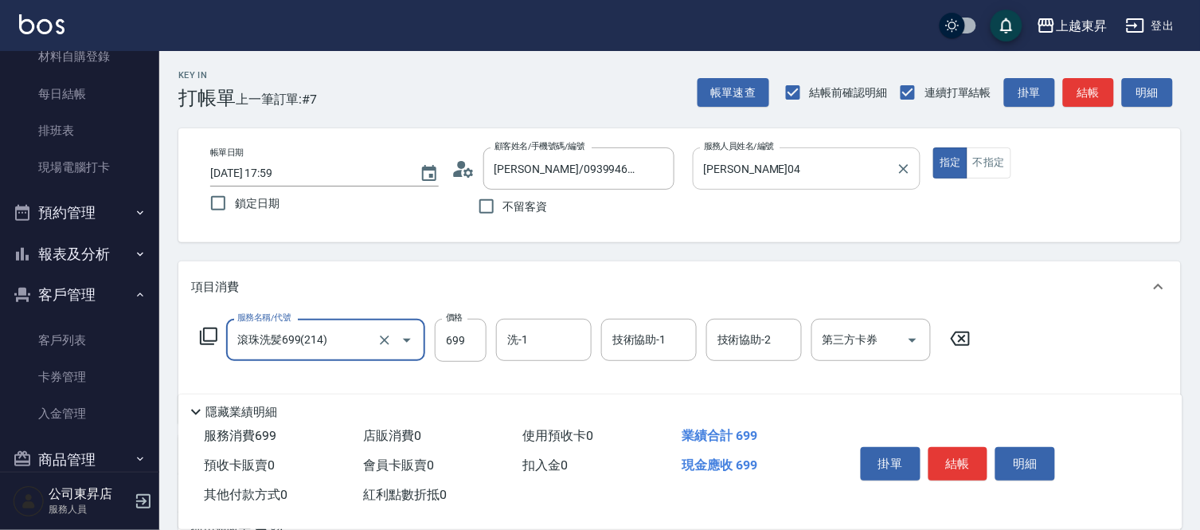
type input "滾珠洗髪699(214)"
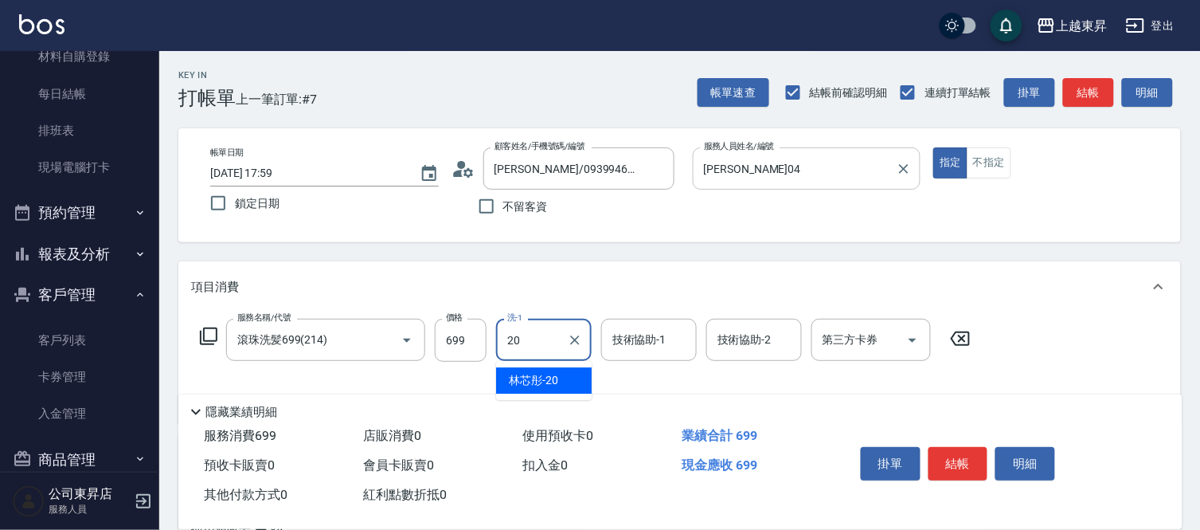
type input "林芯彤-20"
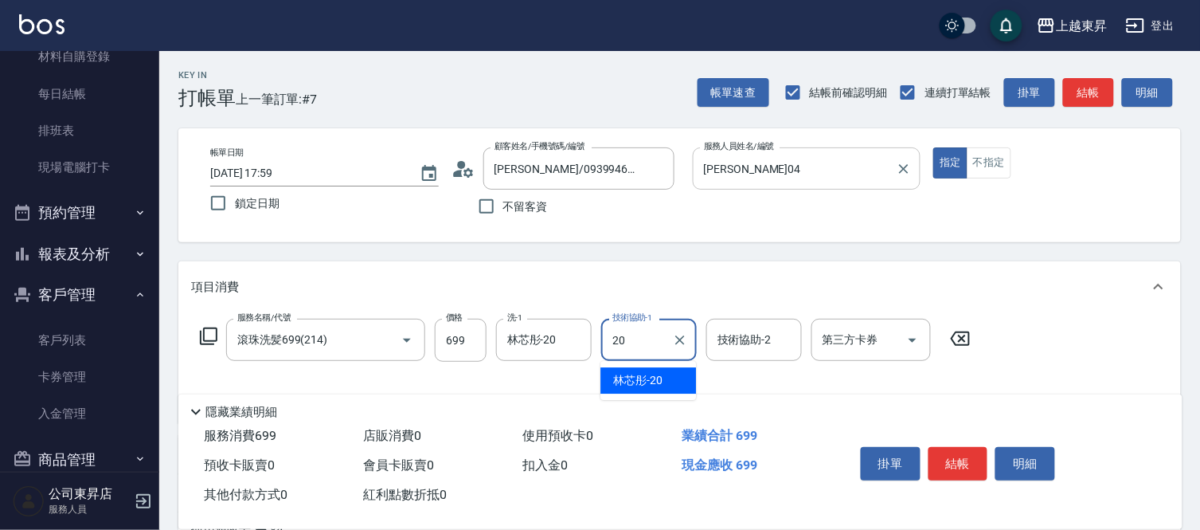
type input "林芯彤-20"
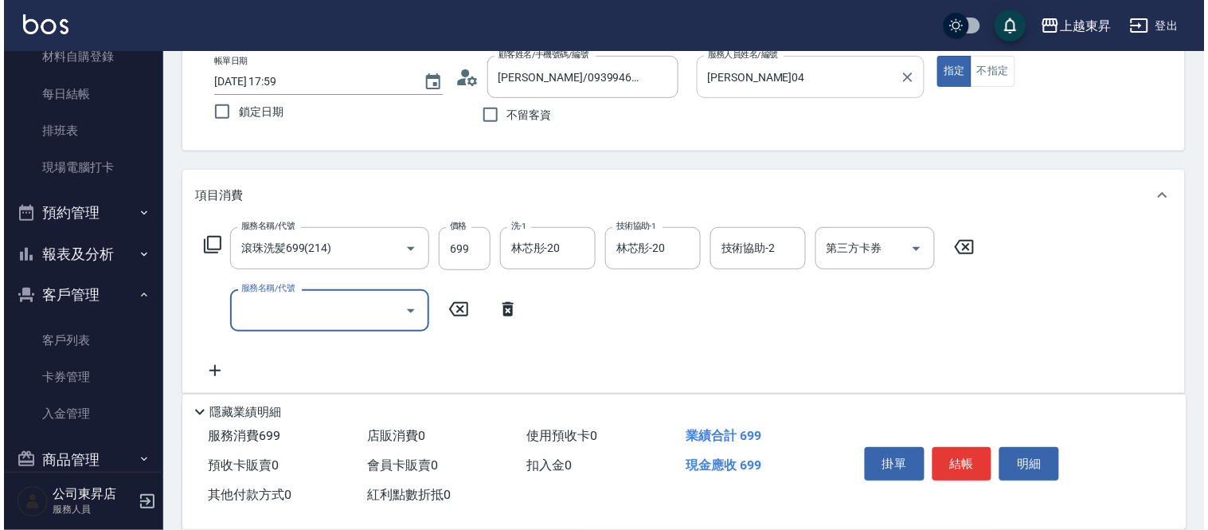
scroll to position [177, 0]
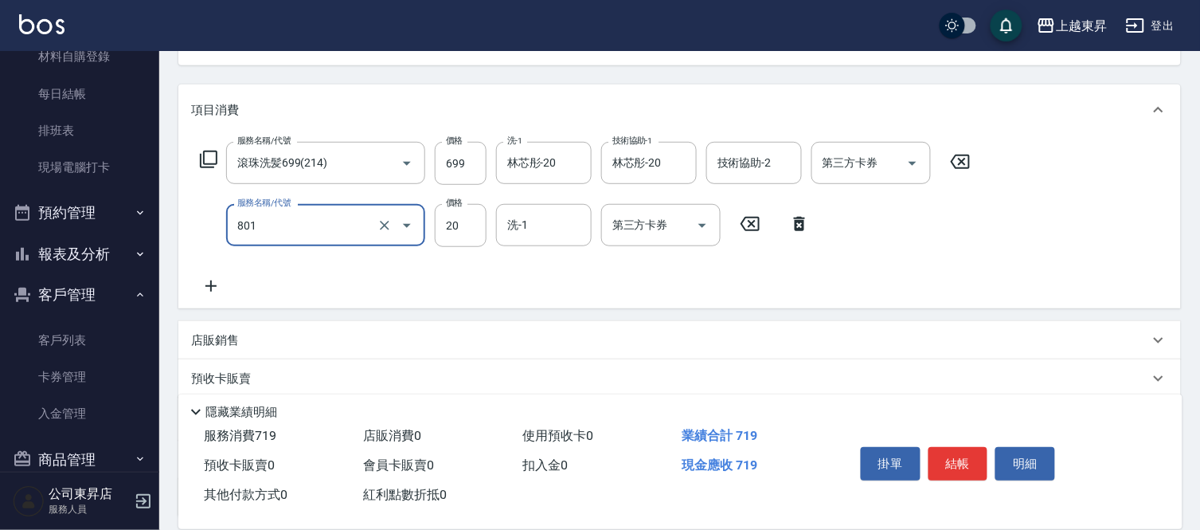
type input "潤絲(801)"
type input "30"
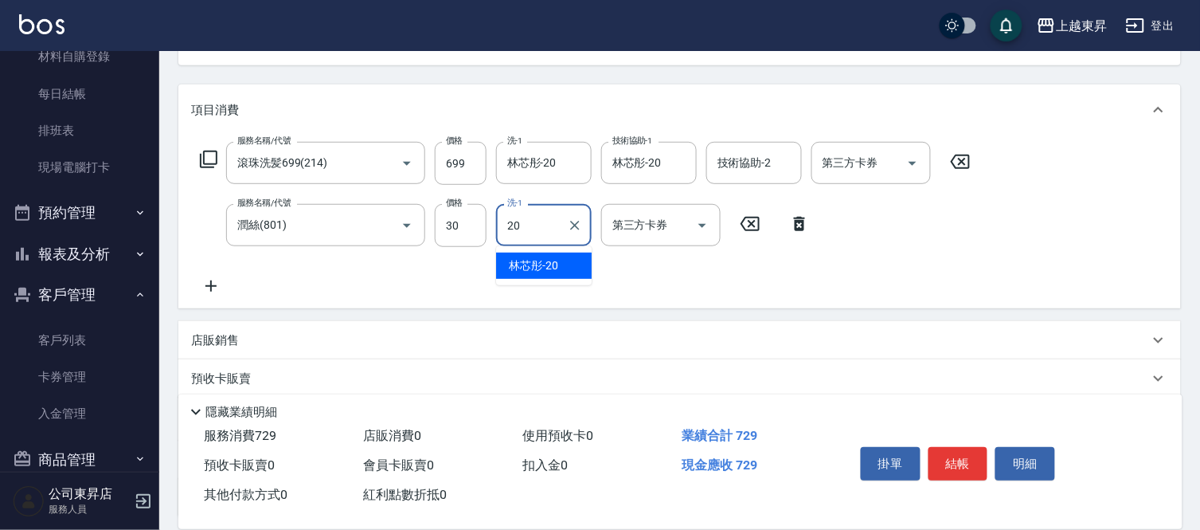
type input "林芯彤-20"
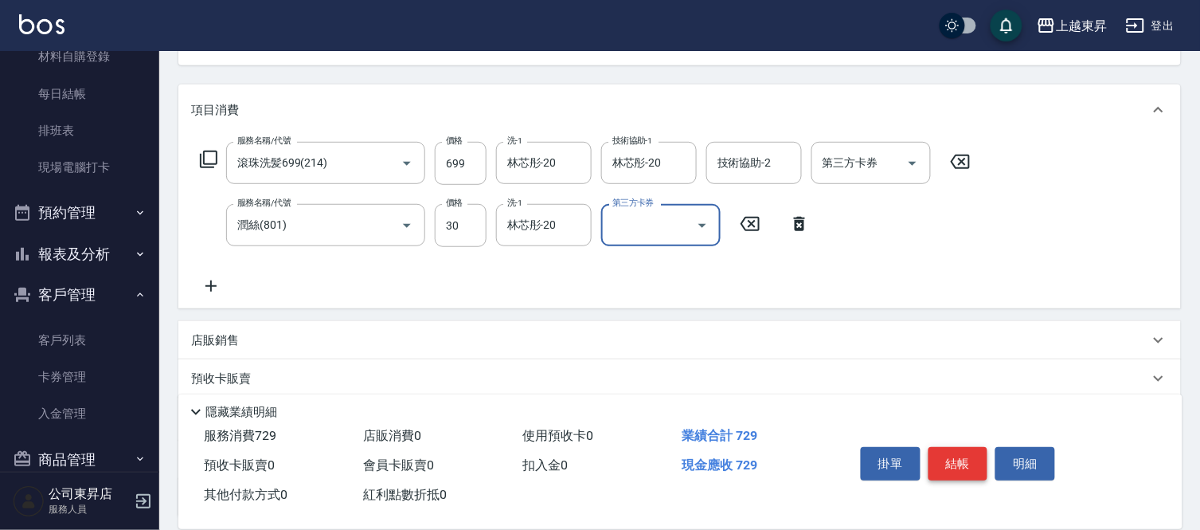
click at [944, 457] on button "結帳" at bounding box center [959, 463] width 60 height 33
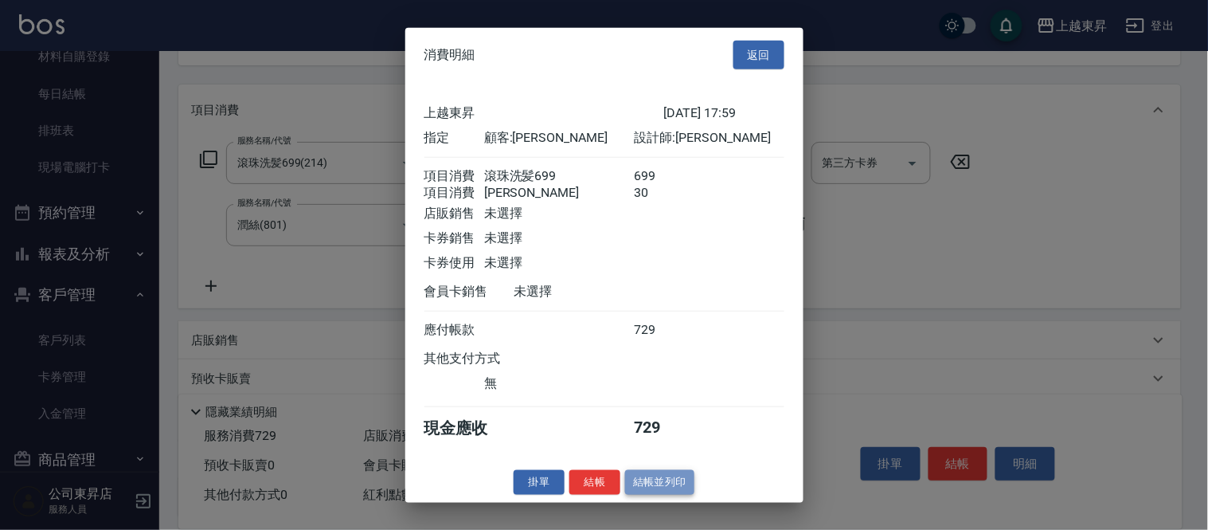
click at [689, 495] on button "結帳並列印" at bounding box center [659, 482] width 69 height 25
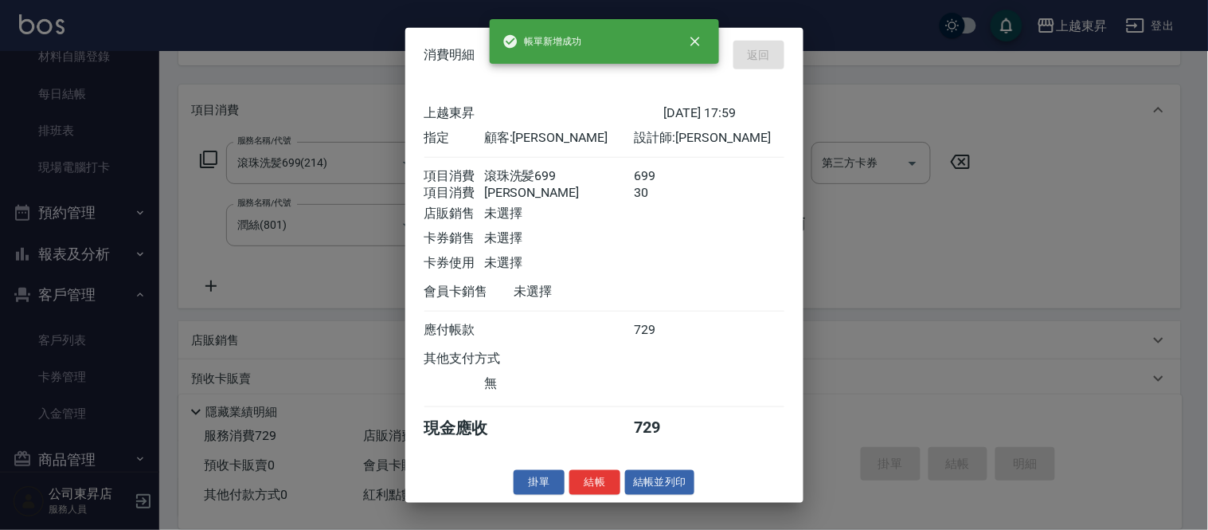
type input "[DATE] 18:01"
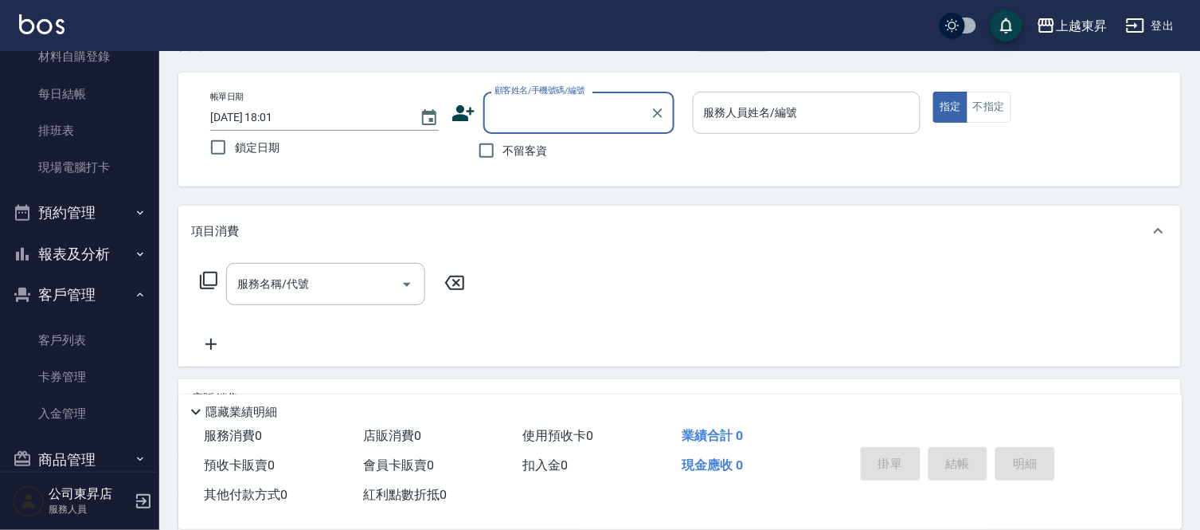
scroll to position [0, 0]
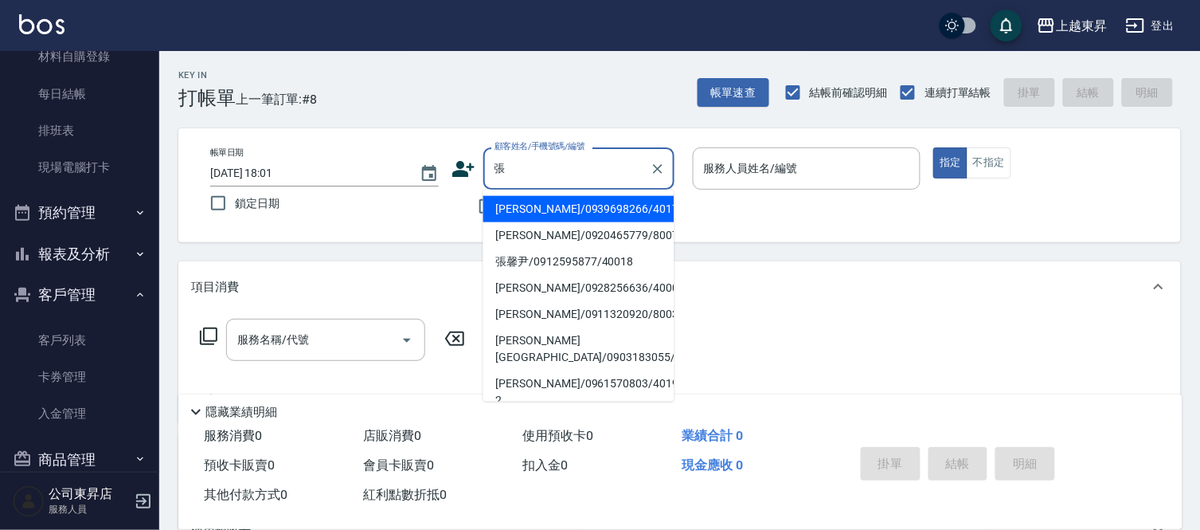
click at [562, 288] on li "[PERSON_NAME]/0928256636/40006" at bounding box center [579, 288] width 191 height 26
type input "[PERSON_NAME]/0928256636/40006"
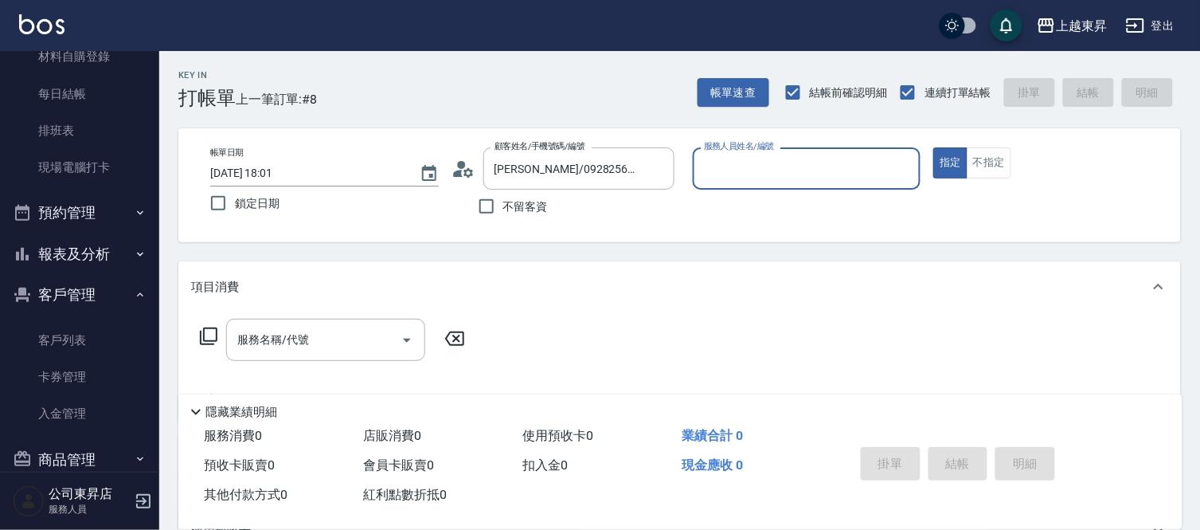
type input "[PERSON_NAME]04"
click at [300, 343] on input "服務名稱/代號" at bounding box center [313, 340] width 161 height 28
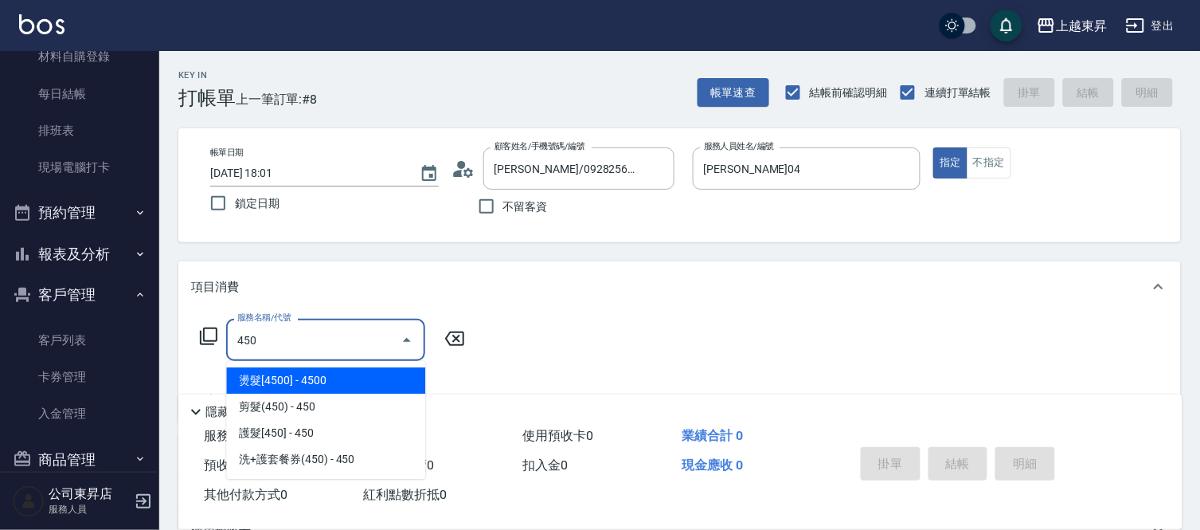
type input "燙髮[4500](323)"
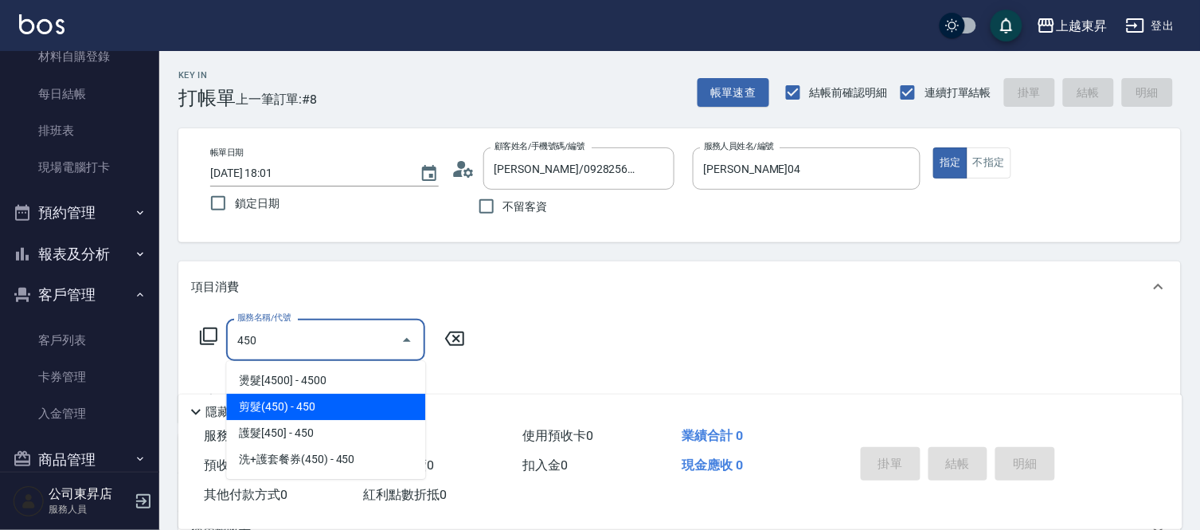
click at [297, 405] on span "剪髮(450) - 450" at bounding box center [325, 406] width 199 height 26
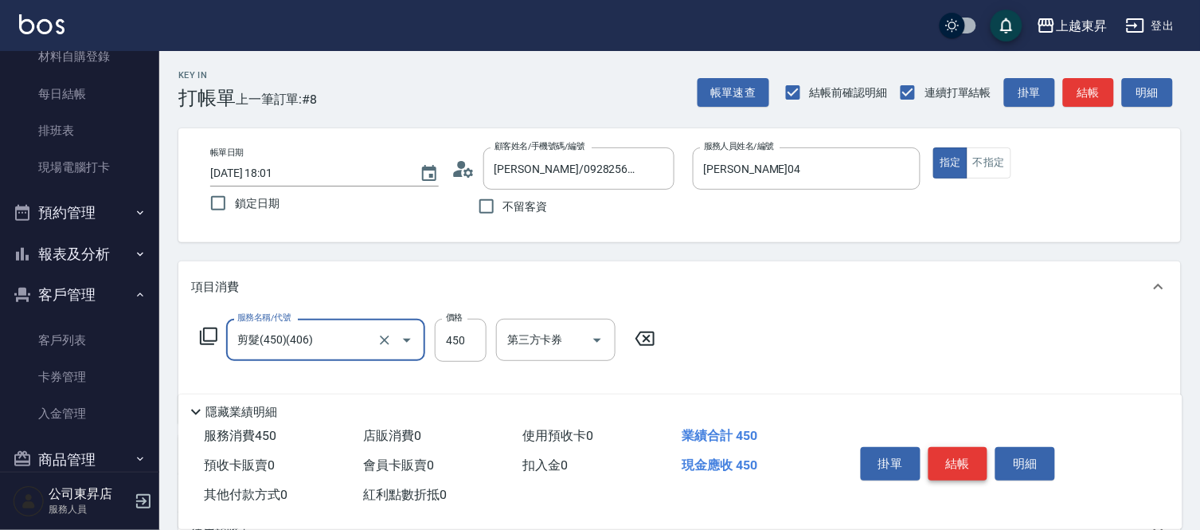
type input "剪髮(450)(406)"
click at [981, 462] on button "結帳" at bounding box center [959, 463] width 60 height 33
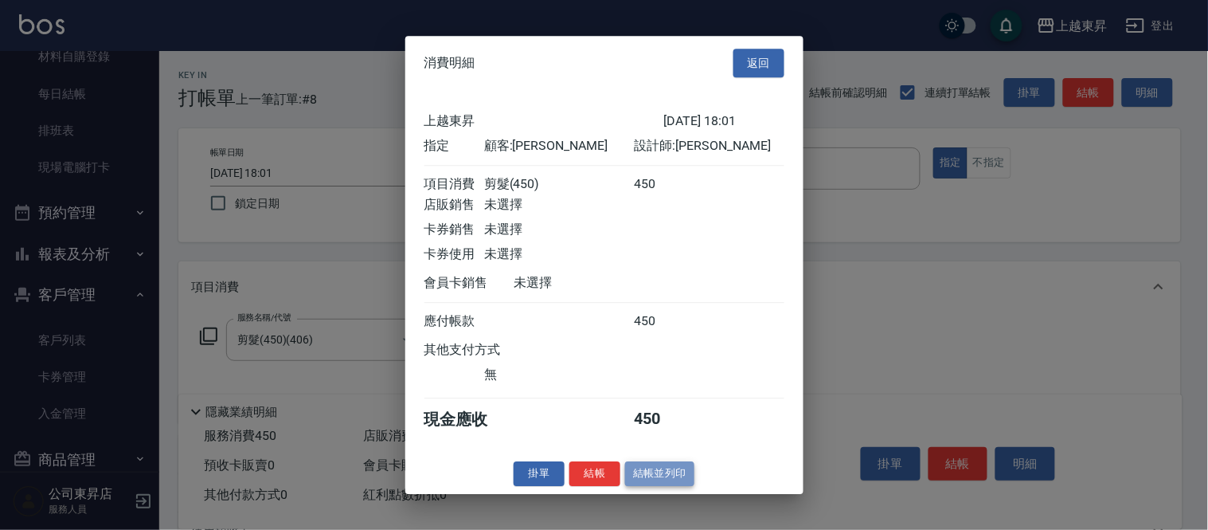
click at [639, 480] on button "結帳並列印" at bounding box center [659, 473] width 69 height 25
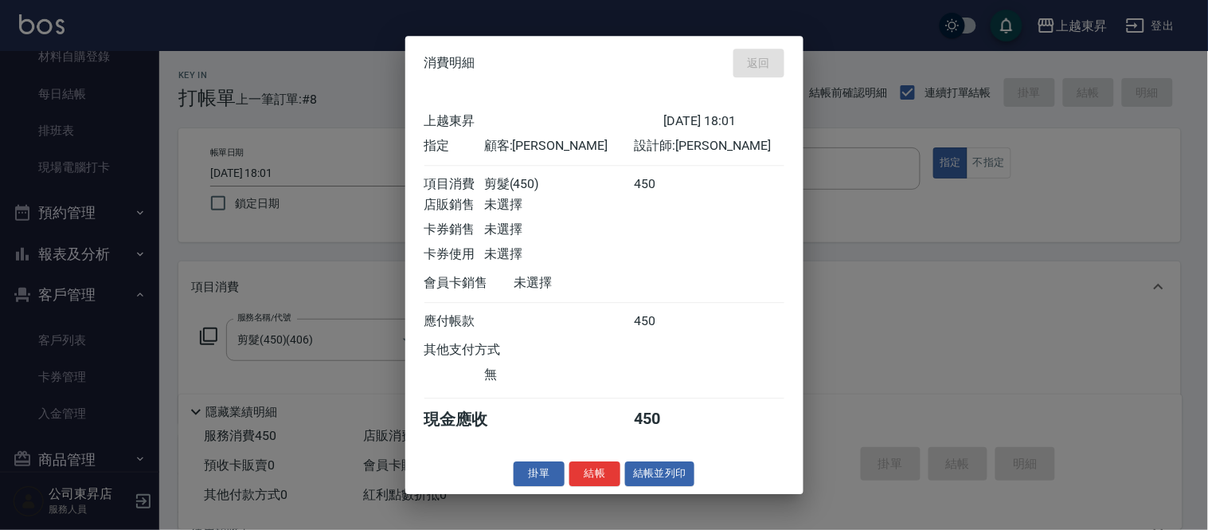
type input "[DATE] 18:03"
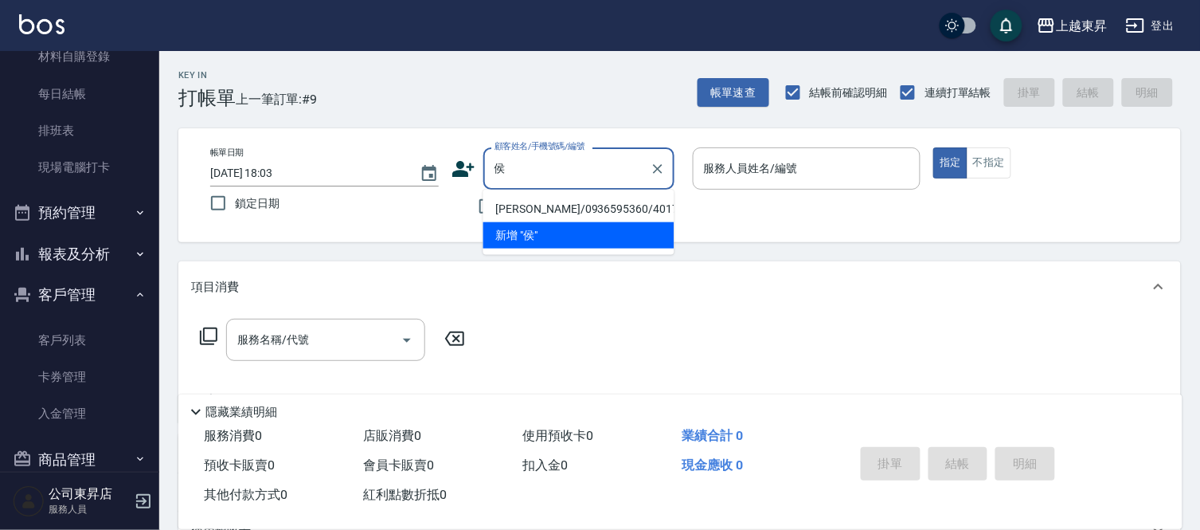
click at [519, 210] on li "[PERSON_NAME]/0936595360/40178" at bounding box center [579, 209] width 191 height 26
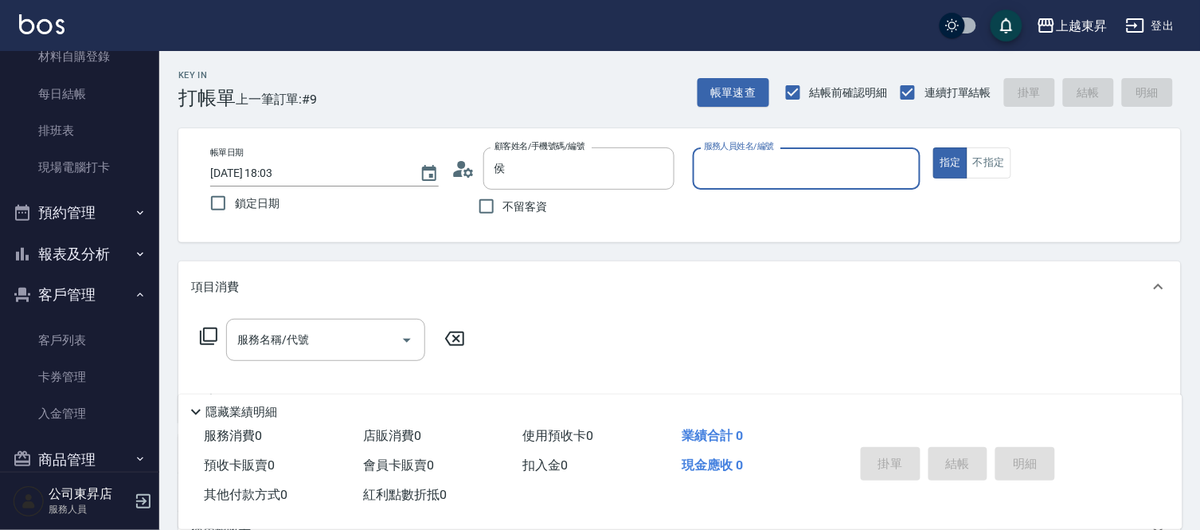
type input "[PERSON_NAME]/0936595360/40178"
type input "[PERSON_NAME]04"
click at [276, 337] on input "服務名稱/代號" at bounding box center [313, 340] width 161 height 28
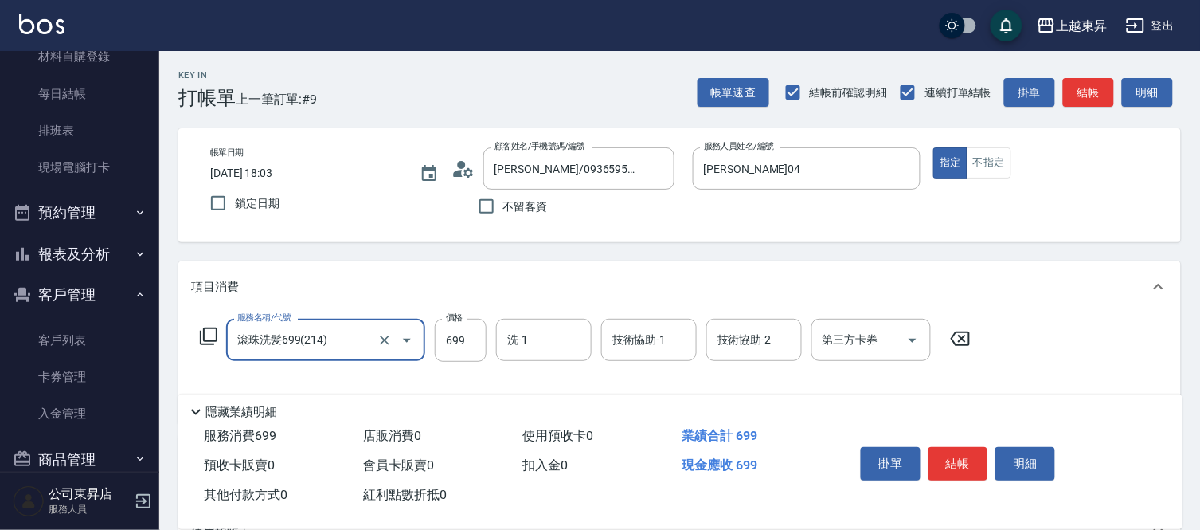
type input "滾珠洗髪699(214)"
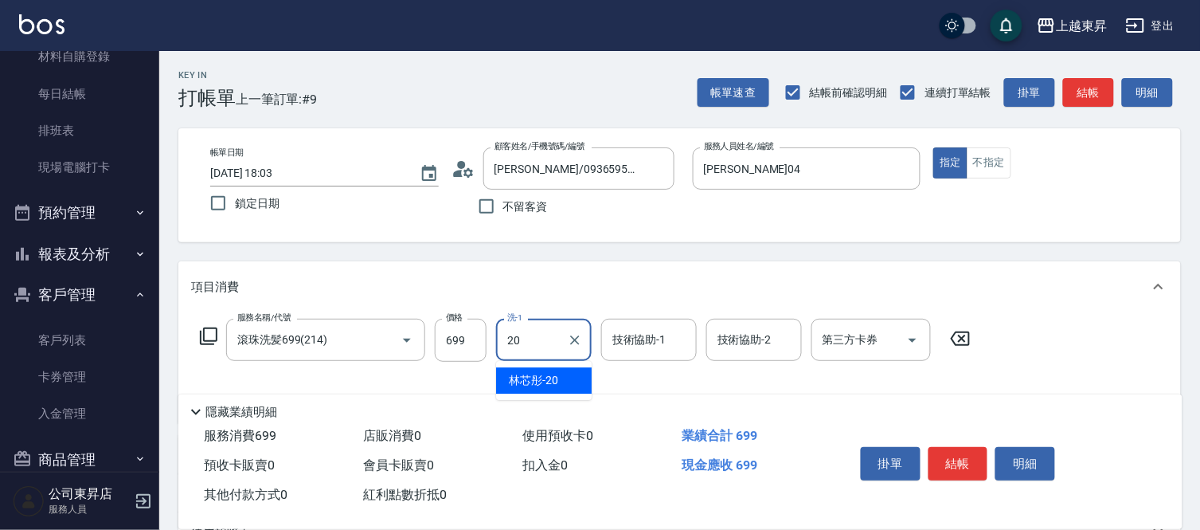
type input "林芯彤-20"
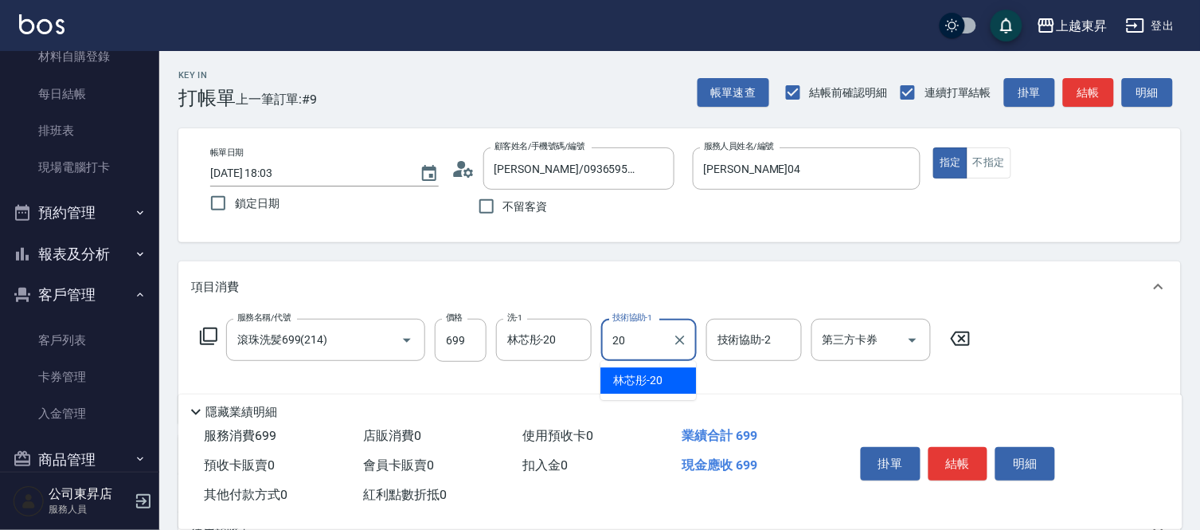
type input "林芯彤-20"
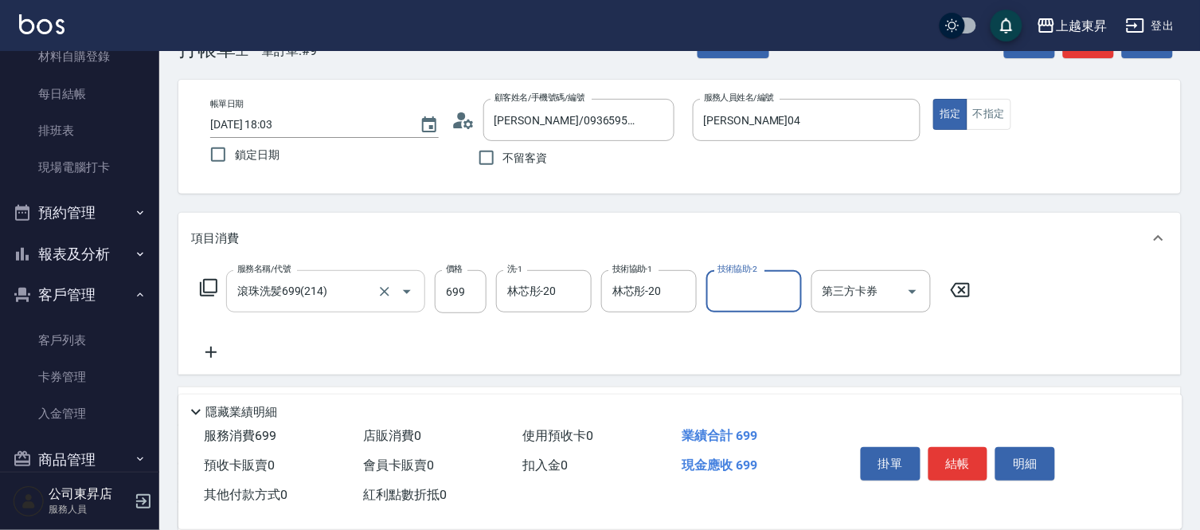
scroll to position [88, 0]
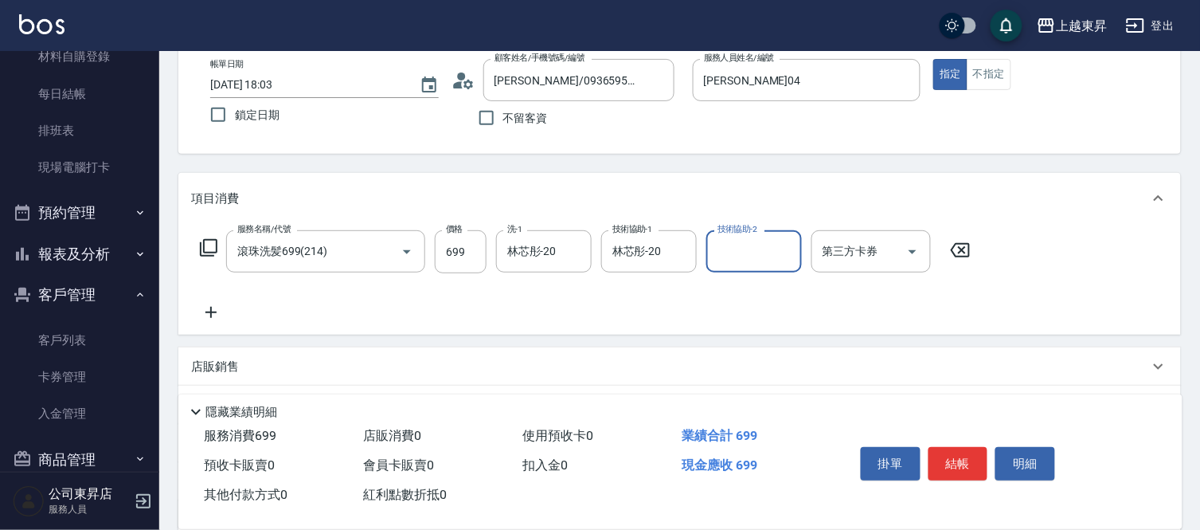
click at [217, 311] on icon at bounding box center [211, 312] width 40 height 19
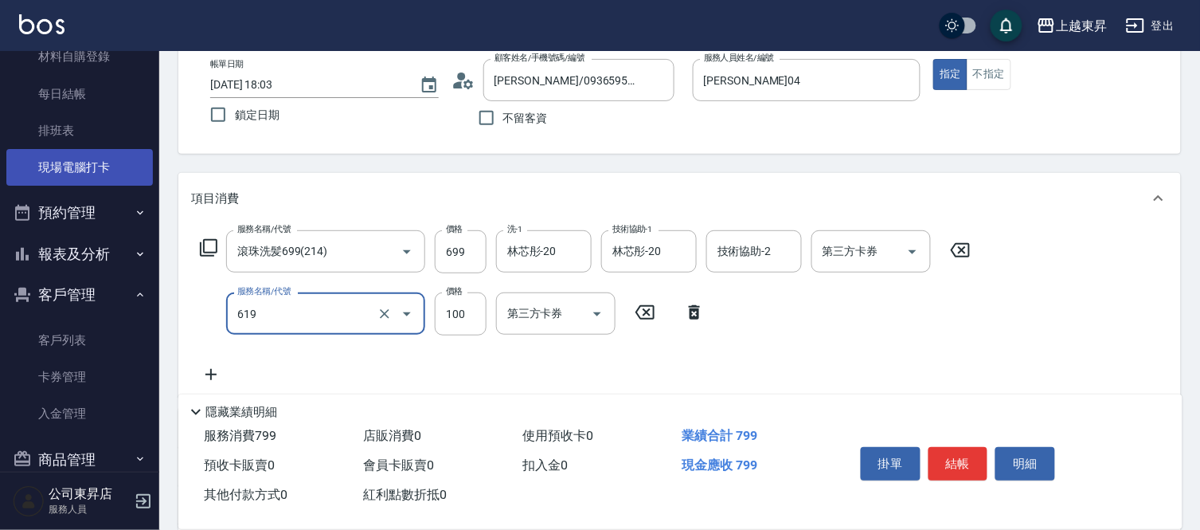
type input "煥彩.玻酸.晶膜.水療(619)"
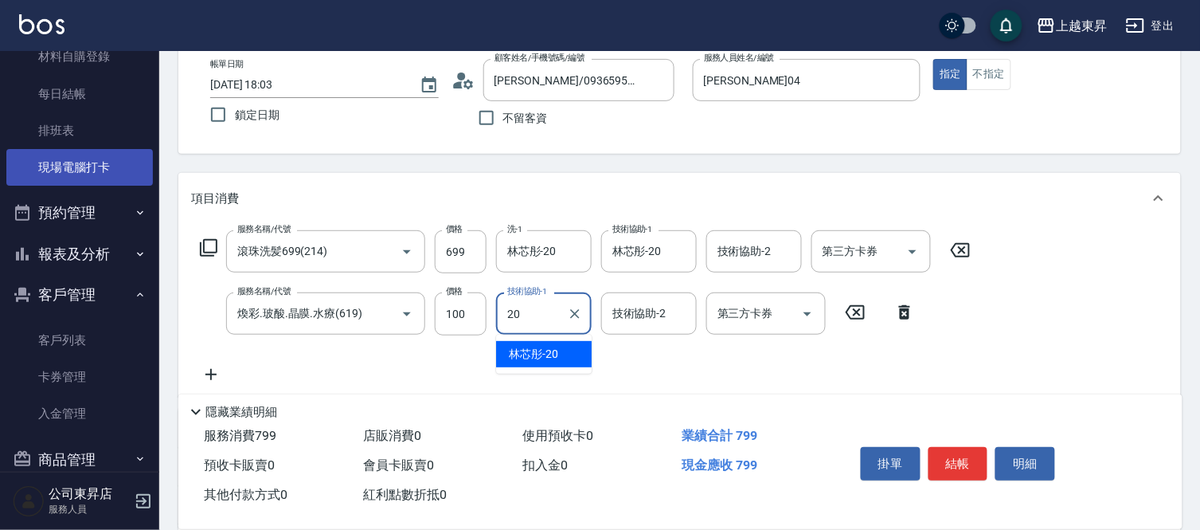
type input "林芯彤-20"
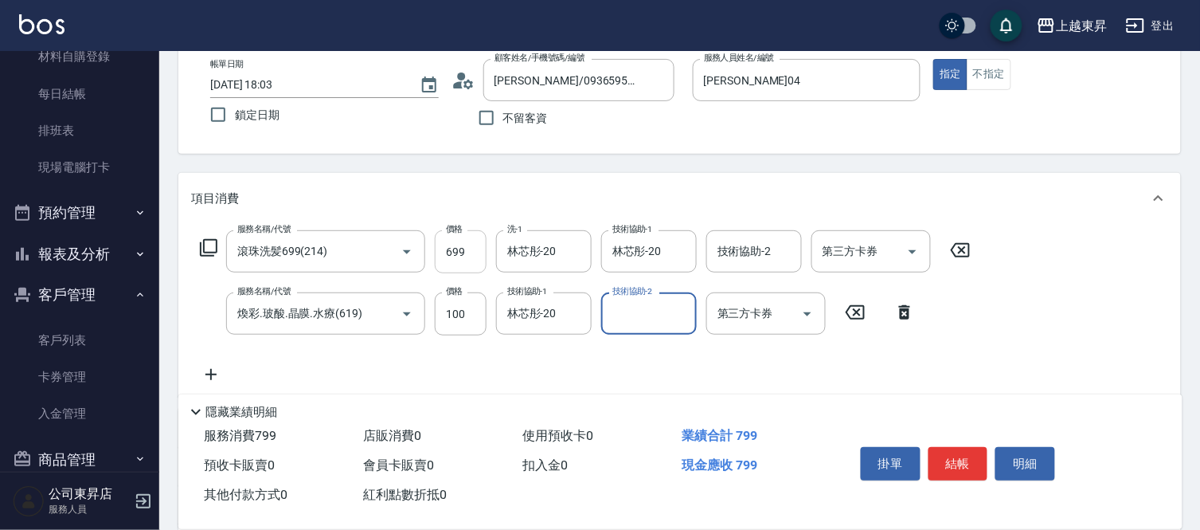
scroll to position [177, 0]
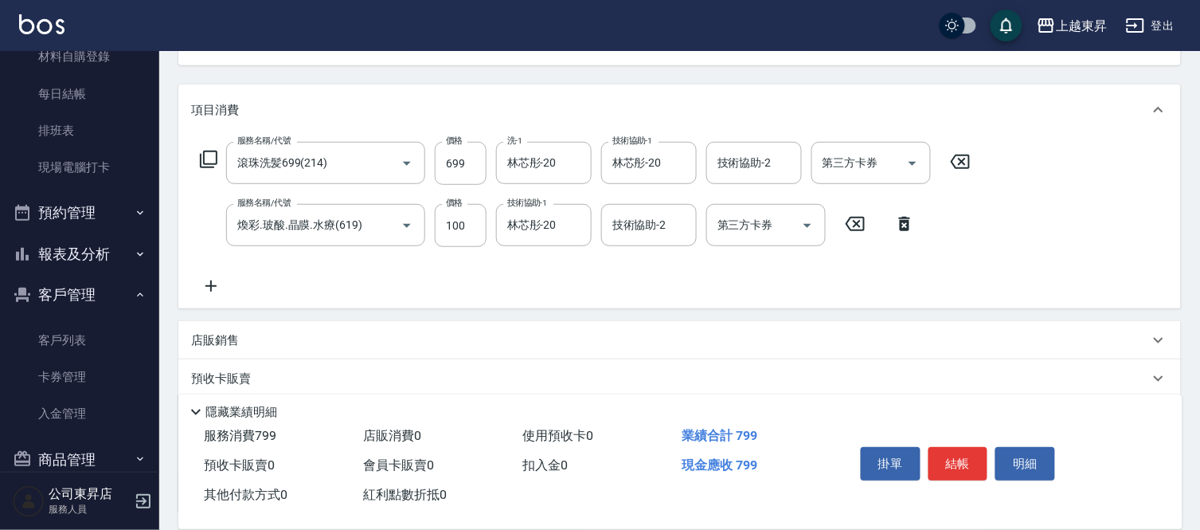
click at [213, 284] on icon at bounding box center [211, 285] width 40 height 19
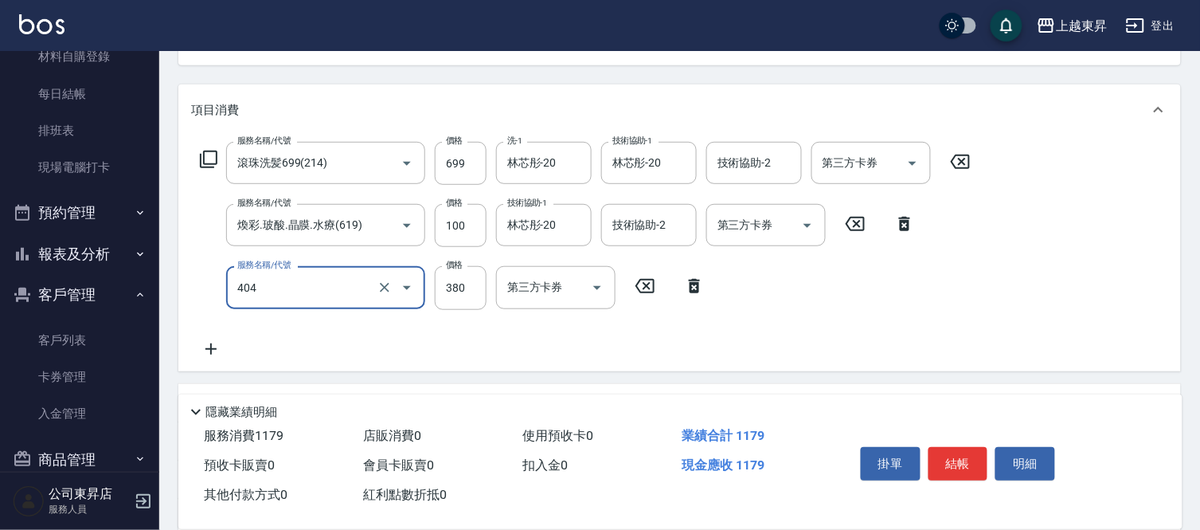
type input "剪髮(380)(404)"
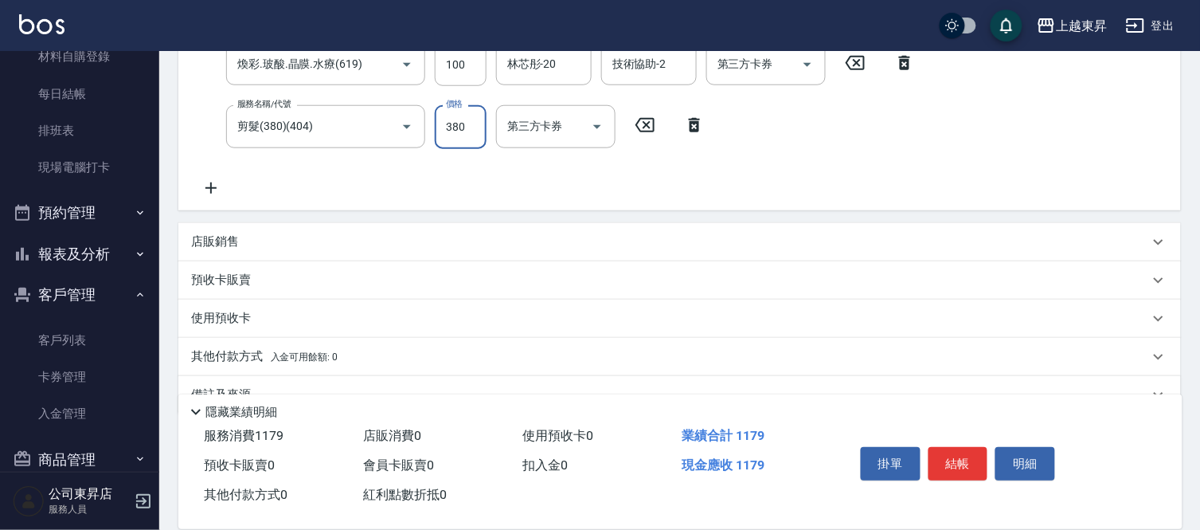
scroll to position [354, 0]
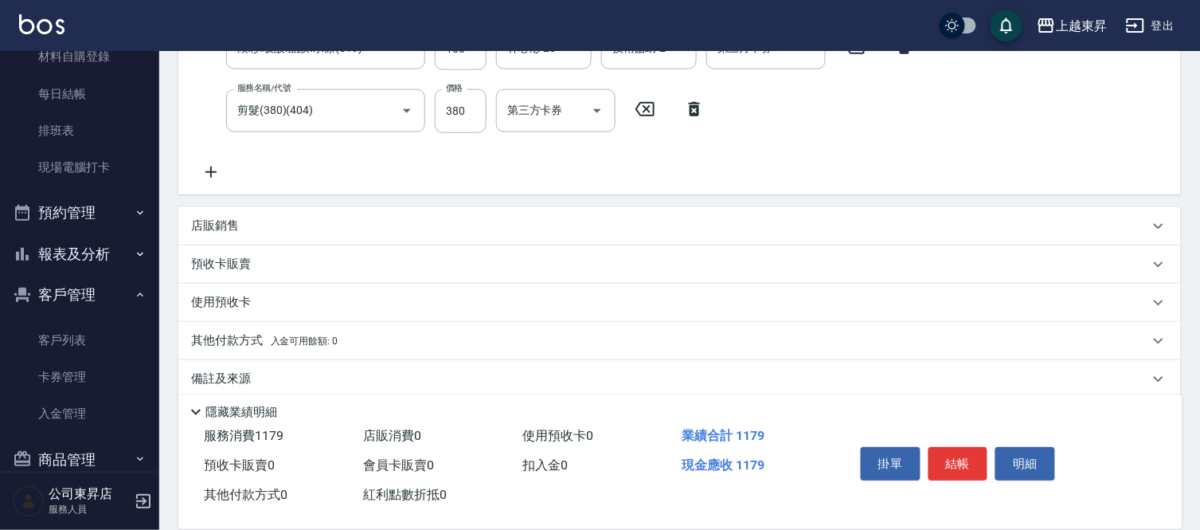
click at [206, 170] on icon at bounding box center [211, 171] width 40 height 19
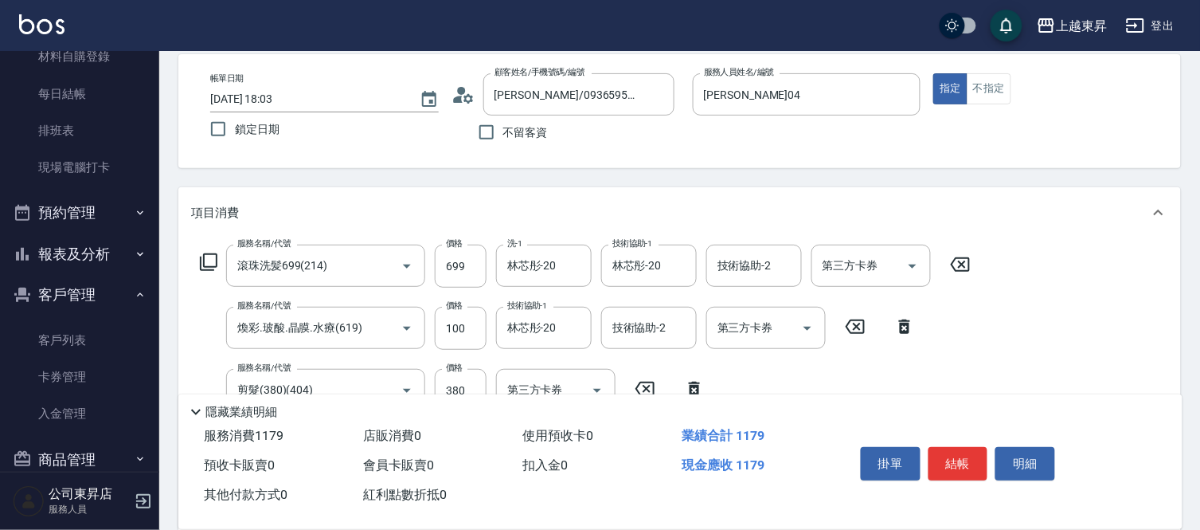
scroll to position [428, 0]
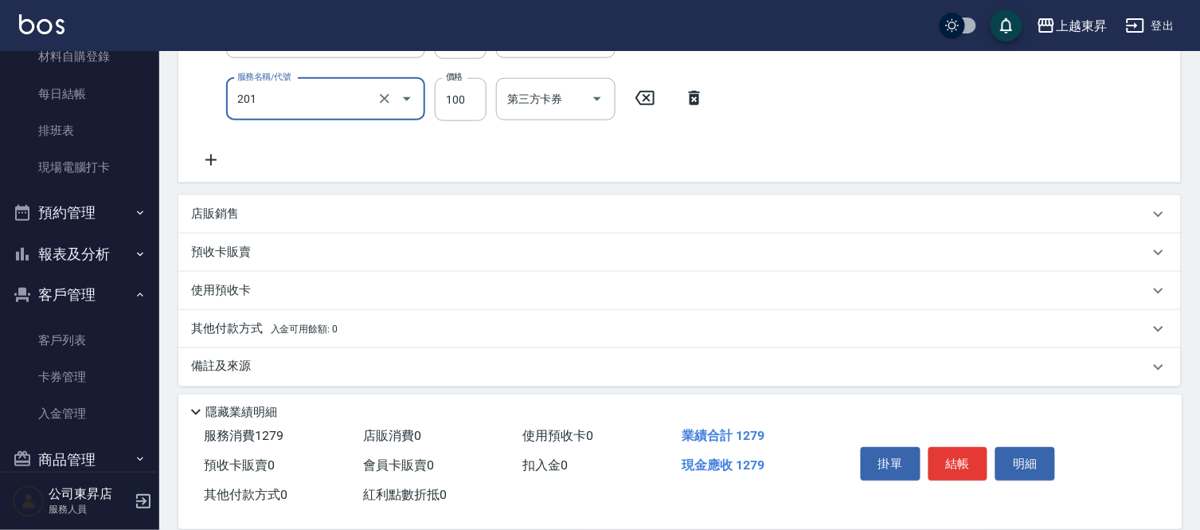
type input "洗髮[100](201)"
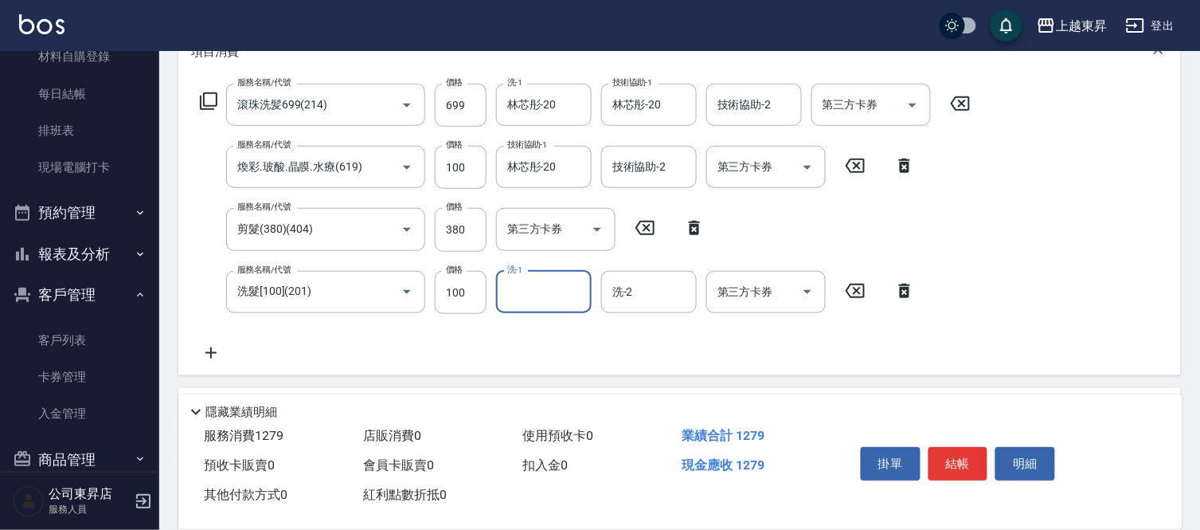
scroll to position [429, 0]
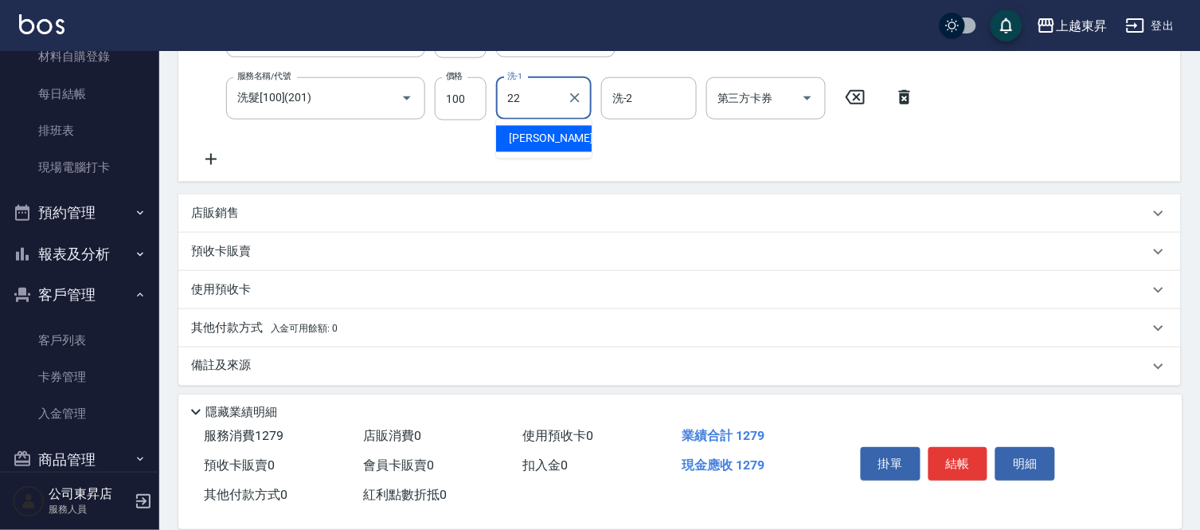
type input "[PERSON_NAME]-22"
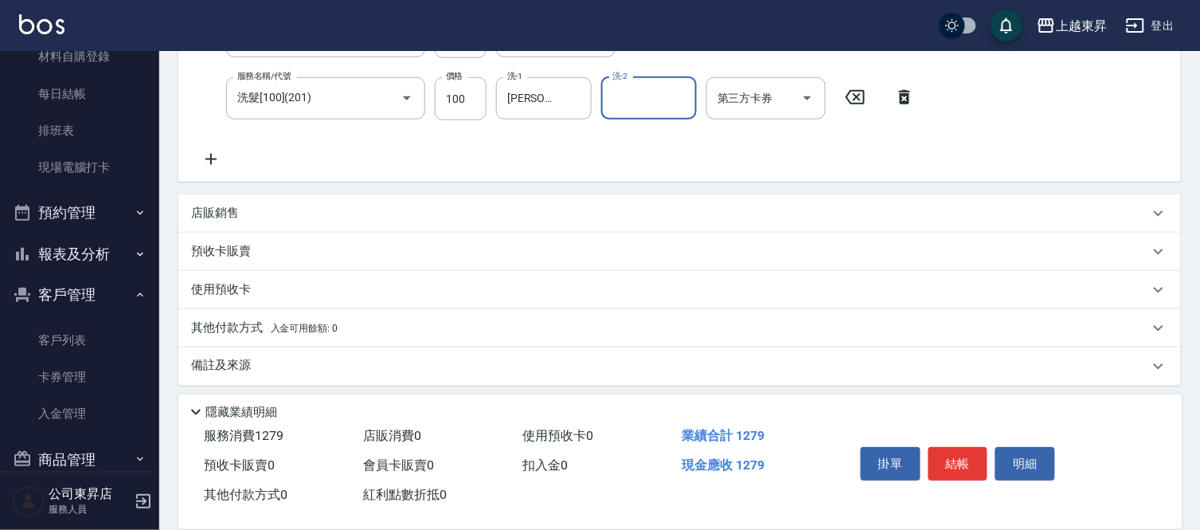
drag, startPoint x: 208, startPoint y: 163, endPoint x: 256, endPoint y: 164, distance: 47.8
click at [208, 162] on icon at bounding box center [211, 159] width 40 height 19
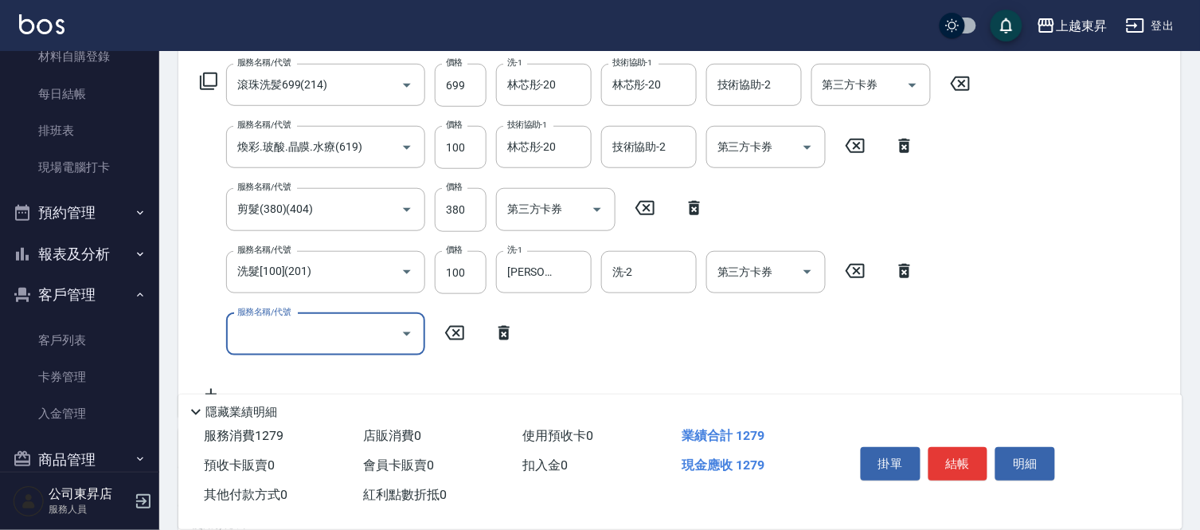
scroll to position [496, 0]
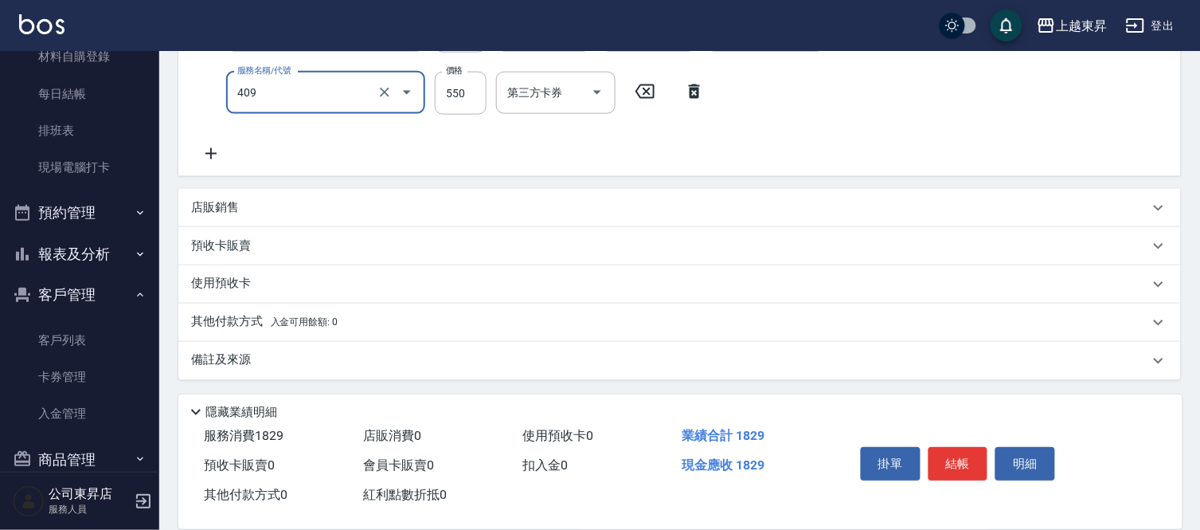
type input "剪髮(550)(409)"
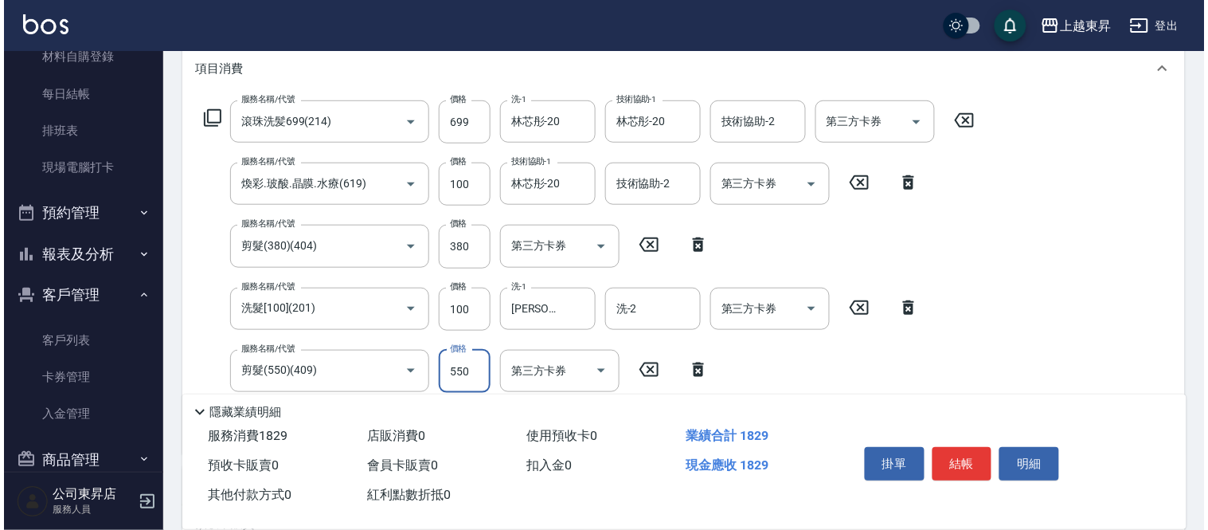
scroll to position [346, 0]
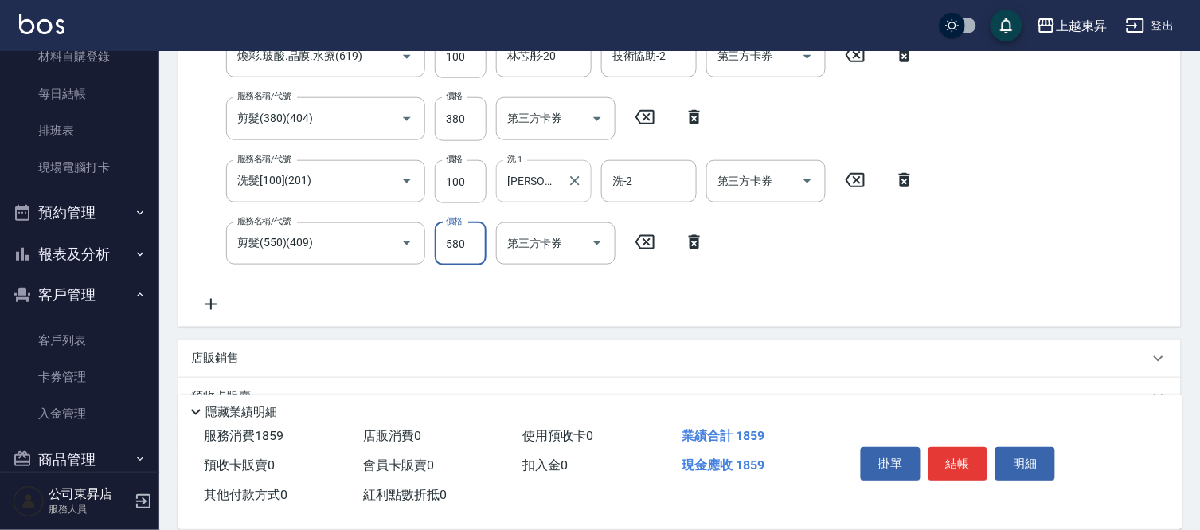
type input "580"
click at [951, 448] on button "結帳" at bounding box center [959, 463] width 60 height 33
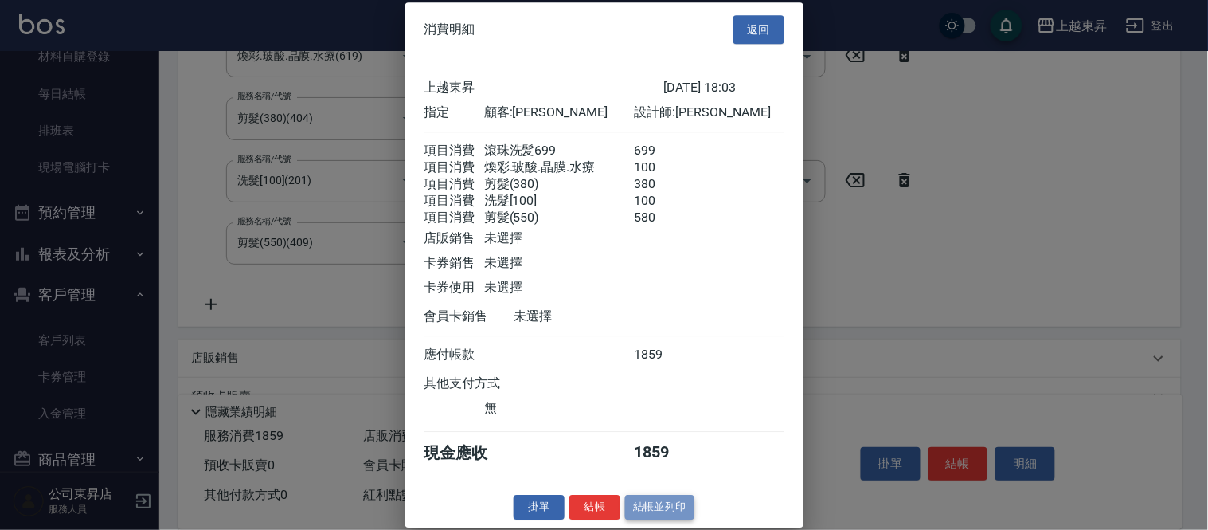
click at [668, 519] on button "結帳並列印" at bounding box center [659, 507] width 69 height 25
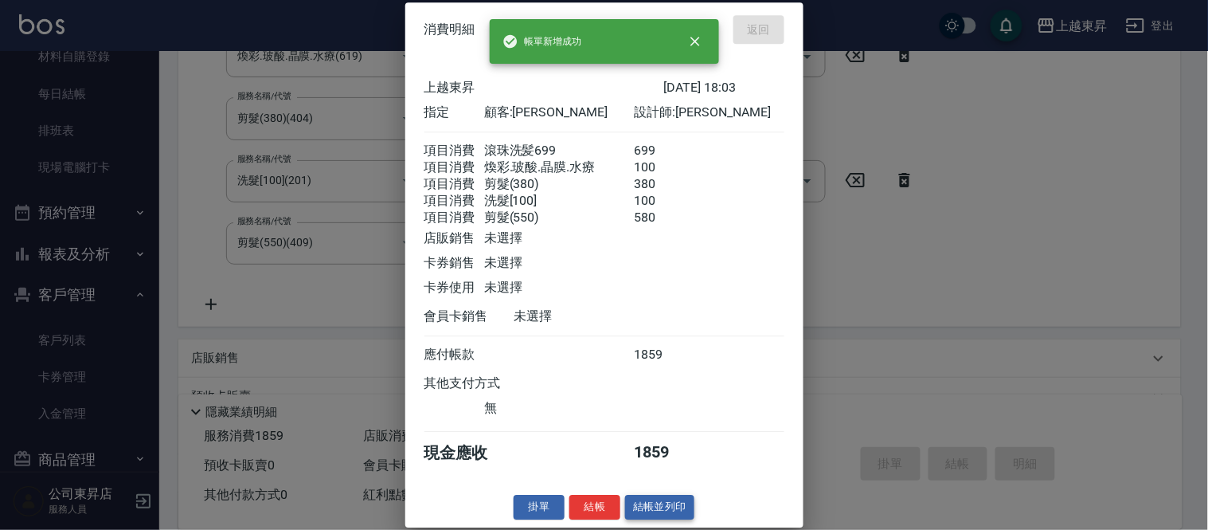
type input "[DATE] 18:04"
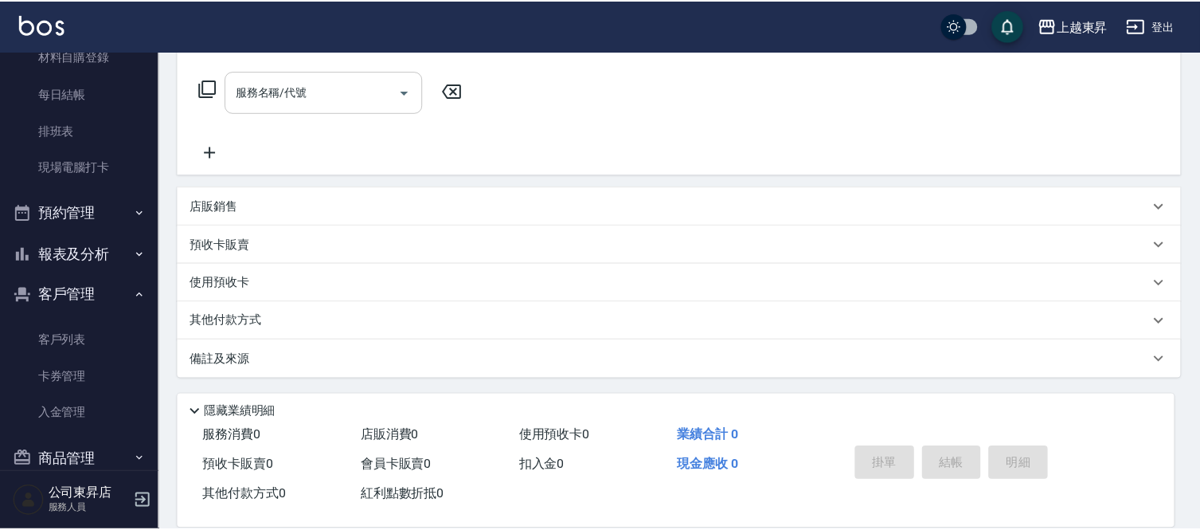
scroll to position [0, 0]
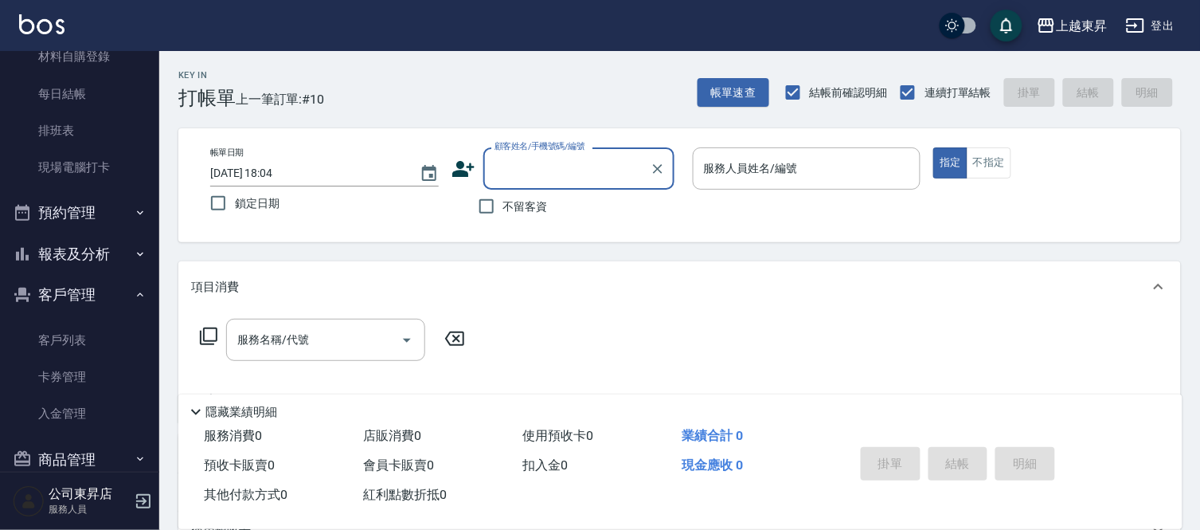
click at [523, 205] on span "不留客資" at bounding box center [525, 206] width 45 height 17
click at [503, 205] on input "不留客資" at bounding box center [486, 206] width 33 height 33
checkbox input "true"
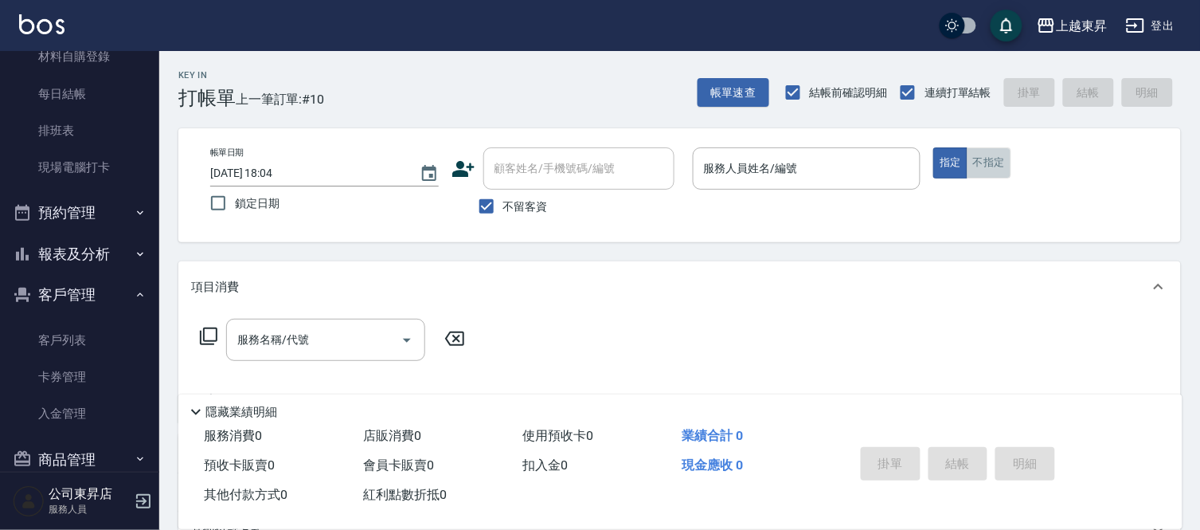
drag, startPoint x: 1001, startPoint y: 160, endPoint x: 926, endPoint y: 172, distance: 76.6
click at [1000, 160] on button "不指定" at bounding box center [989, 162] width 45 height 31
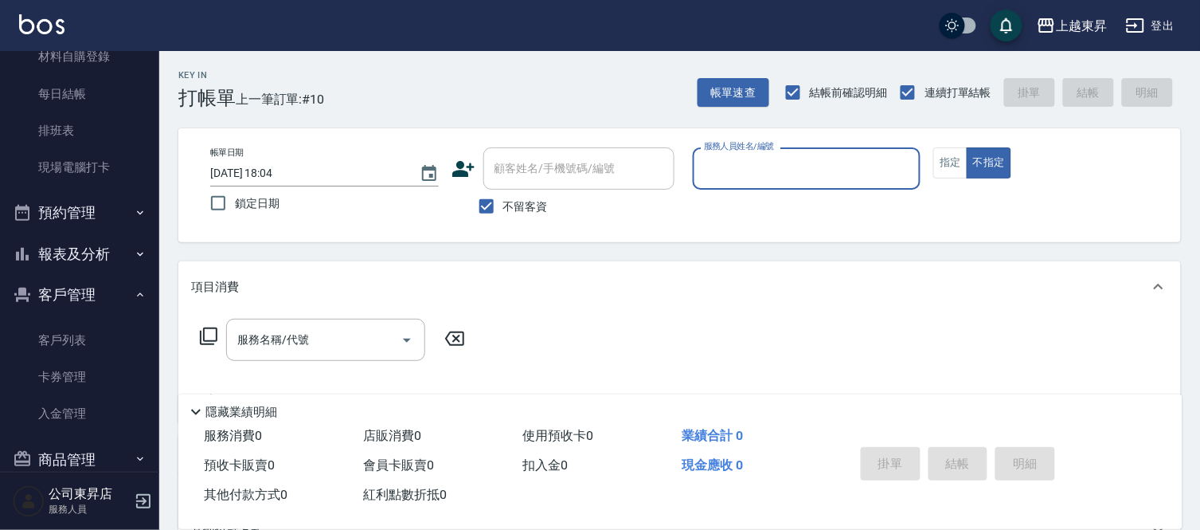
click at [734, 168] on input "服務人員姓名/編號" at bounding box center [807, 169] width 214 height 28
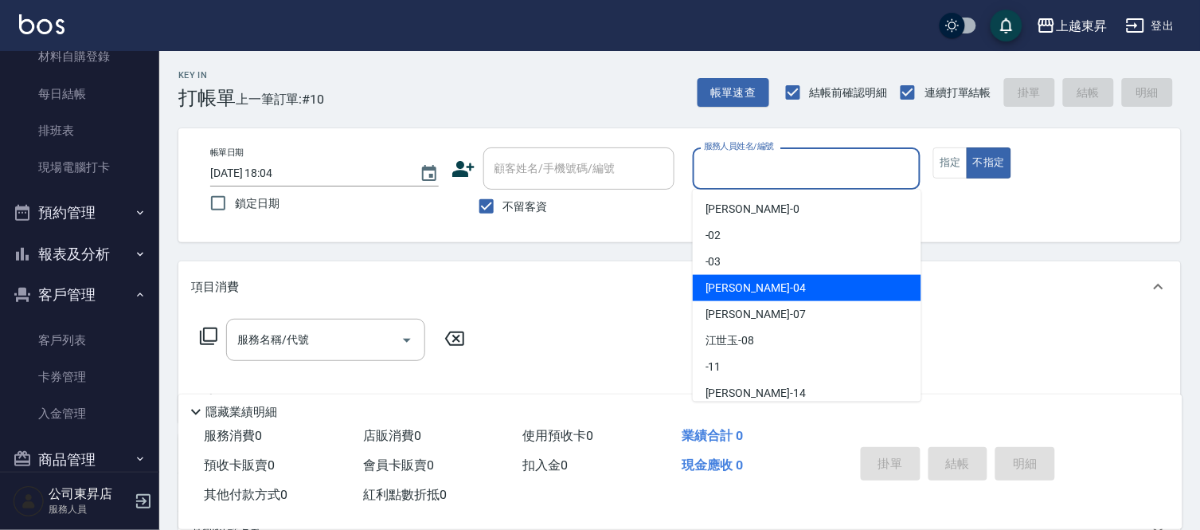
click at [728, 287] on span "[PERSON_NAME]04" at bounding box center [756, 288] width 100 height 17
type input "[PERSON_NAME]04"
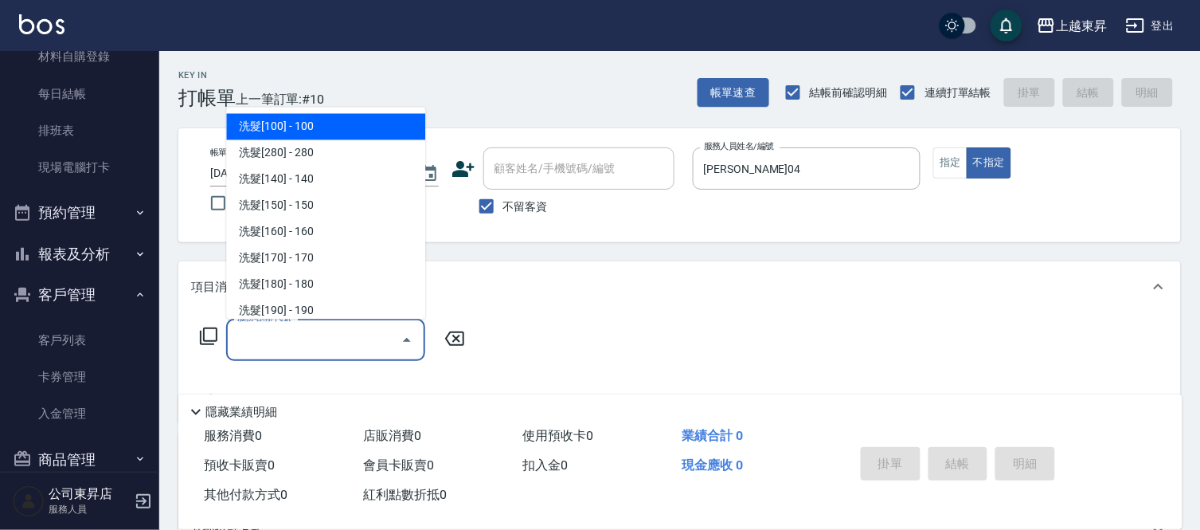
click at [313, 339] on input "服務名稱/代號" at bounding box center [313, 340] width 161 height 28
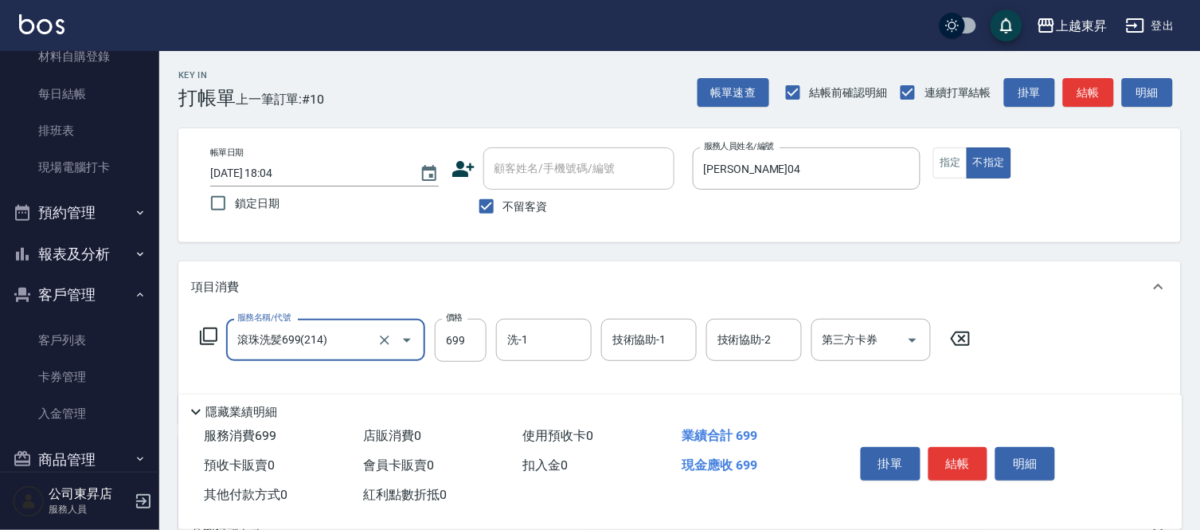
type input "滾珠洗髪699(214)"
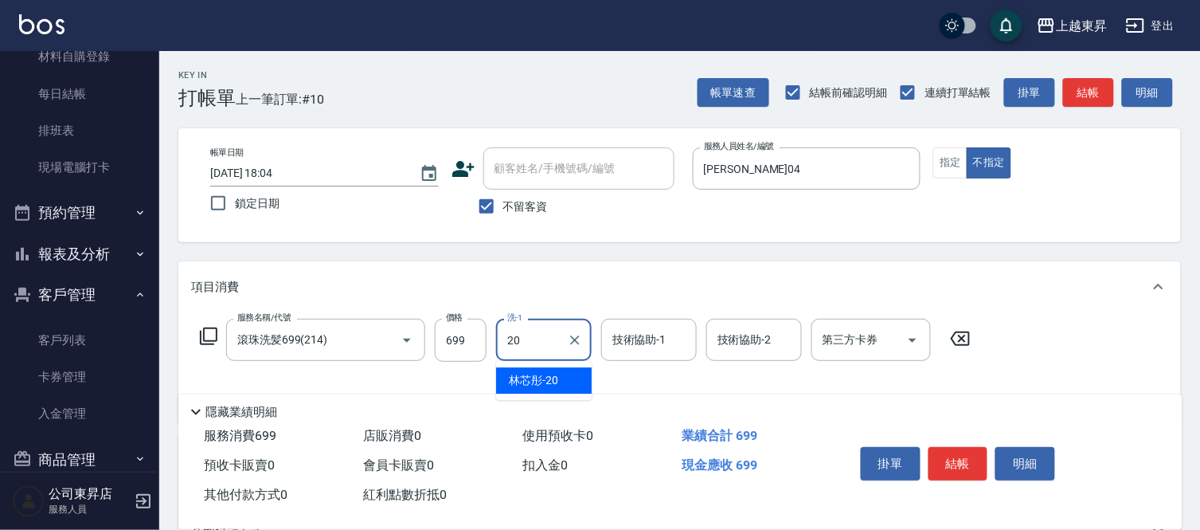
type input "林芯彤-20"
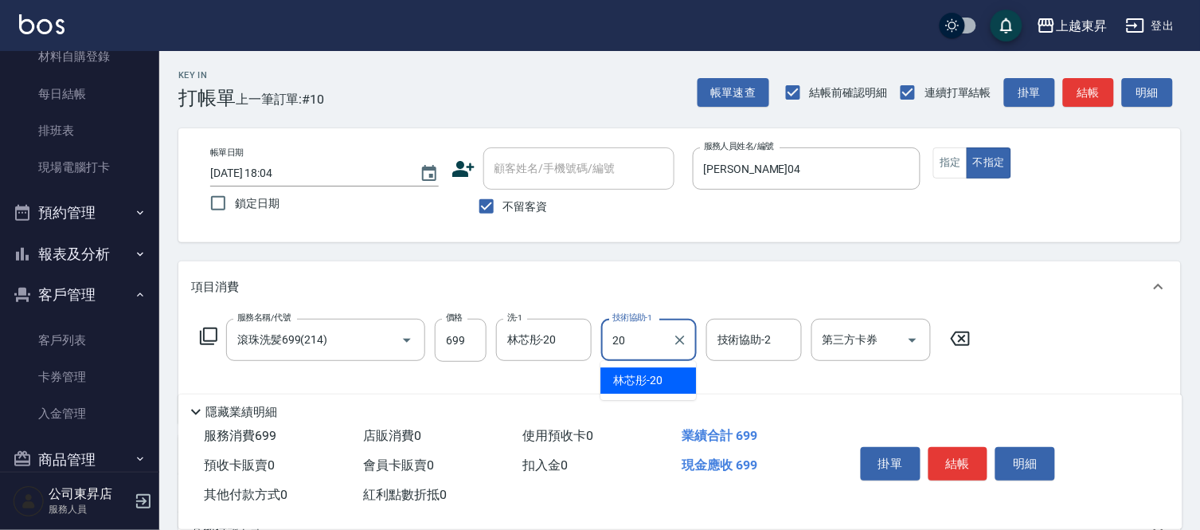
type input "林芯彤-20"
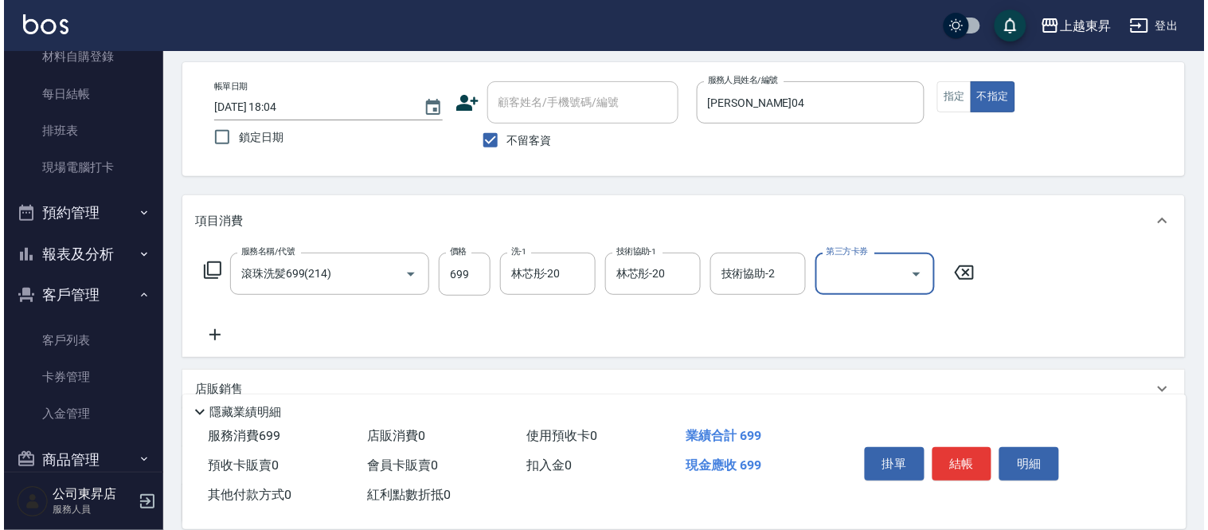
scroll to position [177, 0]
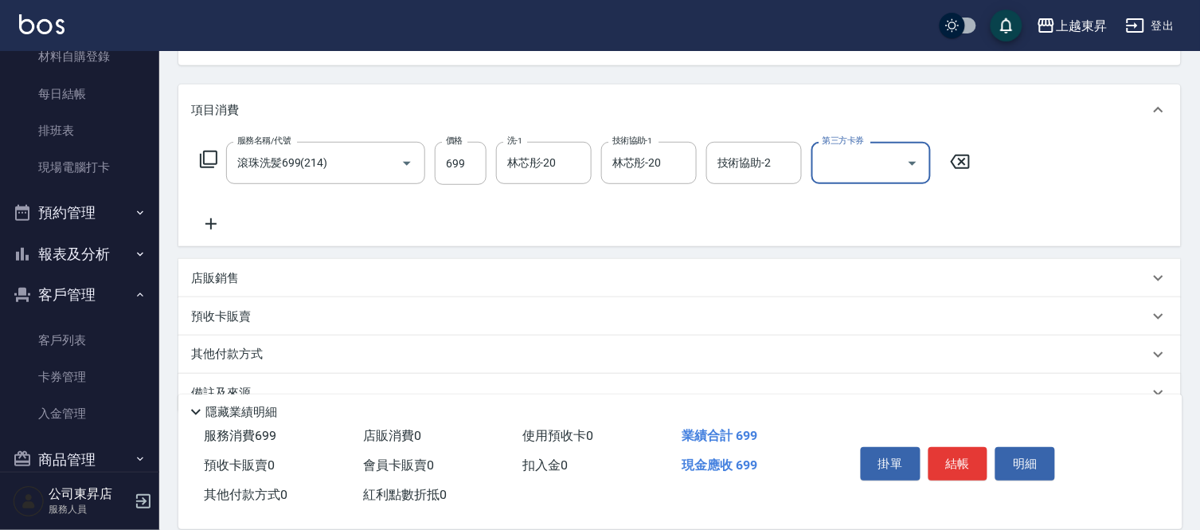
click at [210, 218] on icon at bounding box center [211, 223] width 40 height 19
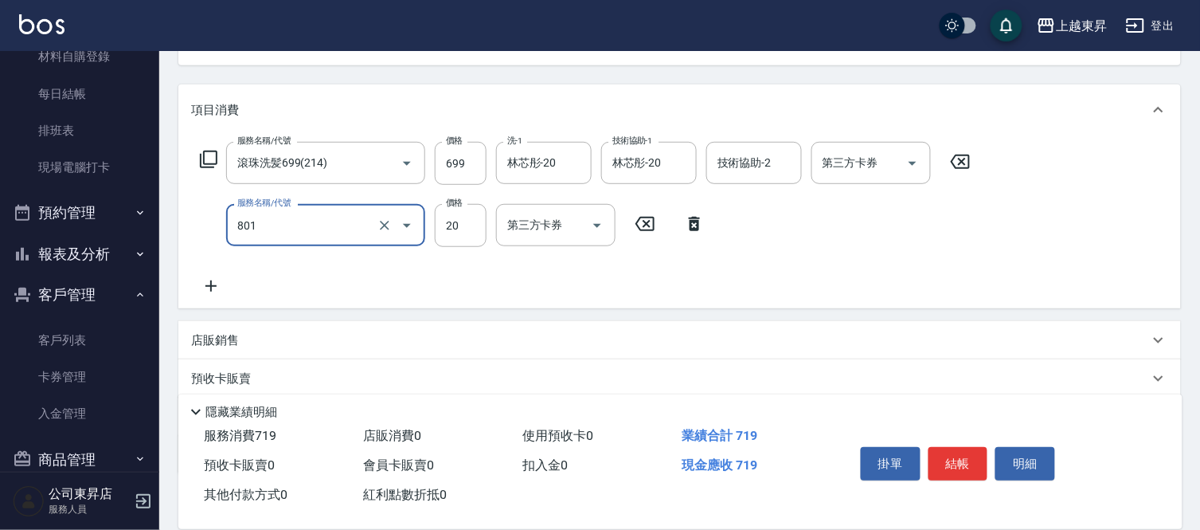
type input "潤絲(801)"
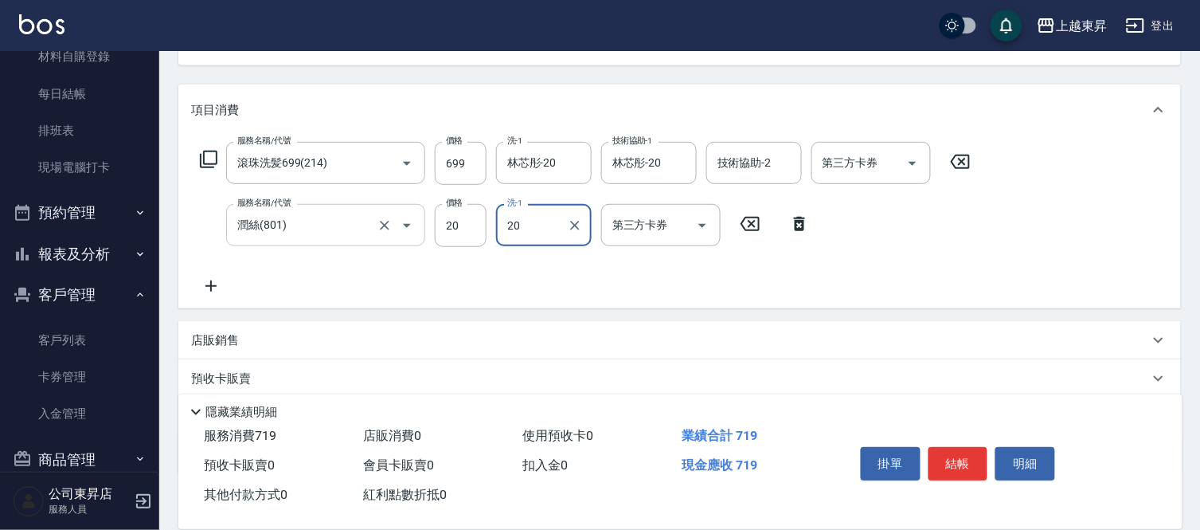
type input "林芯彤-20"
click at [448, 228] on input "20" at bounding box center [461, 225] width 52 height 43
type input "30"
click at [972, 463] on button "結帳" at bounding box center [959, 463] width 60 height 33
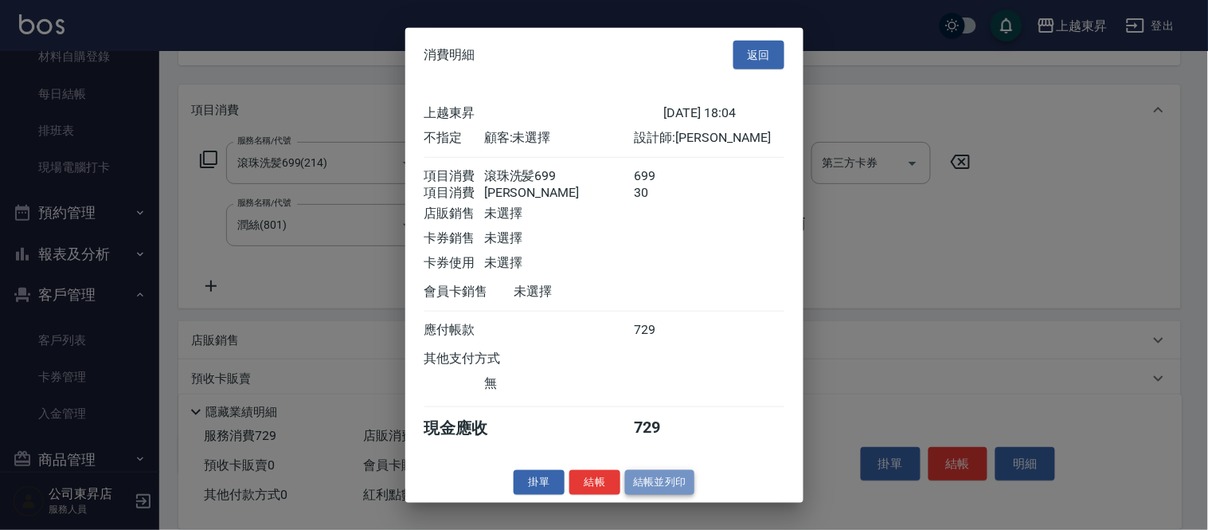
click at [654, 491] on button "結帳並列印" at bounding box center [659, 482] width 69 height 25
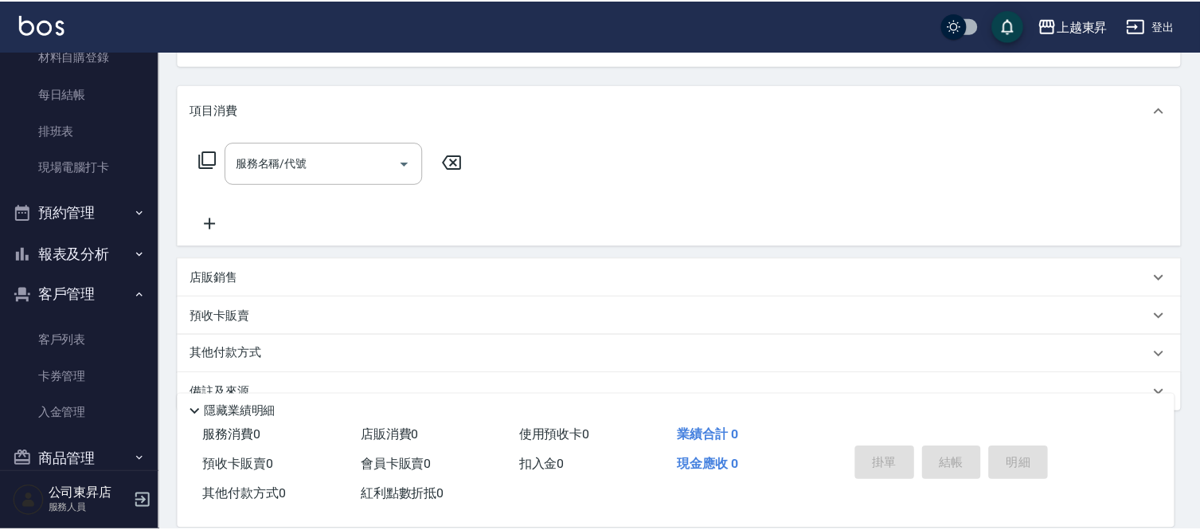
scroll to position [155, 0]
